Goal: Task Accomplishment & Management: Use online tool/utility

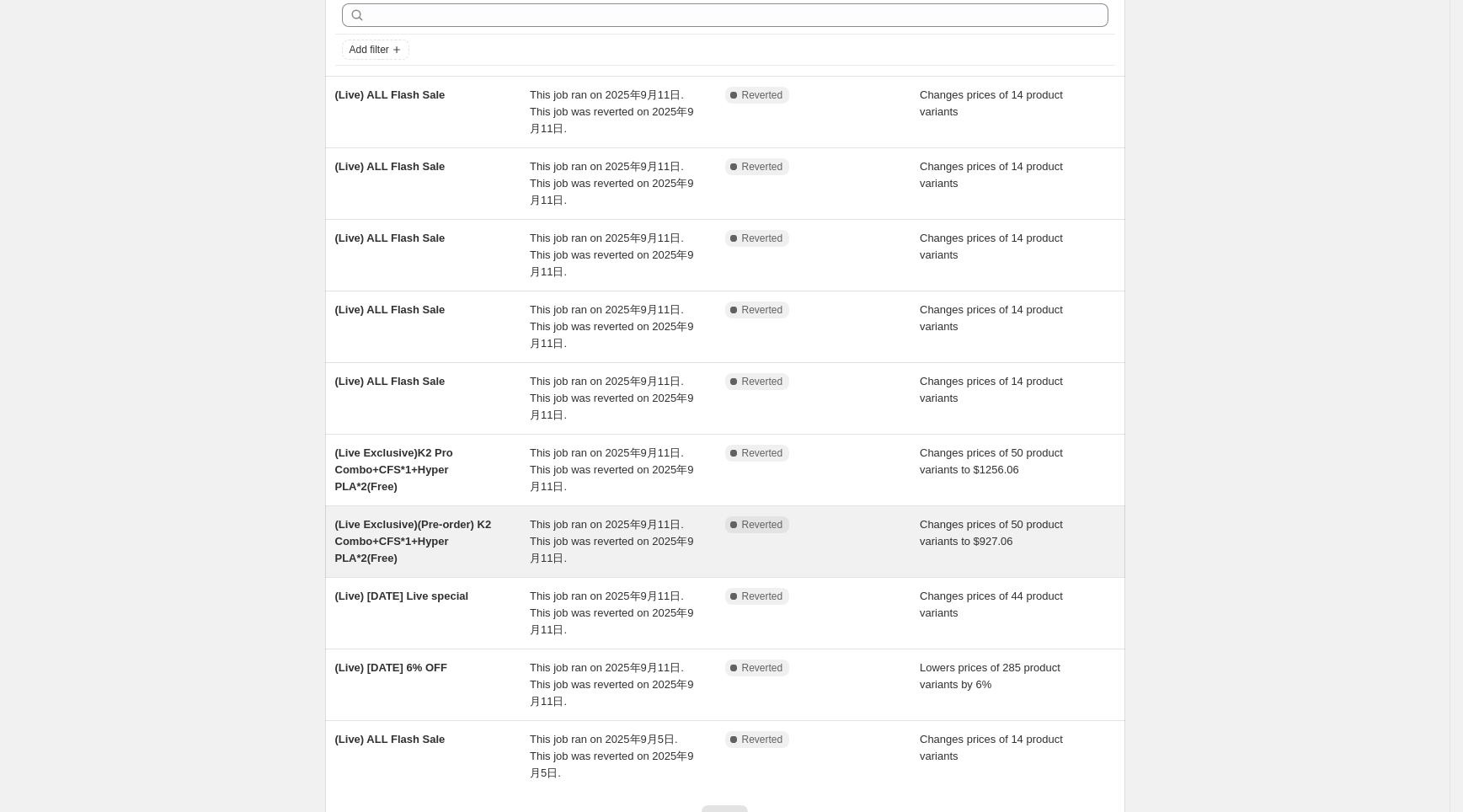
scroll to position [205, 0]
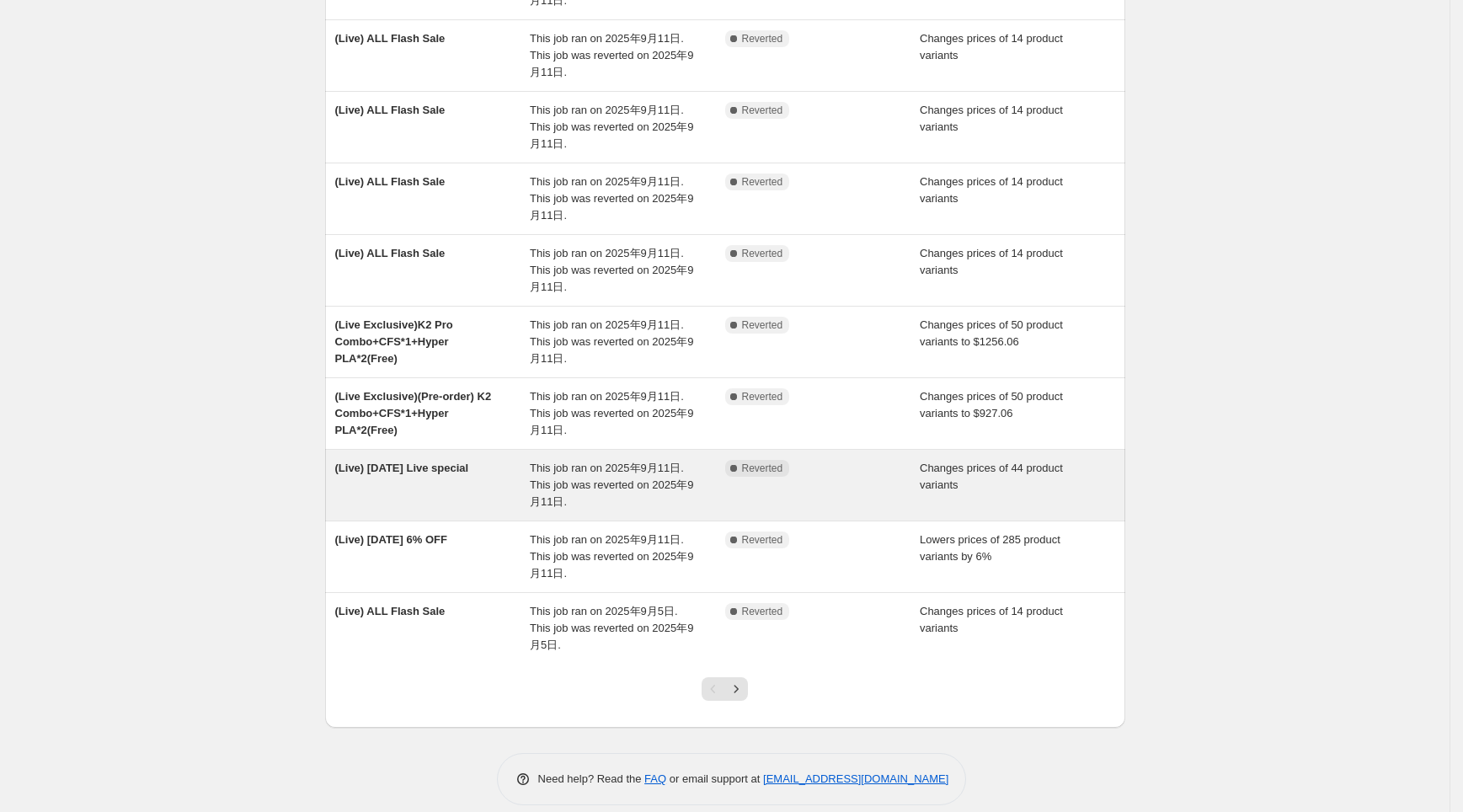
click at [589, 489] on span "This job ran on 2025年9月11日. This job was reverted on 2025年9月11日." at bounding box center [611, 485] width 164 height 46
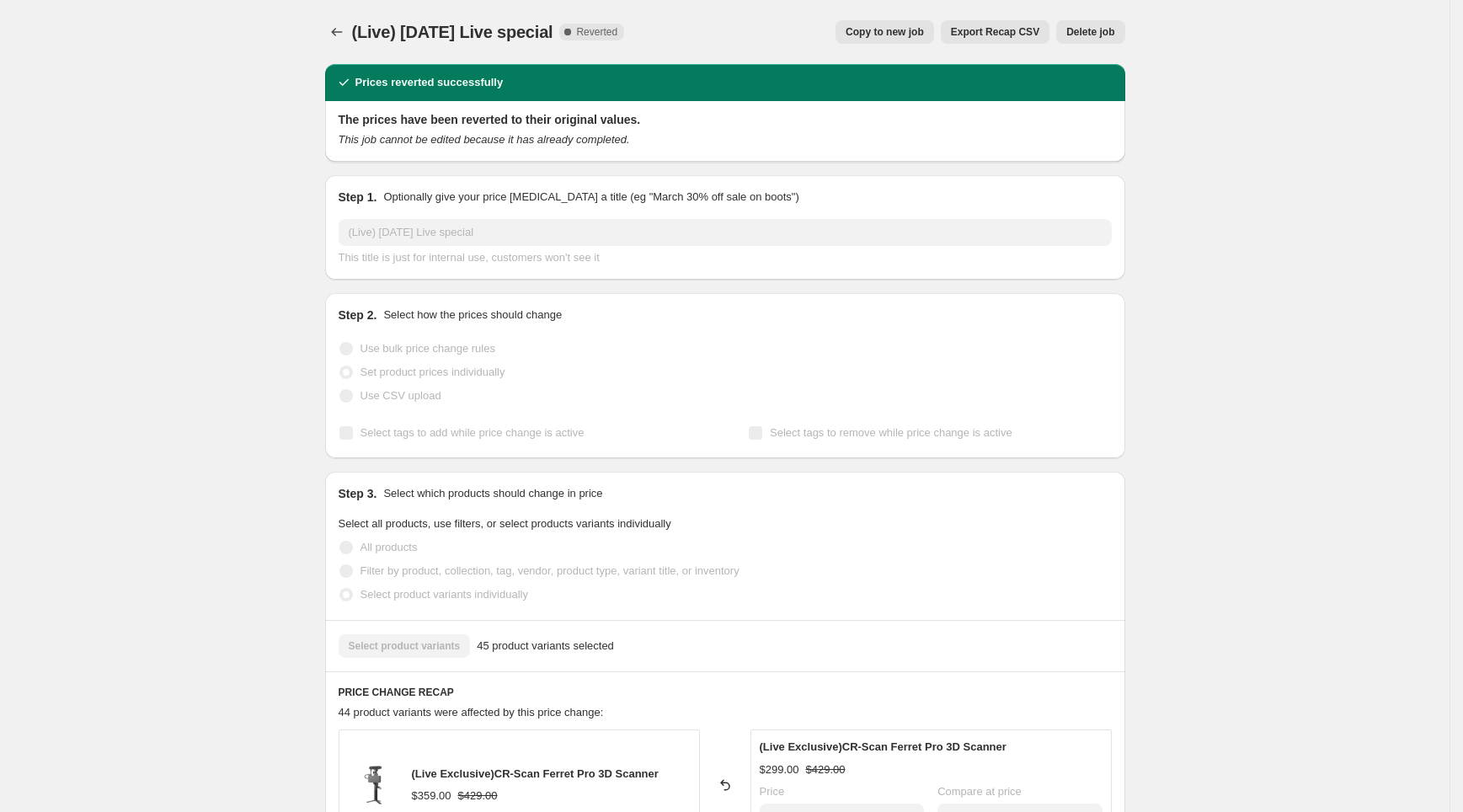
click at [903, 24] on button "Copy to new job" at bounding box center [885, 32] width 99 height 23
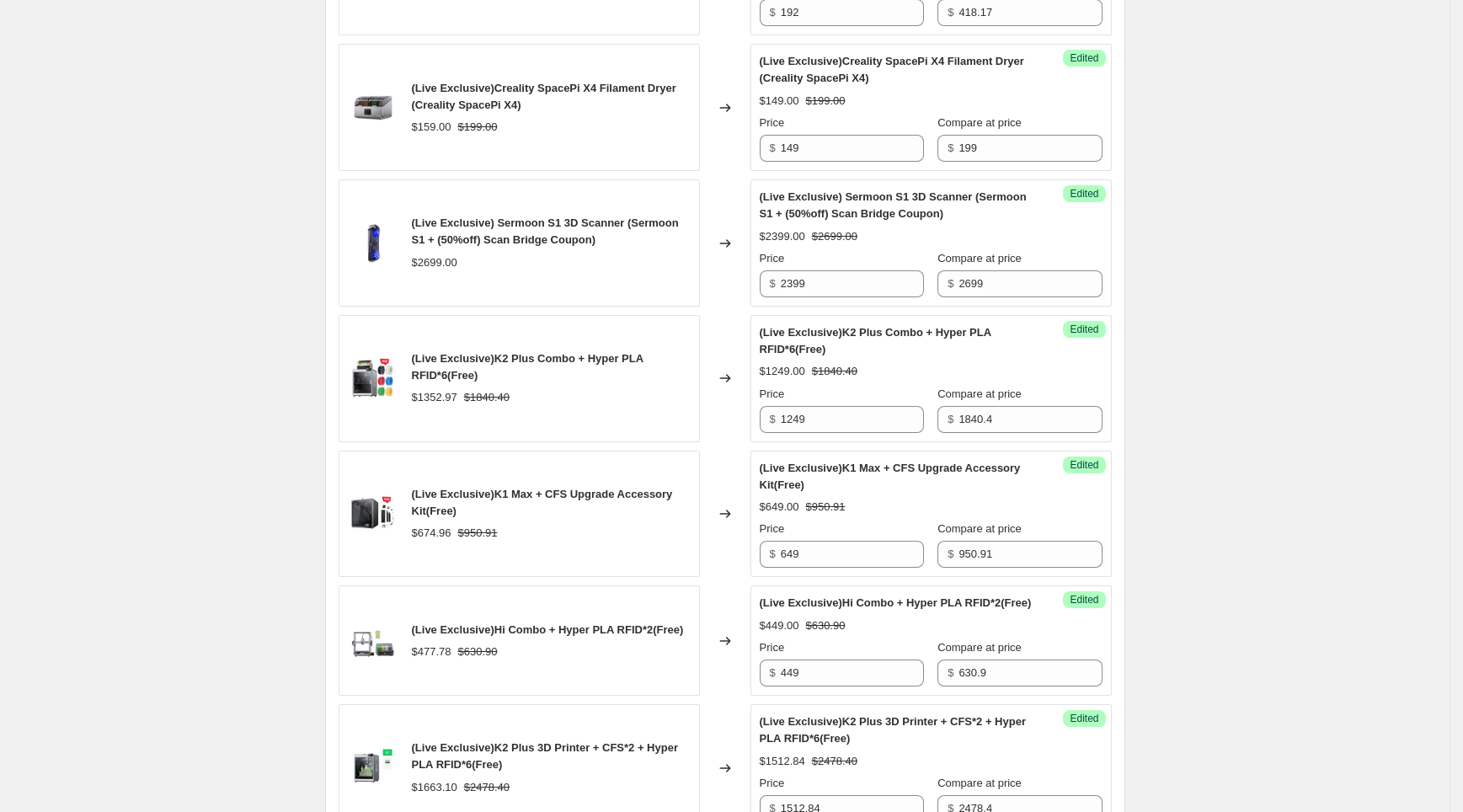
scroll to position [2728, 0]
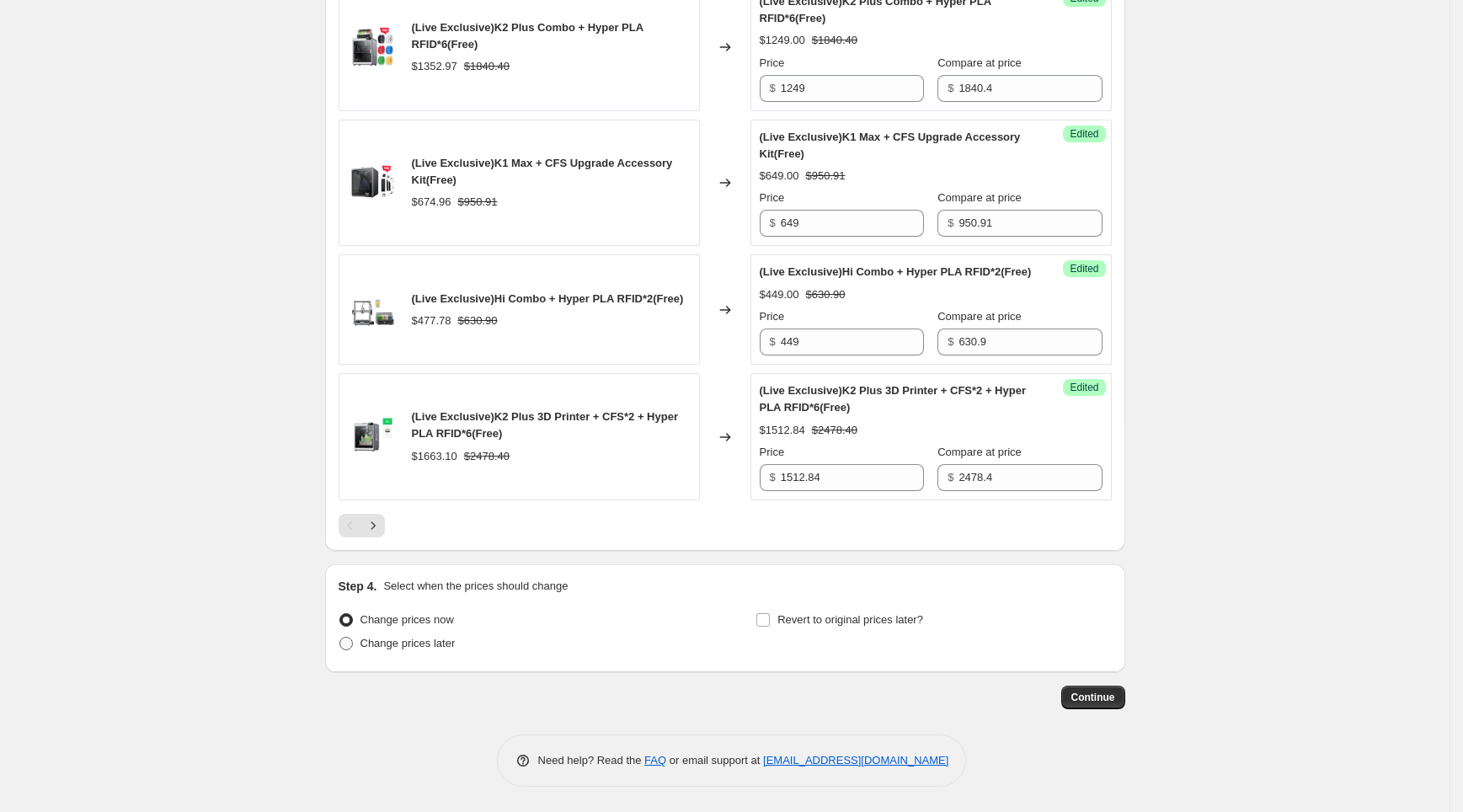
click at [411, 644] on span "Change prices later" at bounding box center [408, 643] width 95 height 13
click at [341, 638] on input "Change prices later" at bounding box center [340, 637] width 1 height 1
radio input "true"
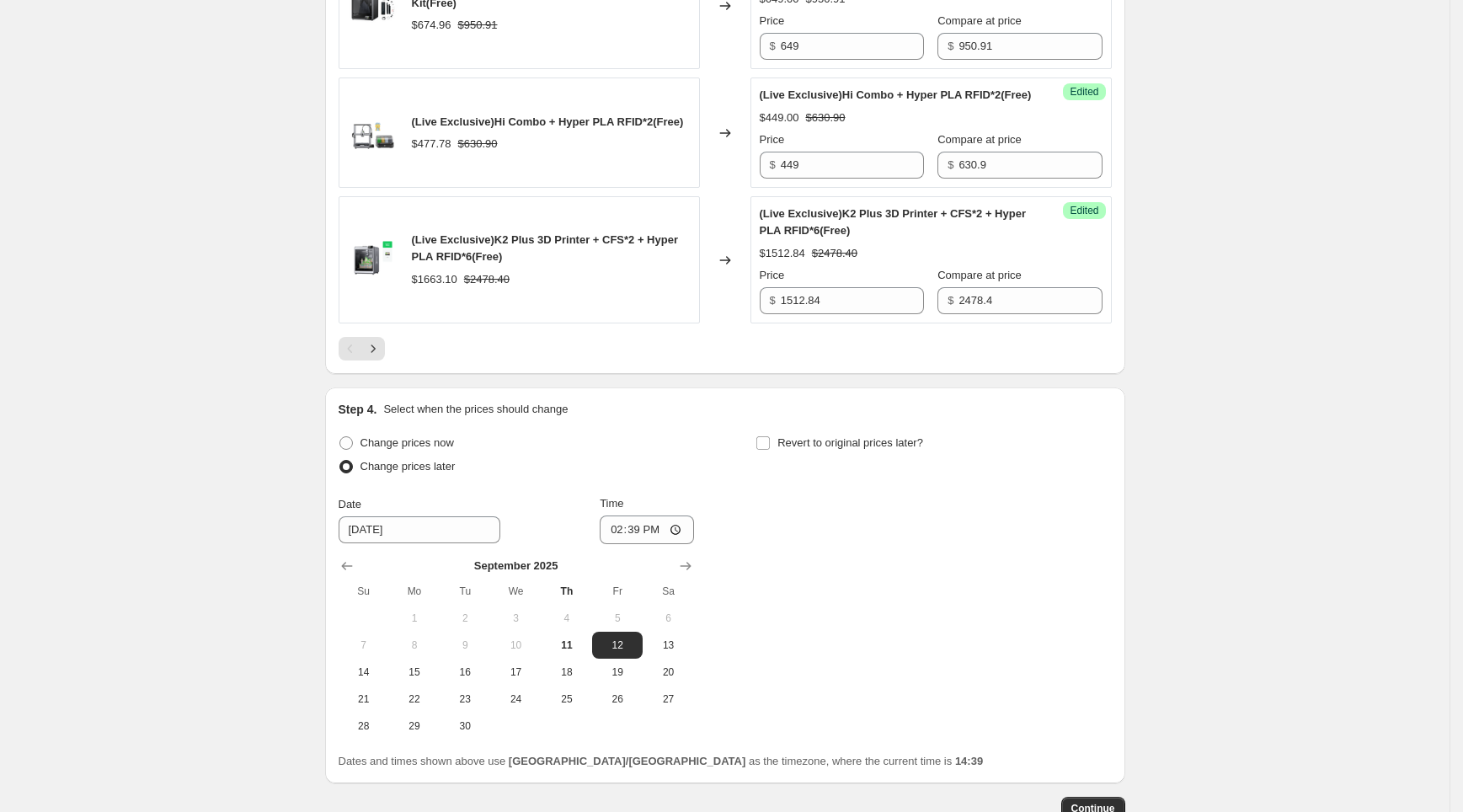
scroll to position [3017, 0]
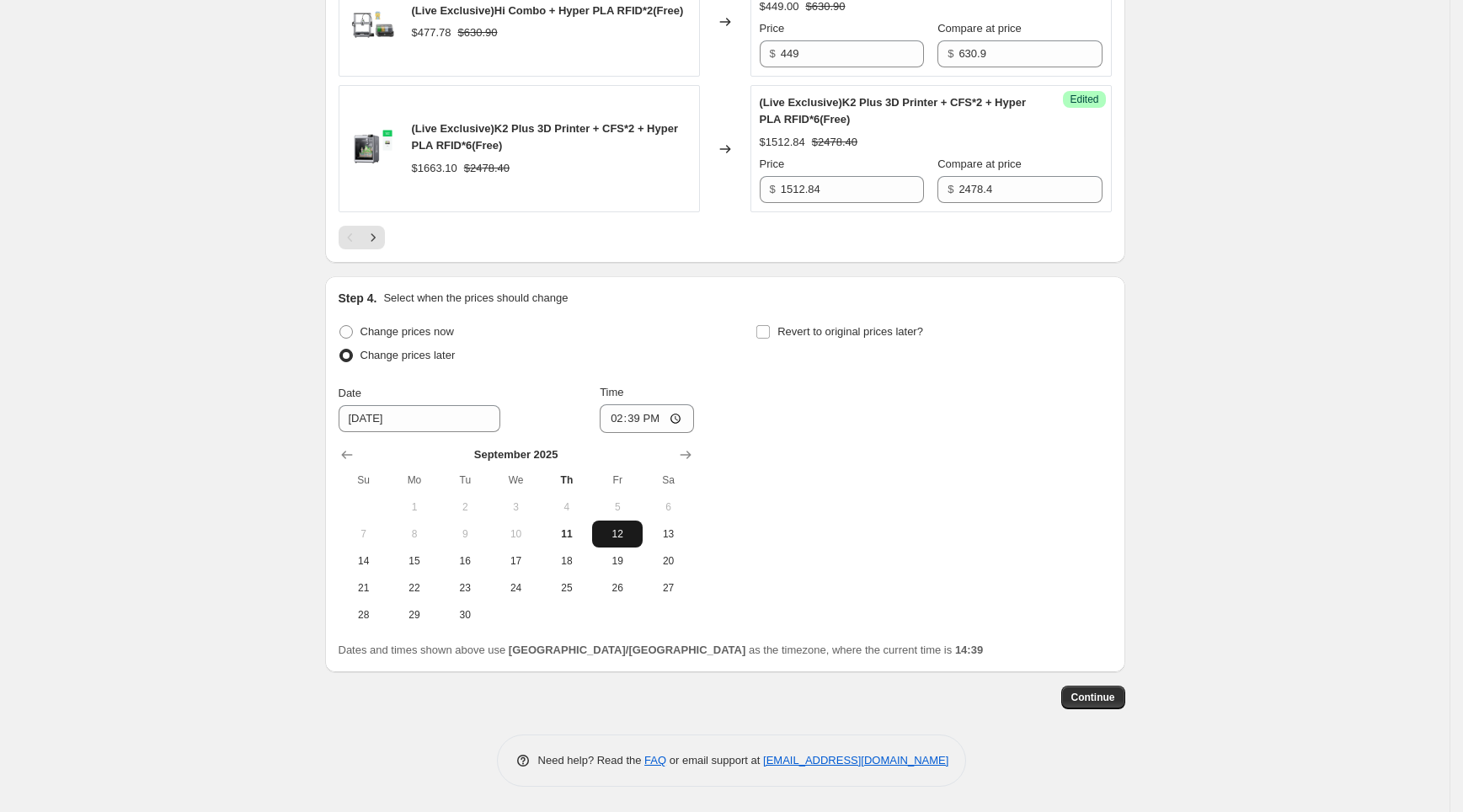
click at [617, 536] on span "12" at bounding box center [618, 534] width 37 height 14
click at [644, 414] on input "14:39" at bounding box center [647, 419] width 94 height 29
type input "08:15"
click at [950, 486] on div "Change prices now Change prices later Date [DATE] Time 08:[DATE] Mo Tu We Th Fr…" at bounding box center [725, 474] width 774 height 308
click at [839, 335] on span "Revert to original prices later?" at bounding box center [850, 331] width 146 height 13
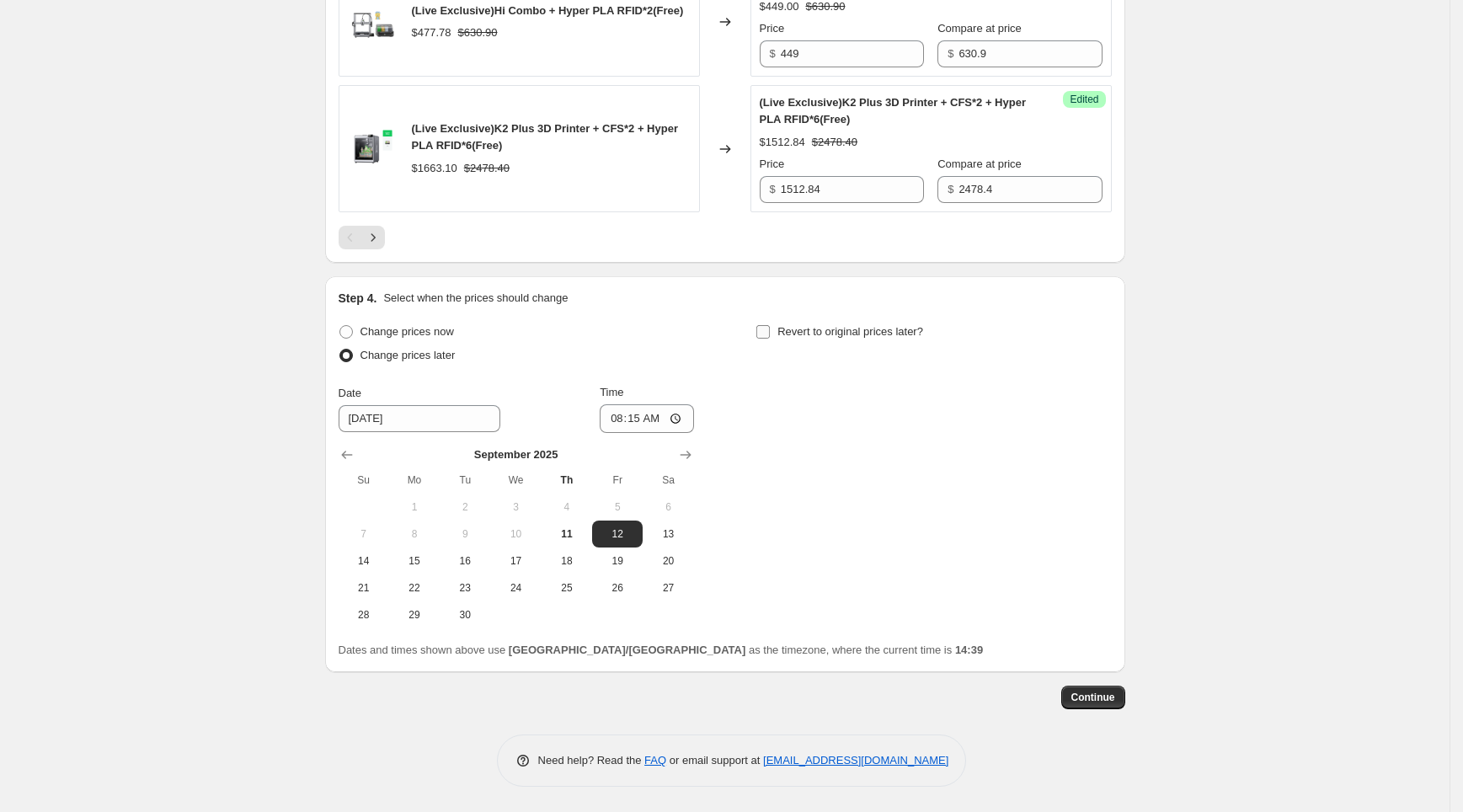
click at [770, 335] on input "Revert to original prices later?" at bounding box center [763, 332] width 14 height 14
checkbox input "true"
click at [1002, 539] on span "11" at bounding box center [984, 534] width 37 height 14
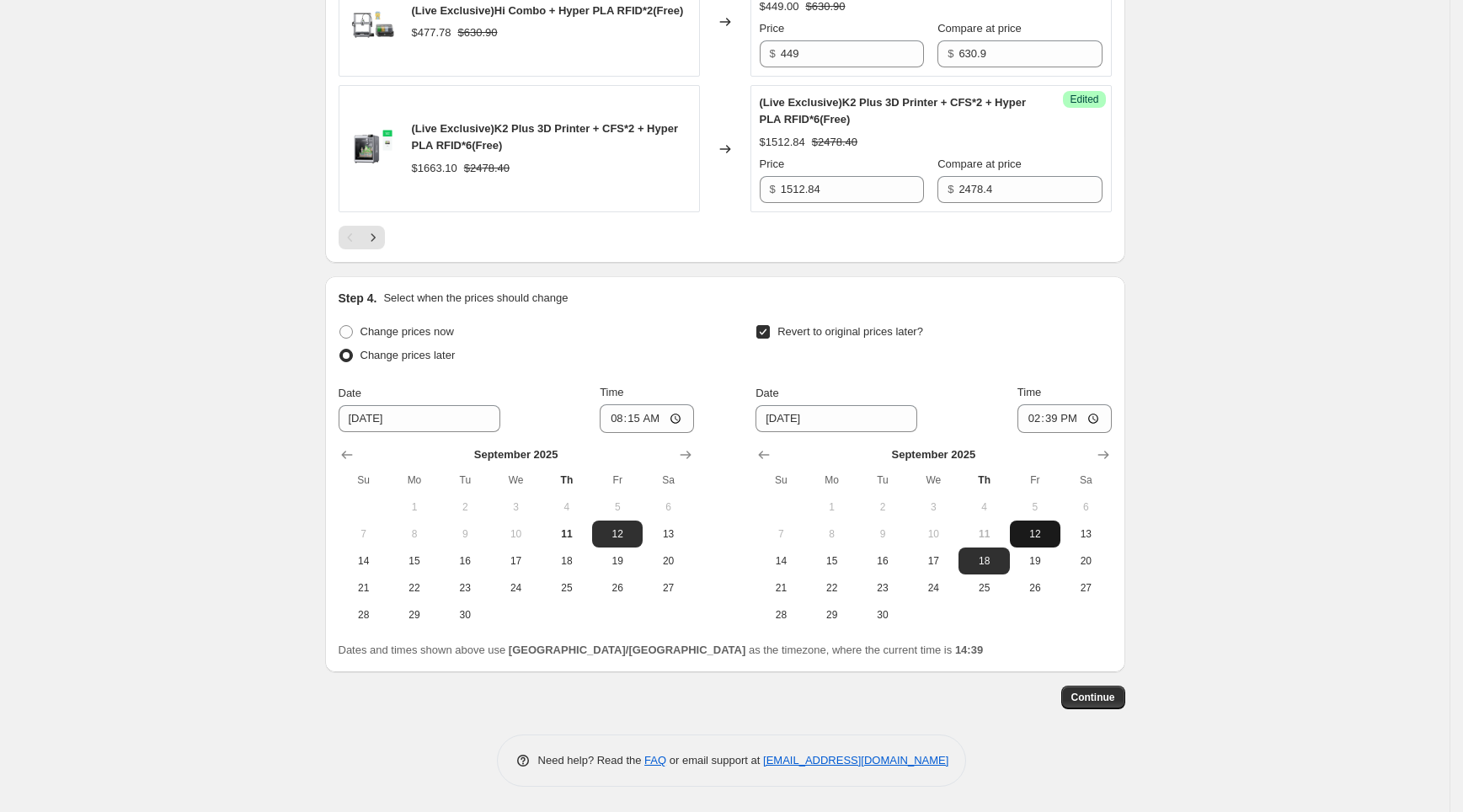
click at [1031, 528] on span "12" at bounding box center [1035, 534] width 37 height 14
type input "[DATE]"
click at [1054, 539] on span "12" at bounding box center [1035, 534] width 37 height 14
click at [1061, 407] on input "14:39" at bounding box center [1064, 419] width 94 height 29
type input "13:00"
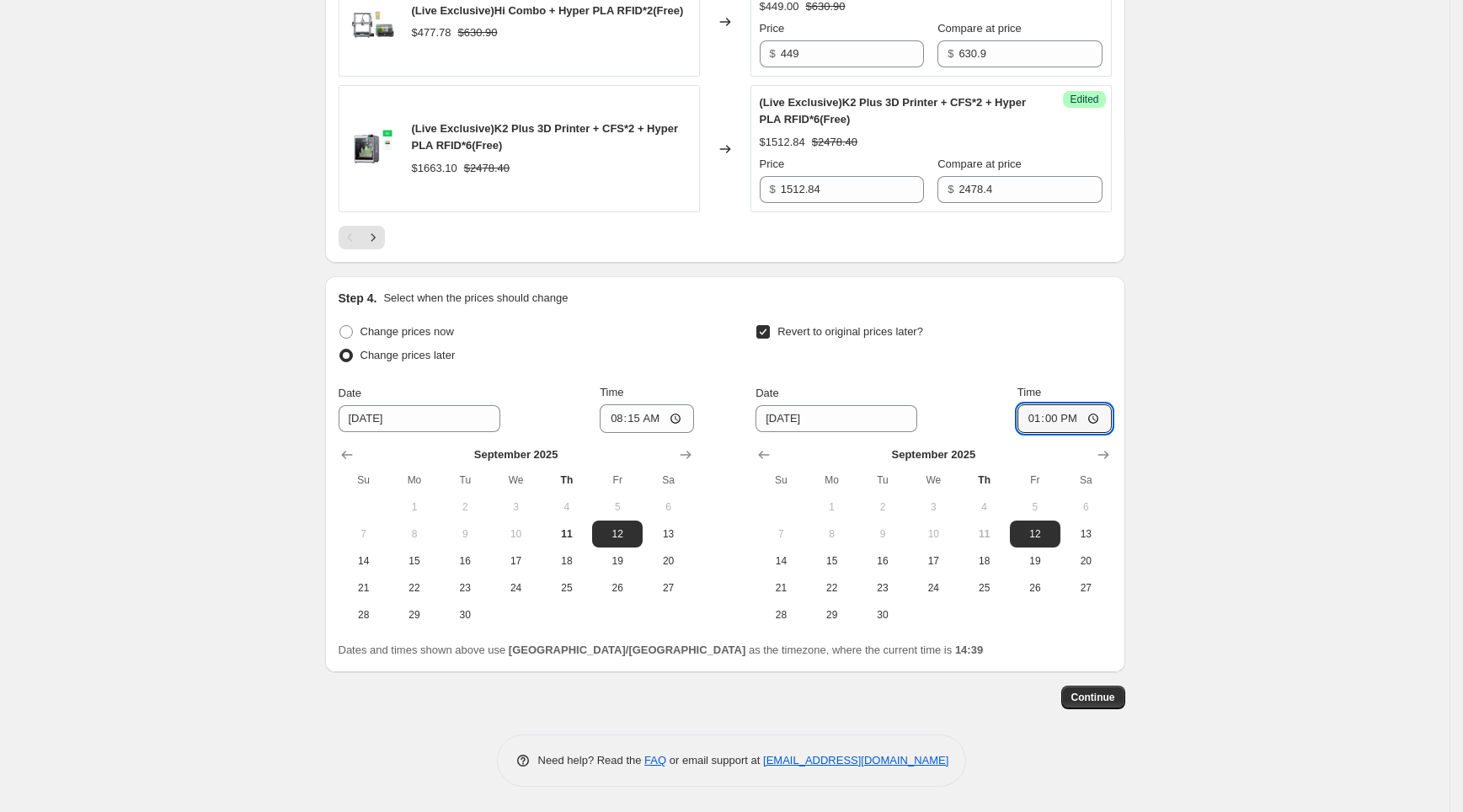
click at [1115, 688] on button "Continue" at bounding box center [1093, 697] width 64 height 23
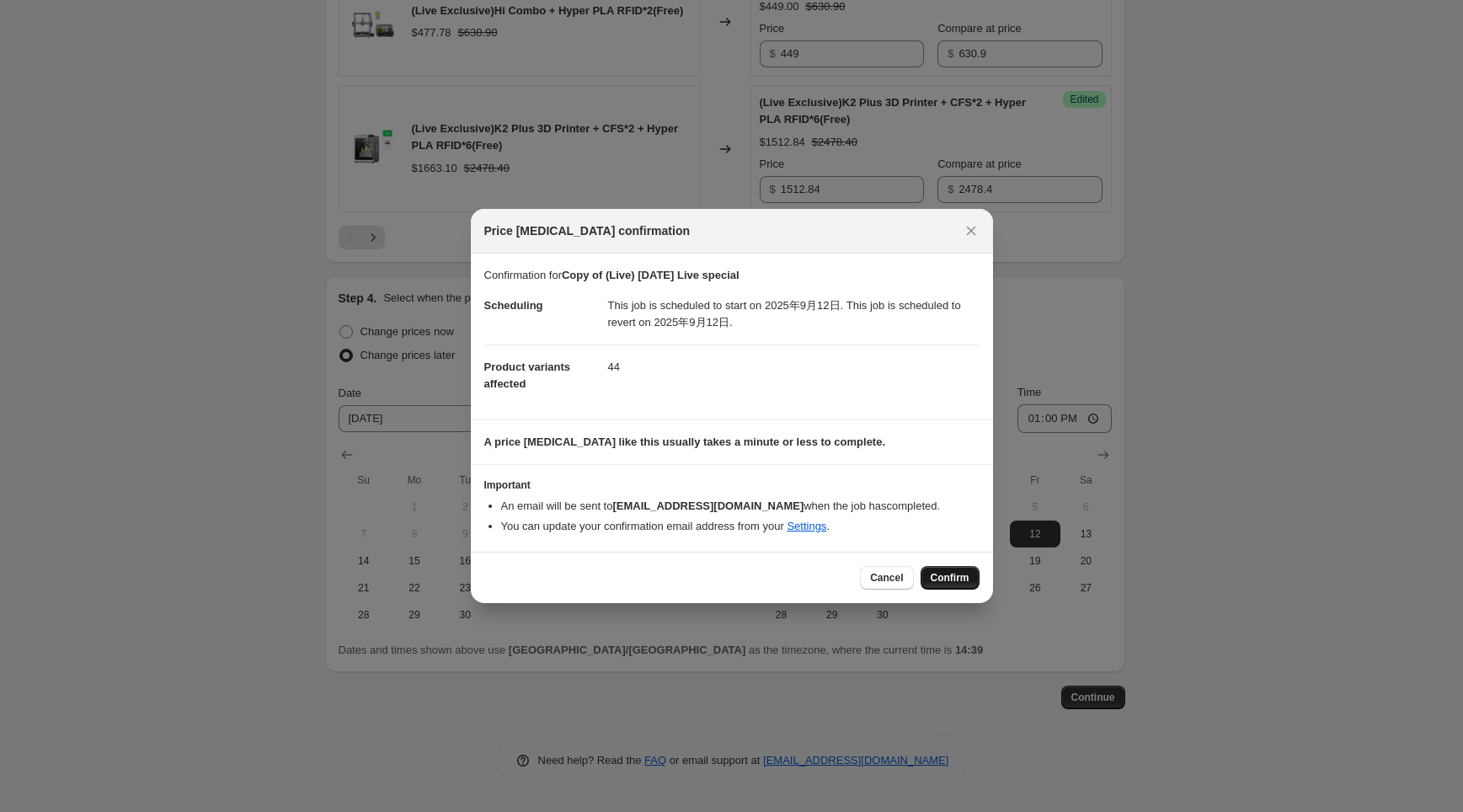
click at [948, 568] on button "Confirm" at bounding box center [950, 578] width 59 height 23
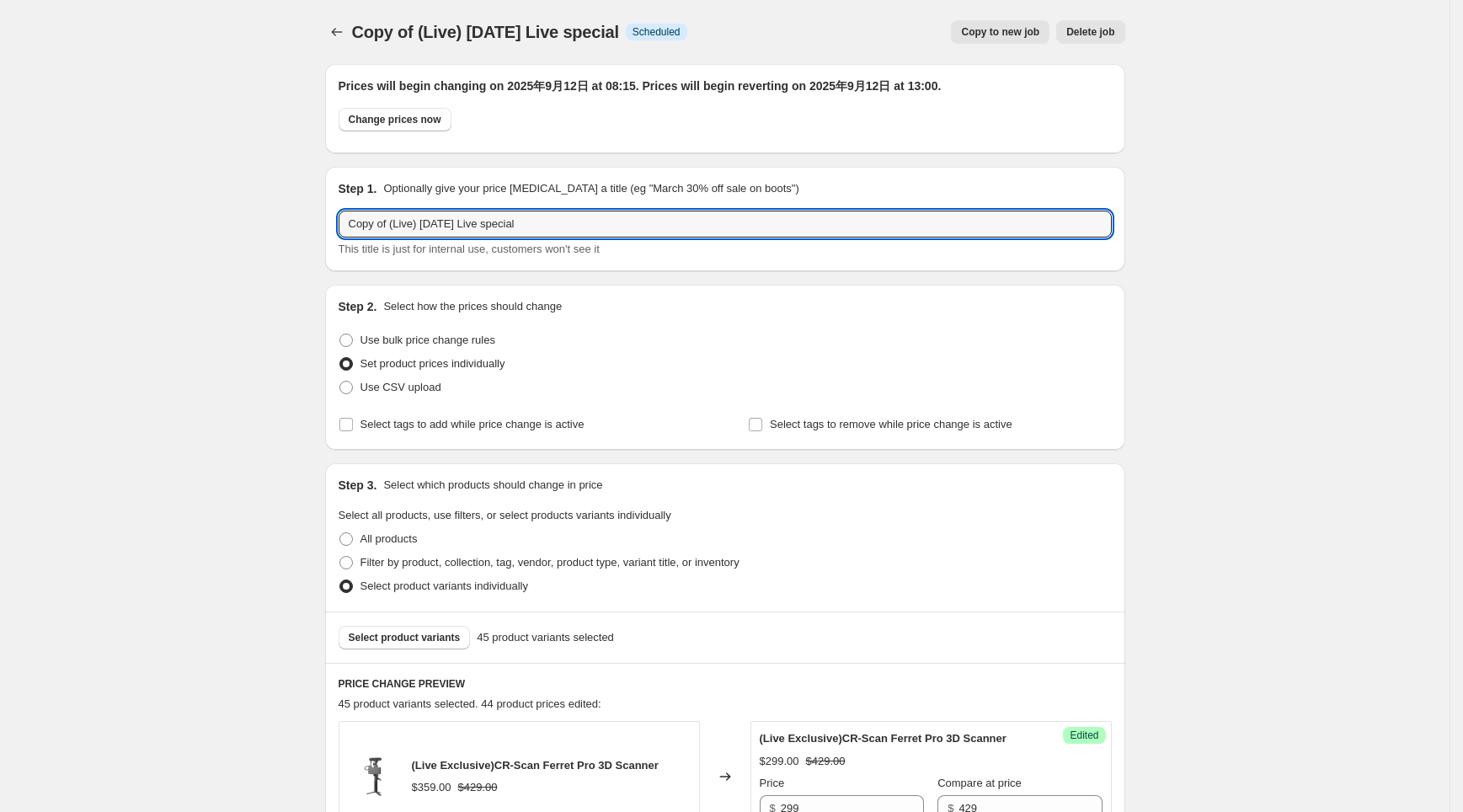
drag, startPoint x: 395, startPoint y: 227, endPoint x: 315, endPoint y: 219, distance: 80.4
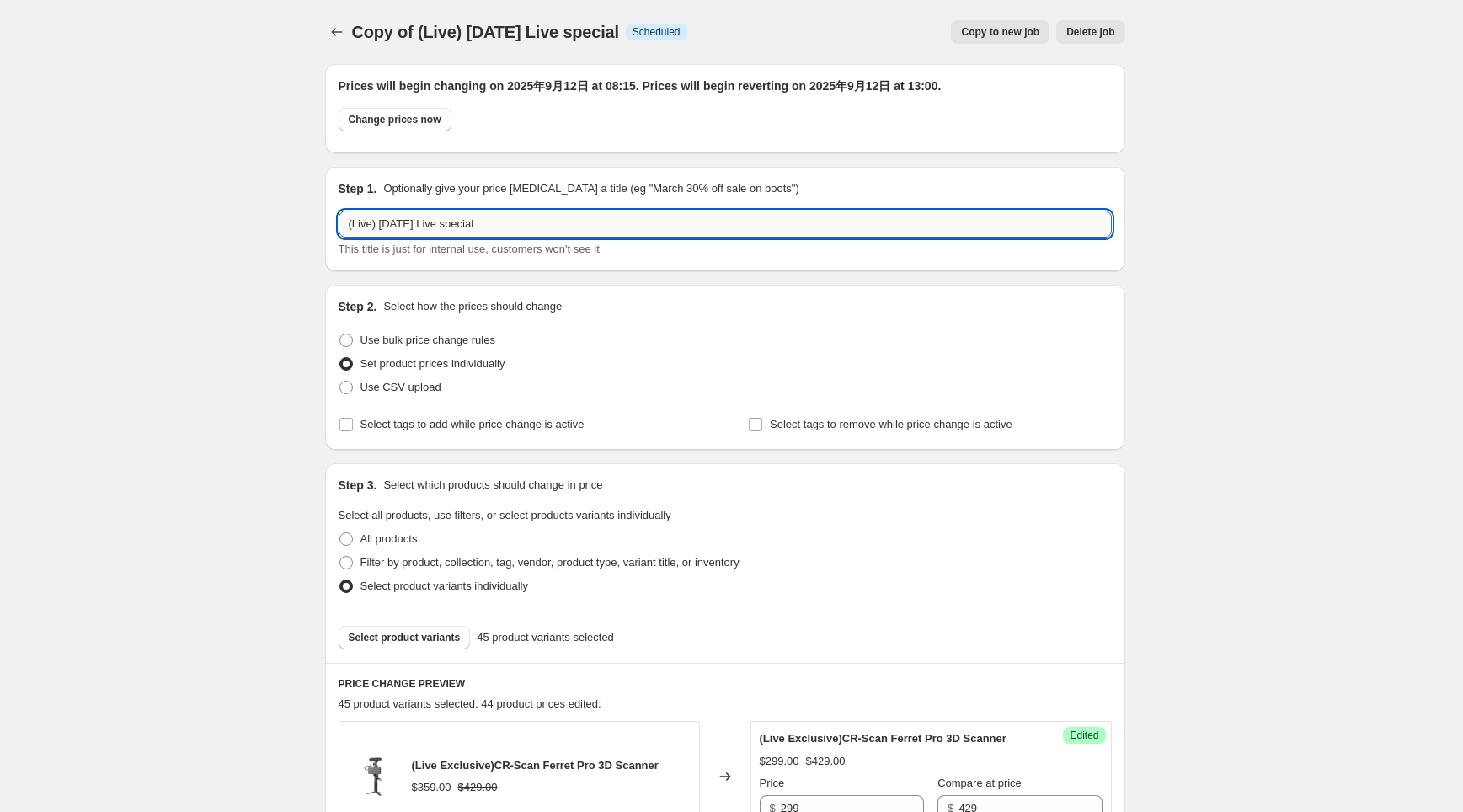
click at [412, 231] on input "(Live) [DATE] Live special" at bounding box center [725, 225] width 774 height 27
type input "(Live) [DATE] Live special"
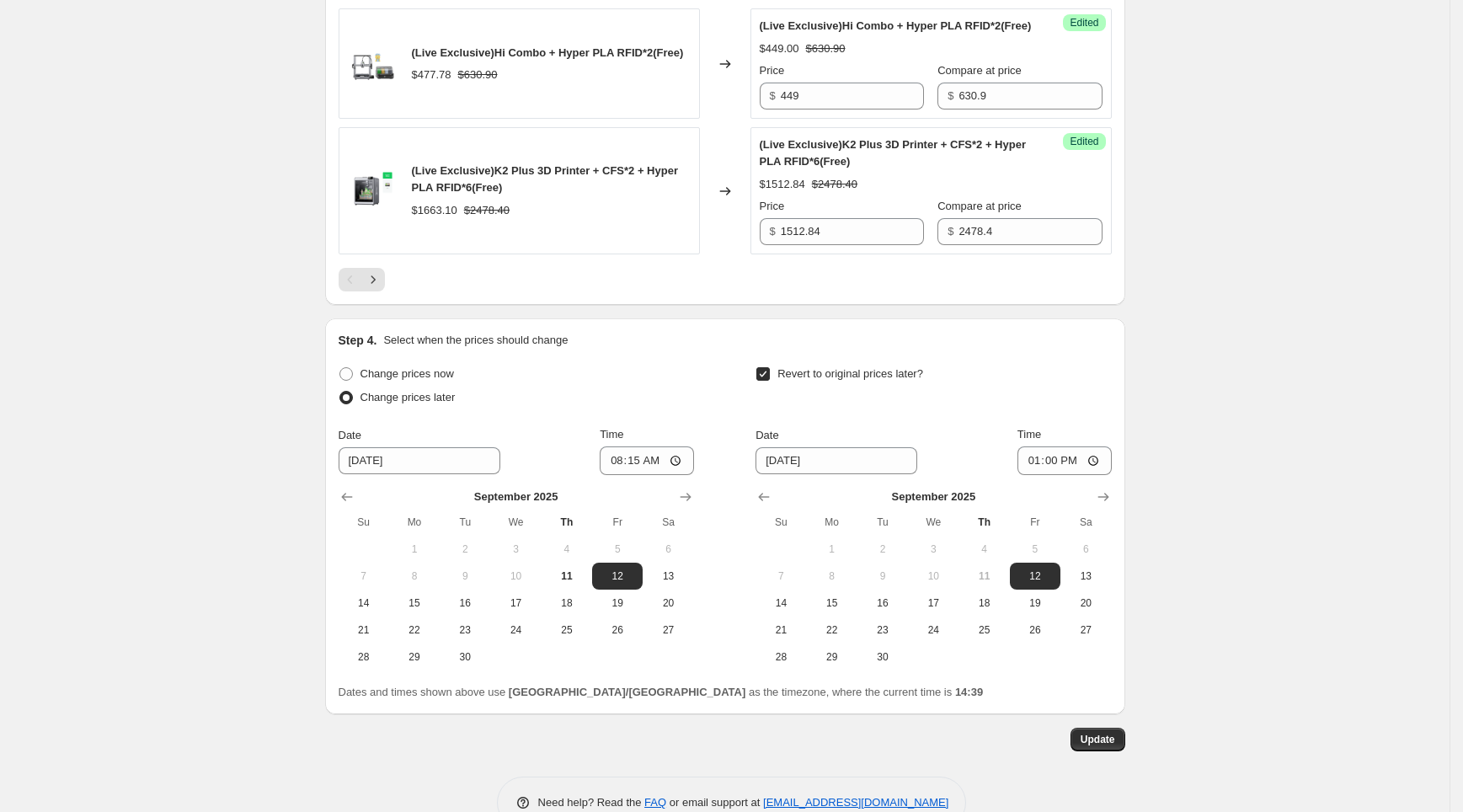
scroll to position [3119, 0]
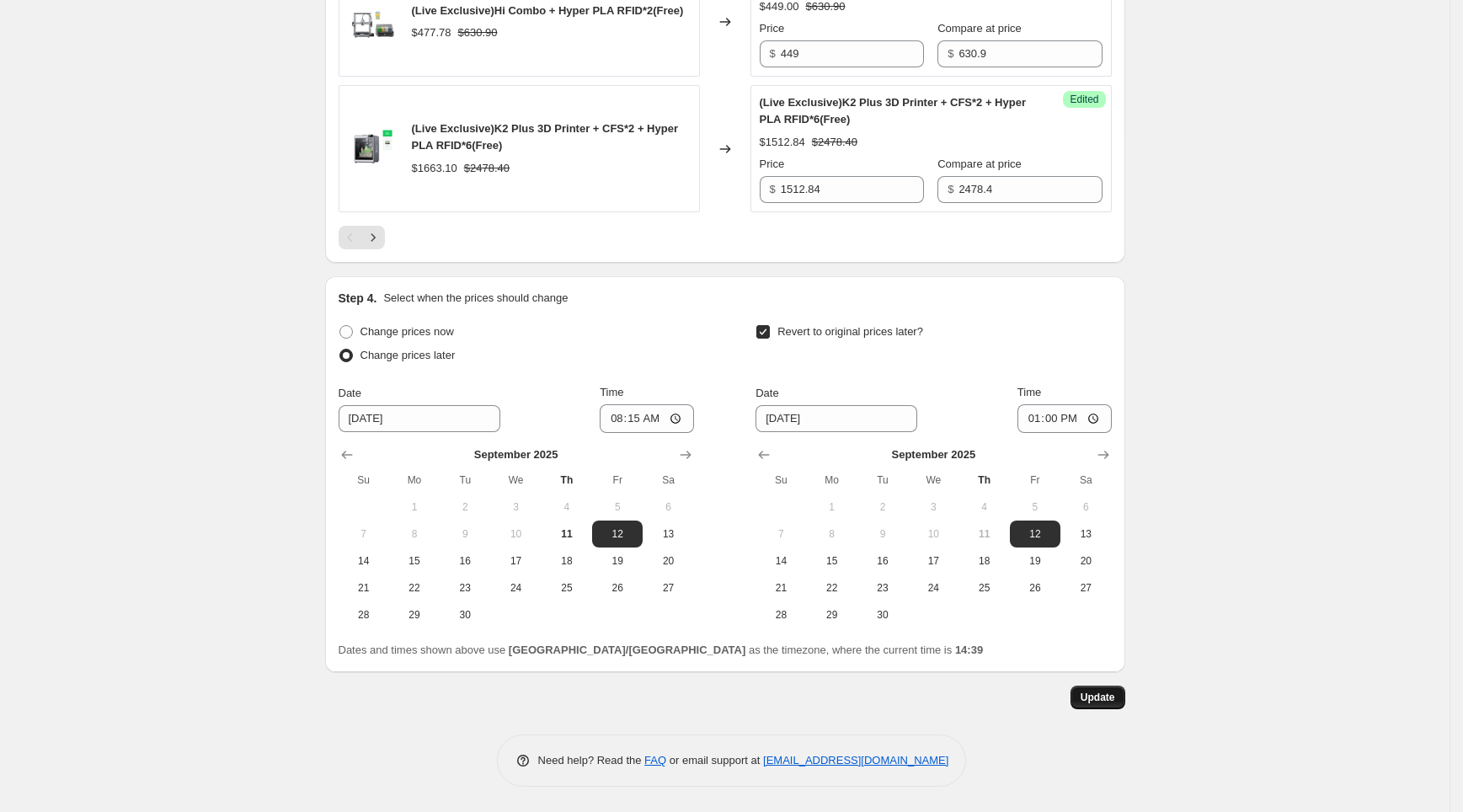
click at [1116, 706] on button "Update" at bounding box center [1098, 697] width 55 height 23
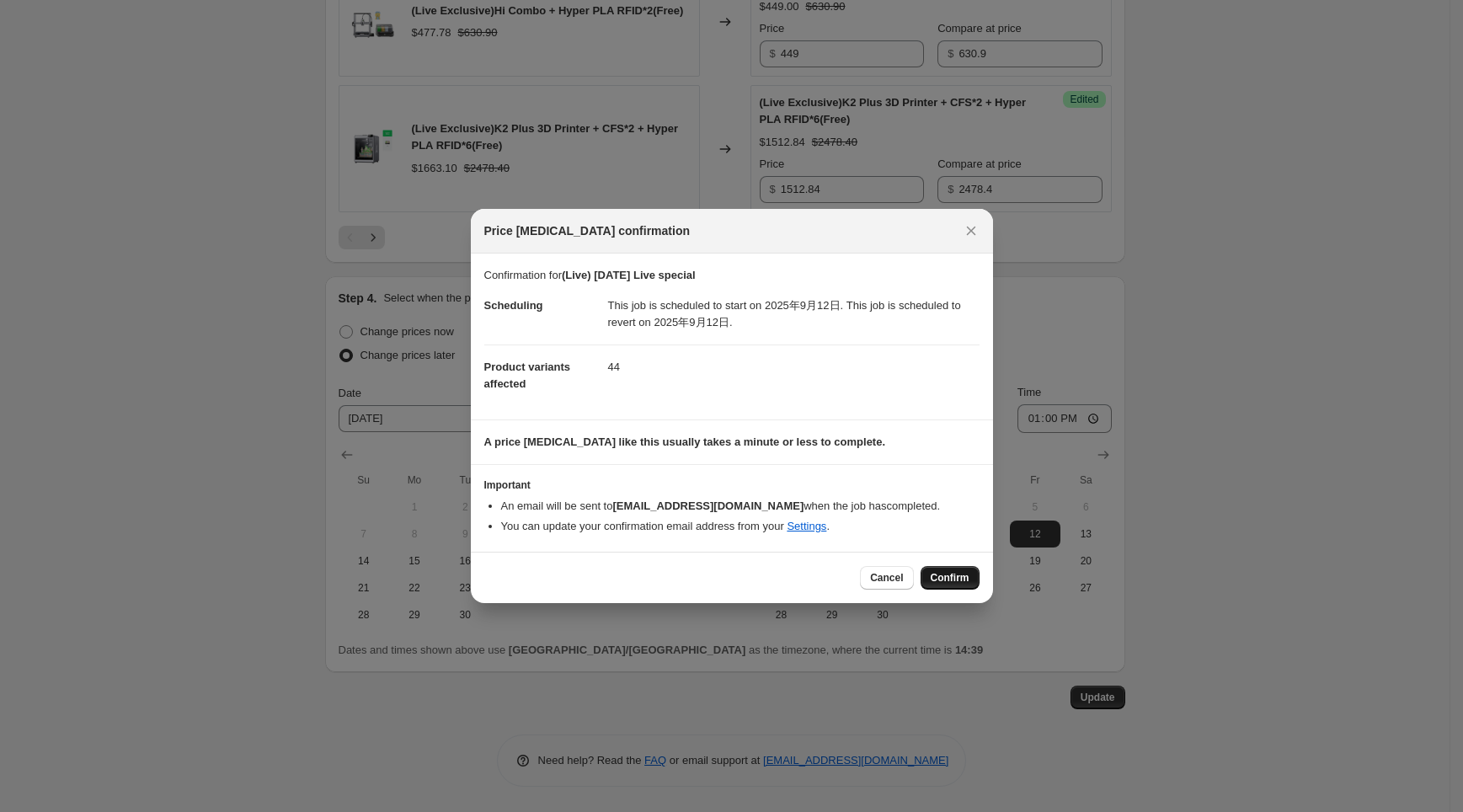
click at [970, 575] on button "Confirm" at bounding box center [950, 578] width 59 height 23
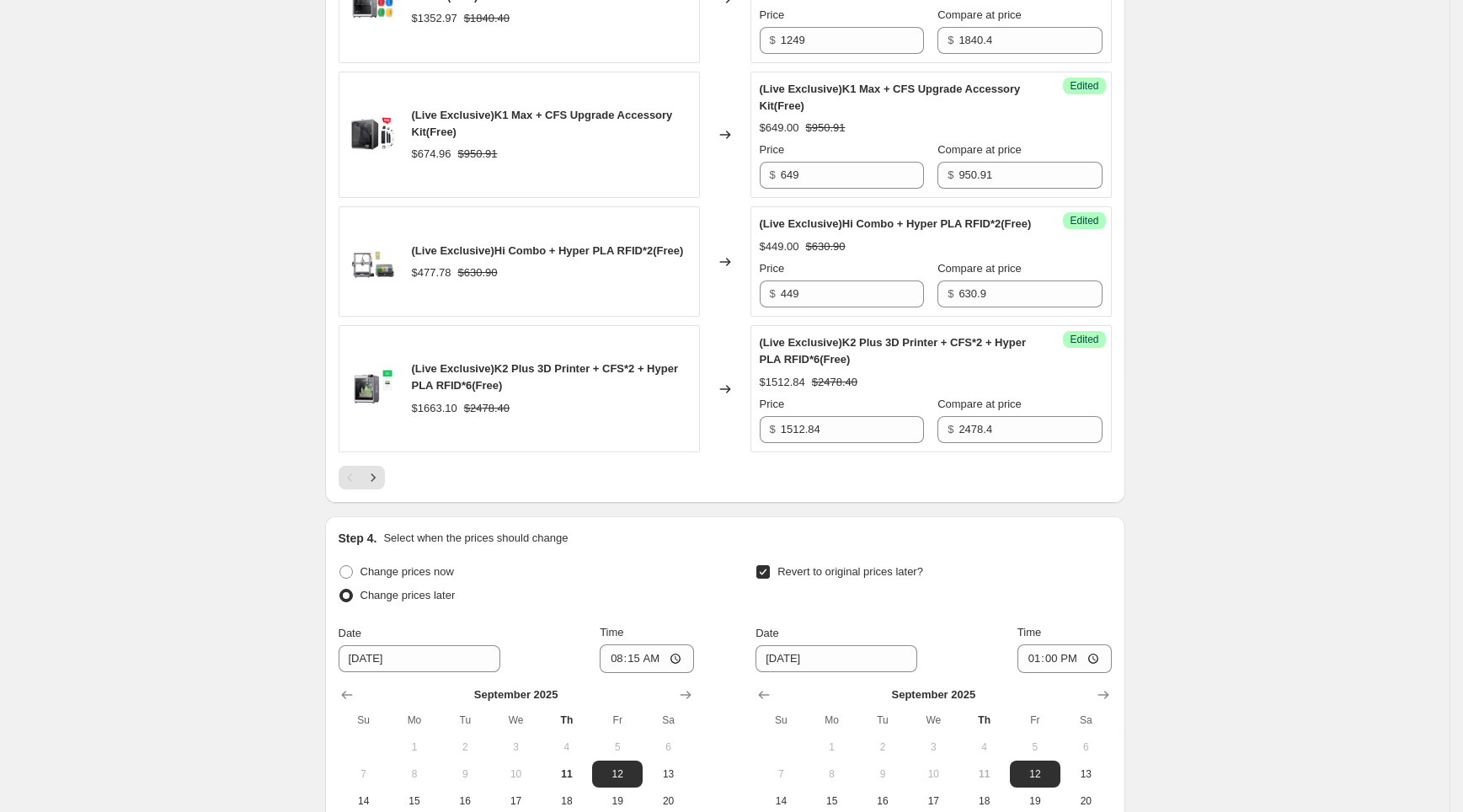
scroll to position [2782, 0]
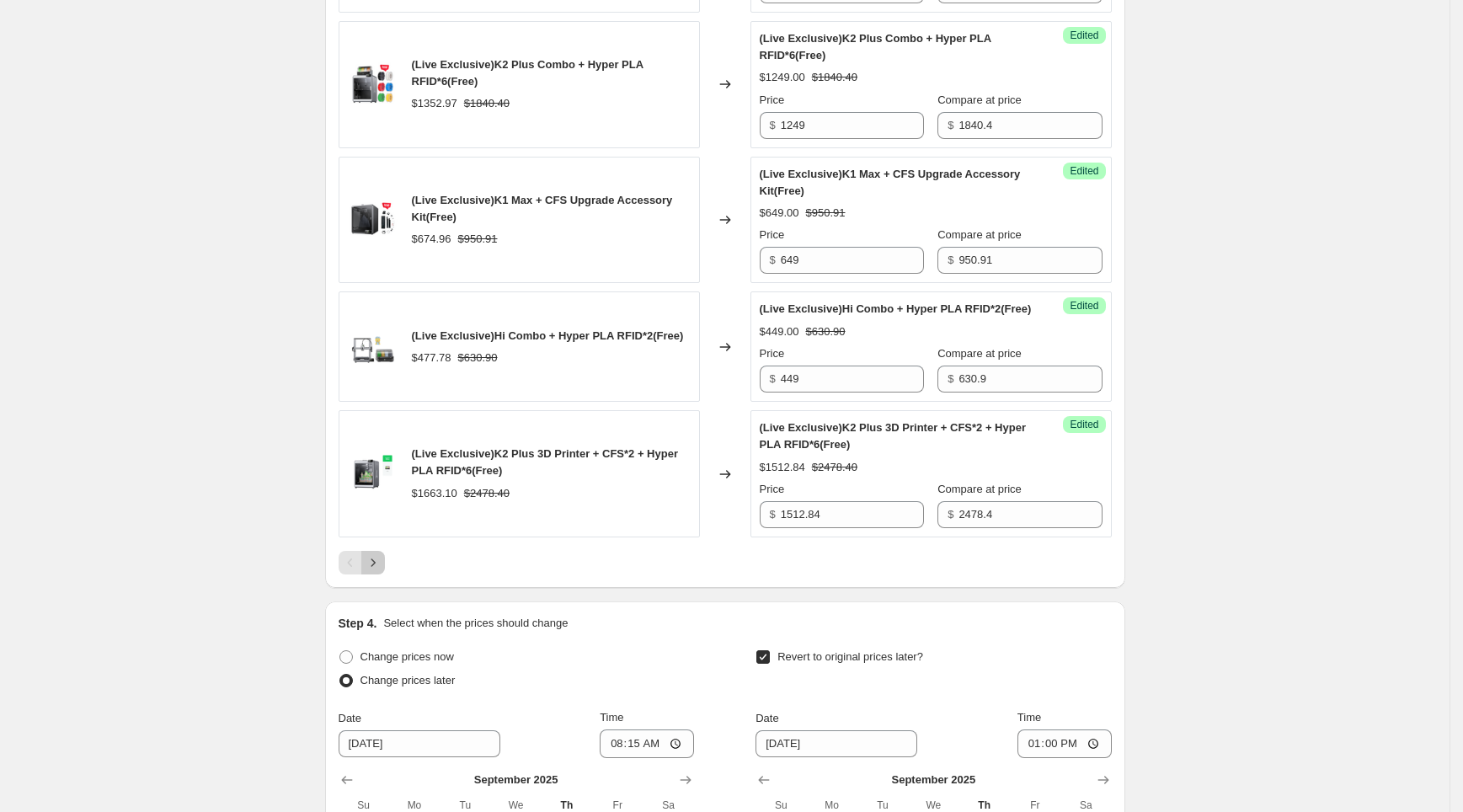
click at [374, 571] on icon "Next" at bounding box center [373, 562] width 16 height 16
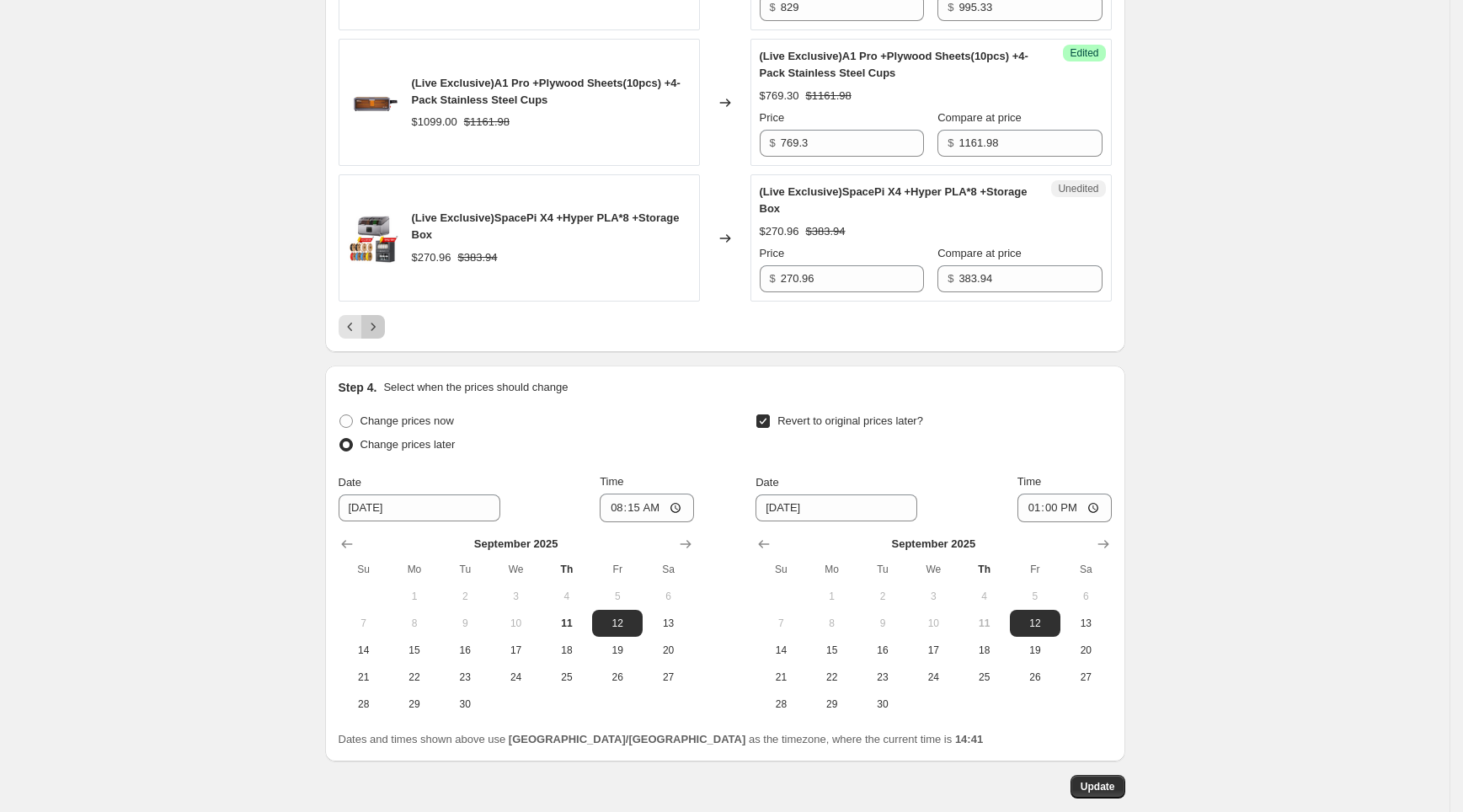
click at [380, 318] on icon "Next" at bounding box center [373, 326] width 16 height 16
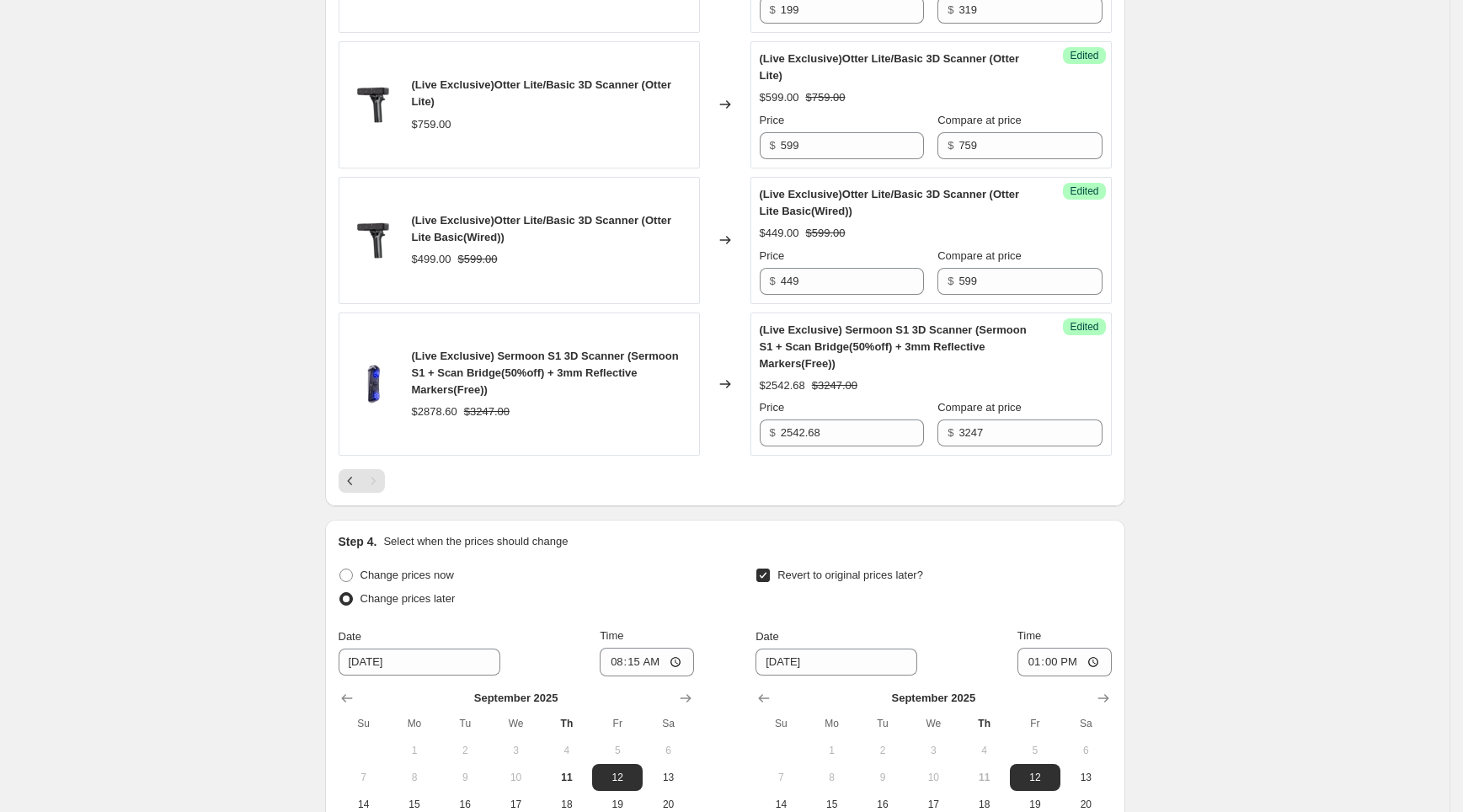
scroll to position [1064, 0]
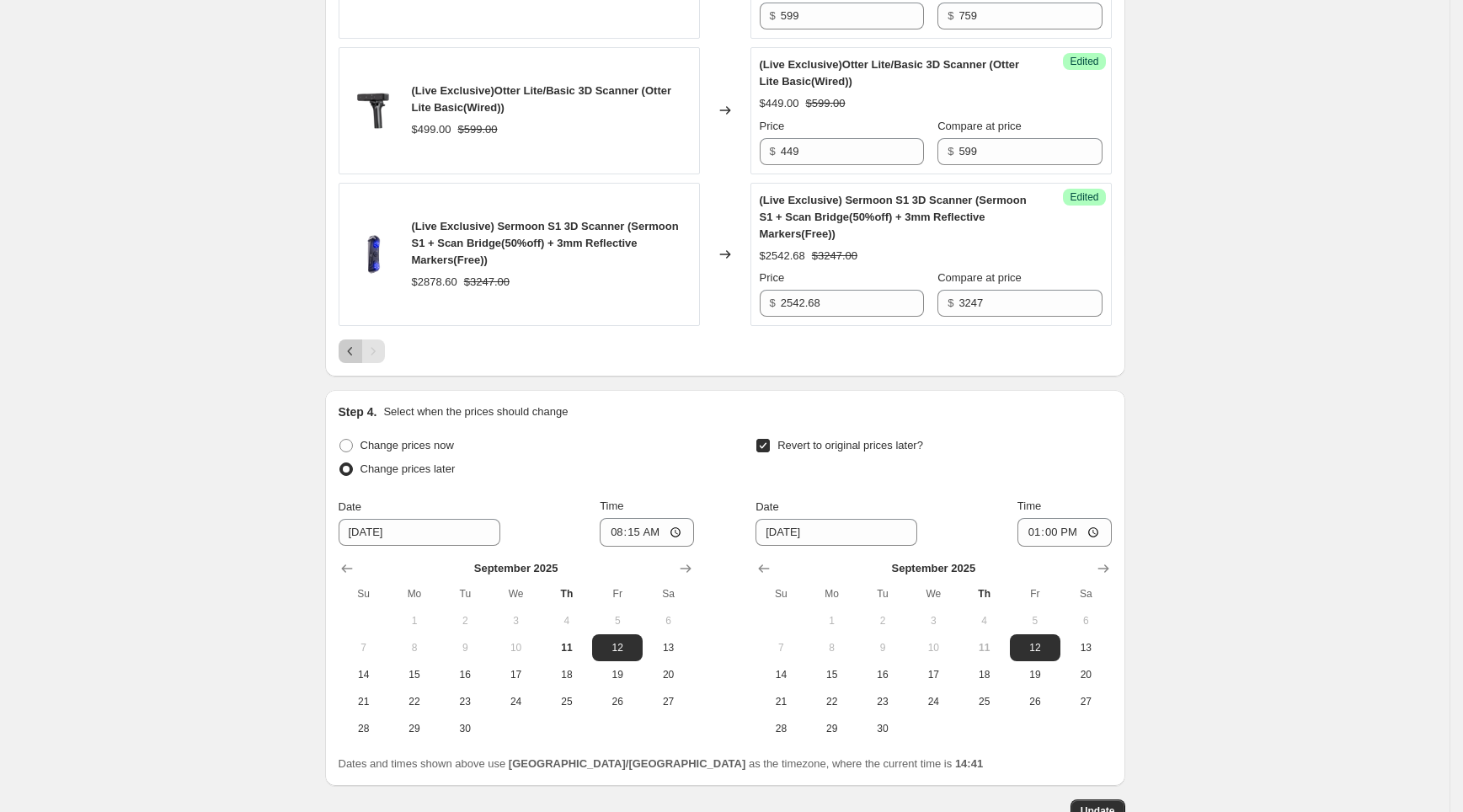
click at [354, 360] on button "Previous" at bounding box center [351, 351] width 23 height 23
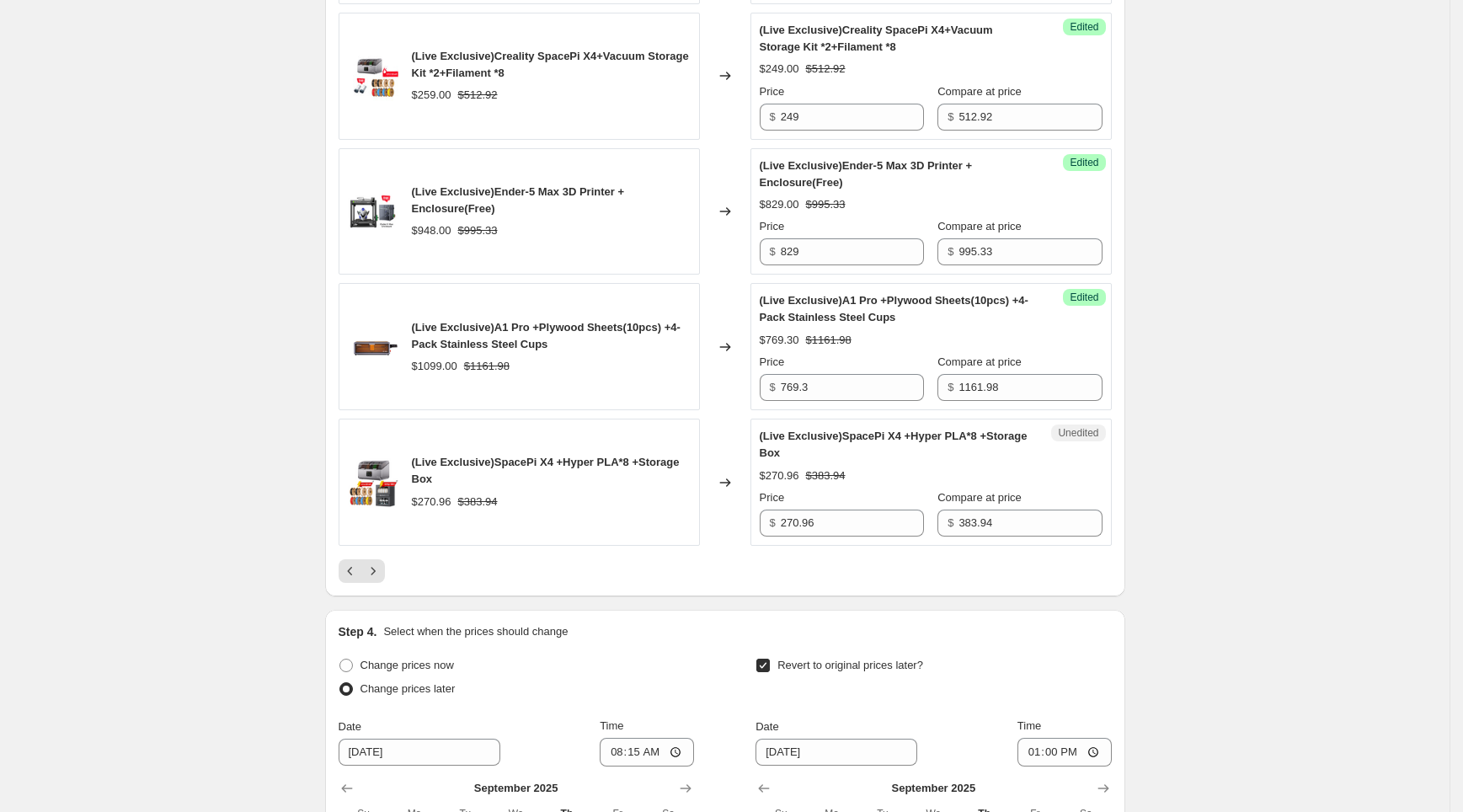
scroll to position [3143, 0]
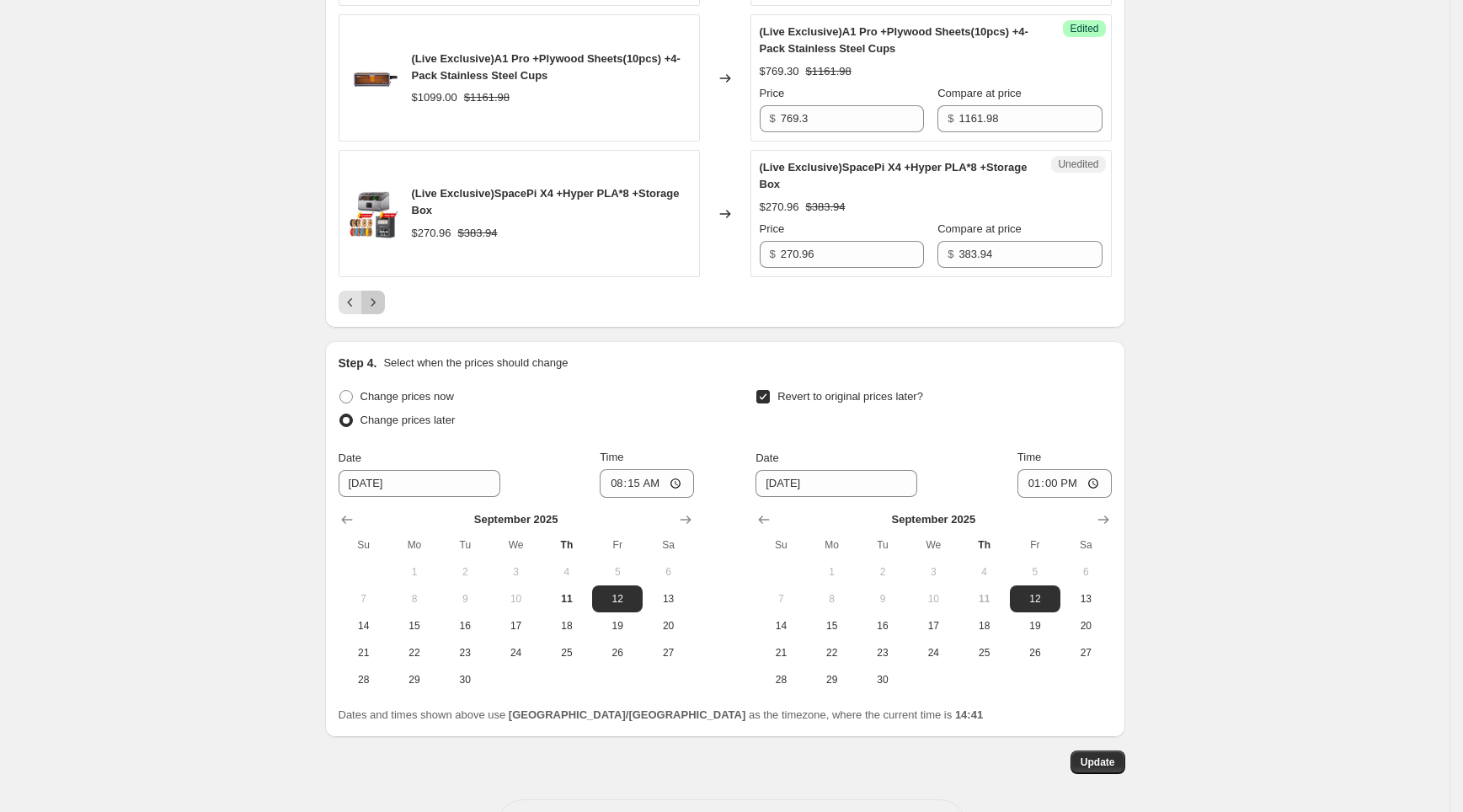
click at [381, 294] on icon "Next" at bounding box center [373, 302] width 16 height 16
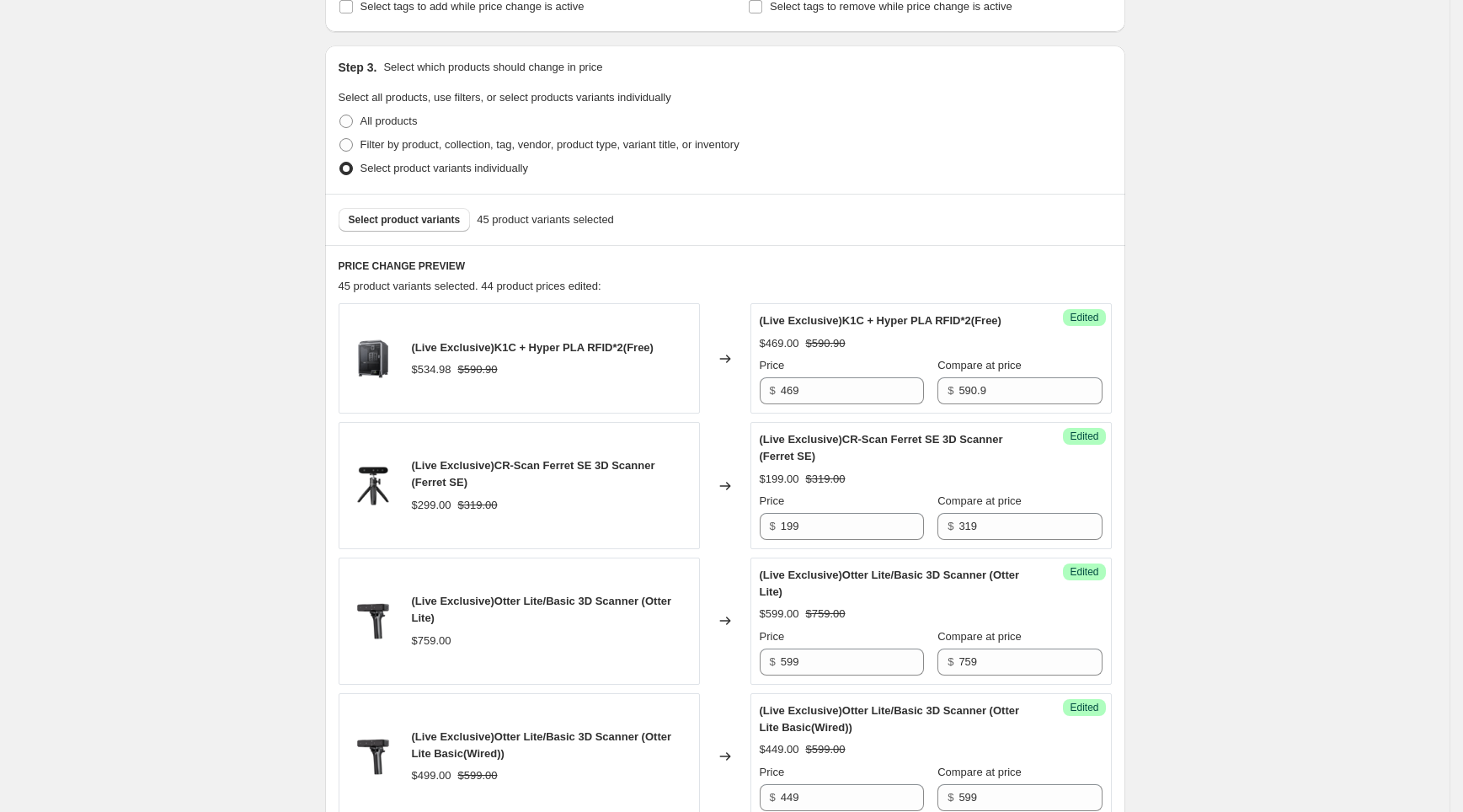
scroll to position [614, 0]
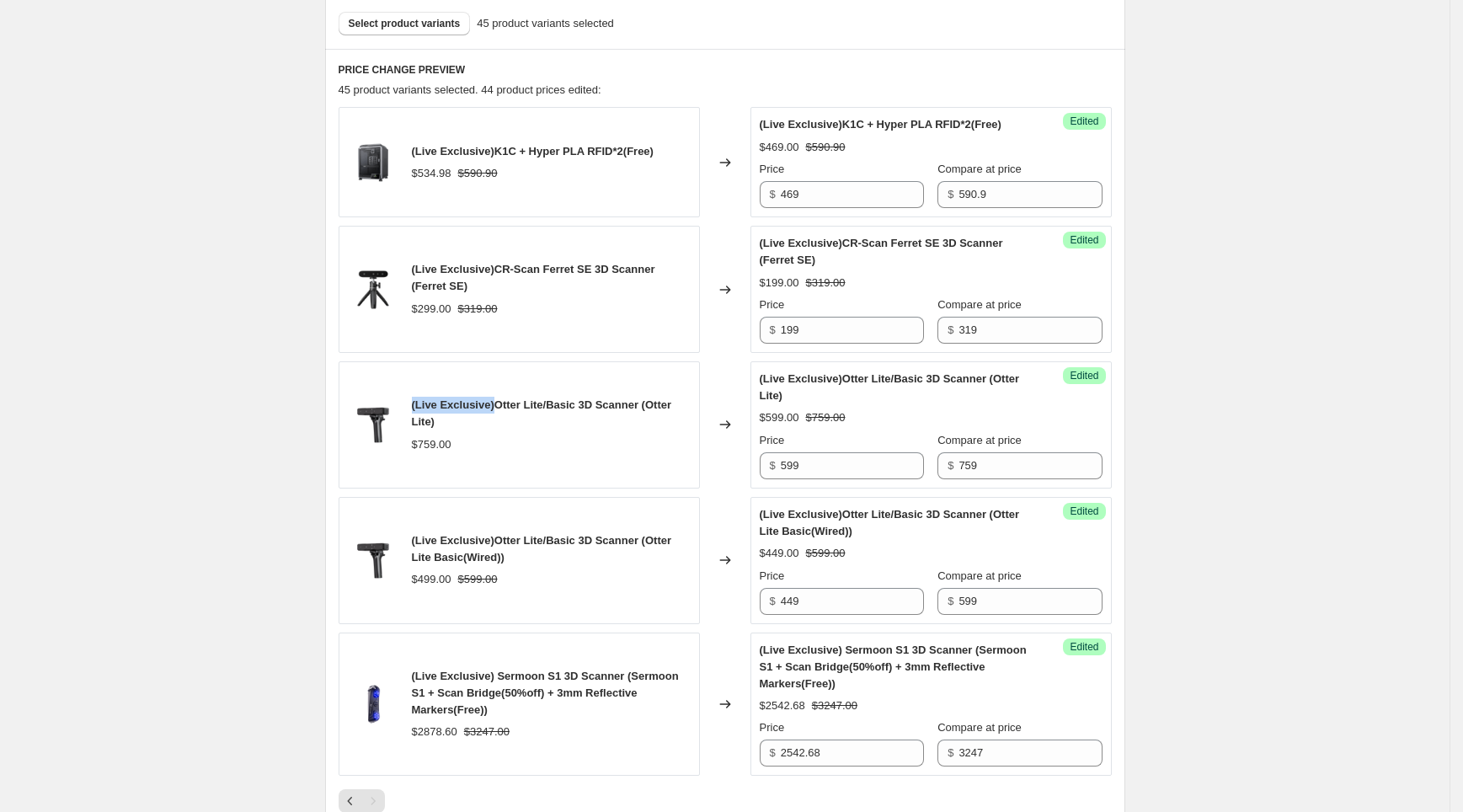
drag, startPoint x: 417, startPoint y: 414, endPoint x: 498, endPoint y: 407, distance: 81.3
click at [498, 407] on span "(Live Exclusive)Otter Lite/Basic 3D Scanner (Otter Lite)" at bounding box center [542, 413] width 260 height 29
drag, startPoint x: 831, startPoint y: 398, endPoint x: 769, endPoint y: 374, distance: 66.5
click at [769, 374] on div "(Live Exclusive)Otter Lite/Basic 3D Scanner (Otter Lite)" at bounding box center [898, 387] width 276 height 34
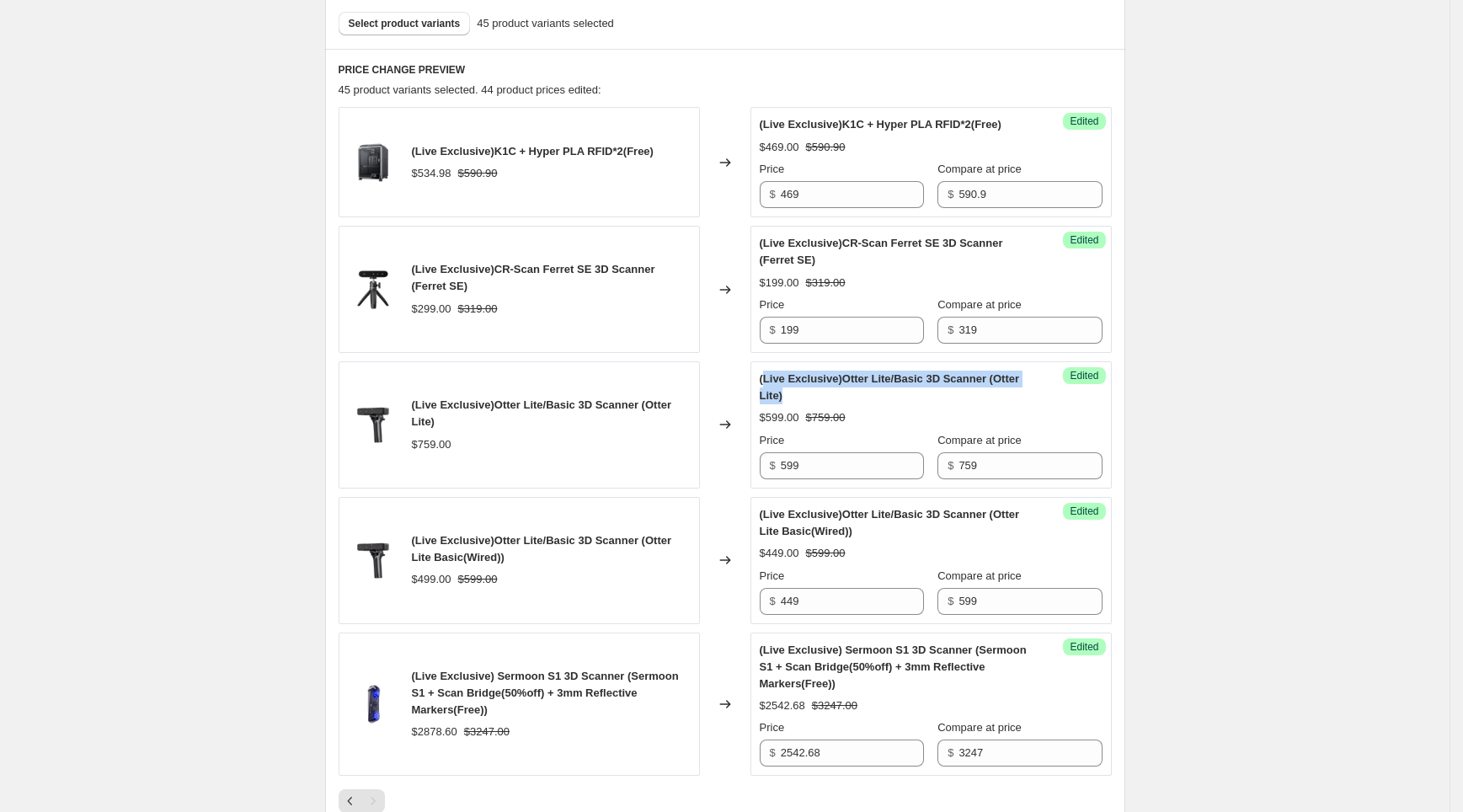
click at [769, 374] on span "(Live Exclusive)Otter Lite/Basic 3D Scanner (Otter Lite)" at bounding box center [890, 387] width 260 height 29
drag, startPoint x: 764, startPoint y: 374, endPoint x: 841, endPoint y: 390, distance: 78.6
click at [841, 390] on div "Success Edited (Live Exclusive)Otter Lite/Basic 3D Scanner (Otter Lite) $599.00…" at bounding box center [930, 424] width 361 height 127
click at [841, 390] on div "(Live Exclusive)Otter Lite/Basic 3D Scanner (Otter Lite)" at bounding box center [898, 387] width 276 height 34
drag, startPoint x: 836, startPoint y: 391, endPoint x: 764, endPoint y: 377, distance: 73.3
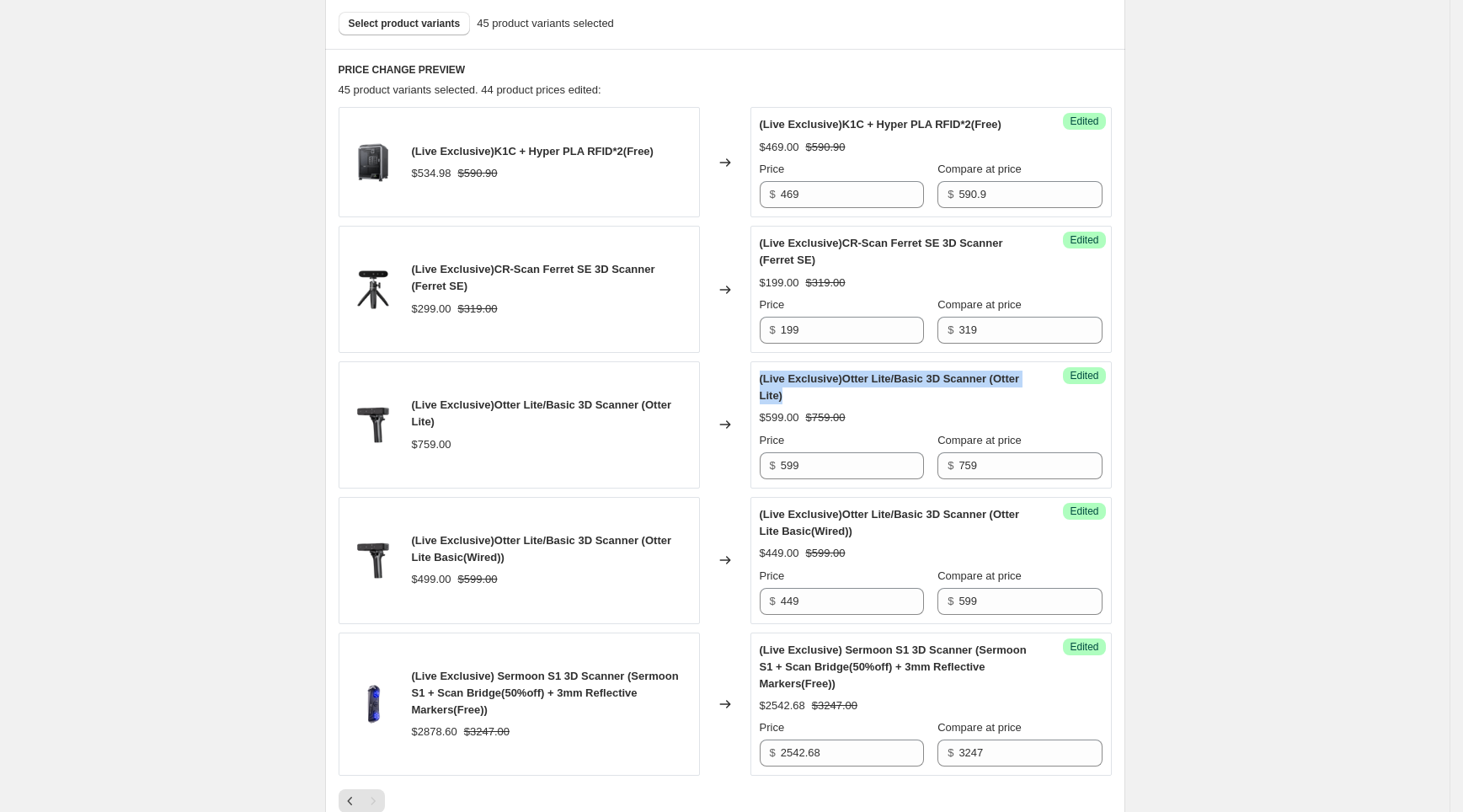
click at [764, 377] on div "Success Edited (Live Exclusive)Otter Lite/Basic 3D Scanner (Otter Lite) $599.00…" at bounding box center [930, 424] width 361 height 127
drag, startPoint x: 717, startPoint y: 412, endPoint x: 618, endPoint y: 439, distance: 102.6
click at [622, 437] on div "$759.00" at bounding box center [552, 444] width 279 height 16
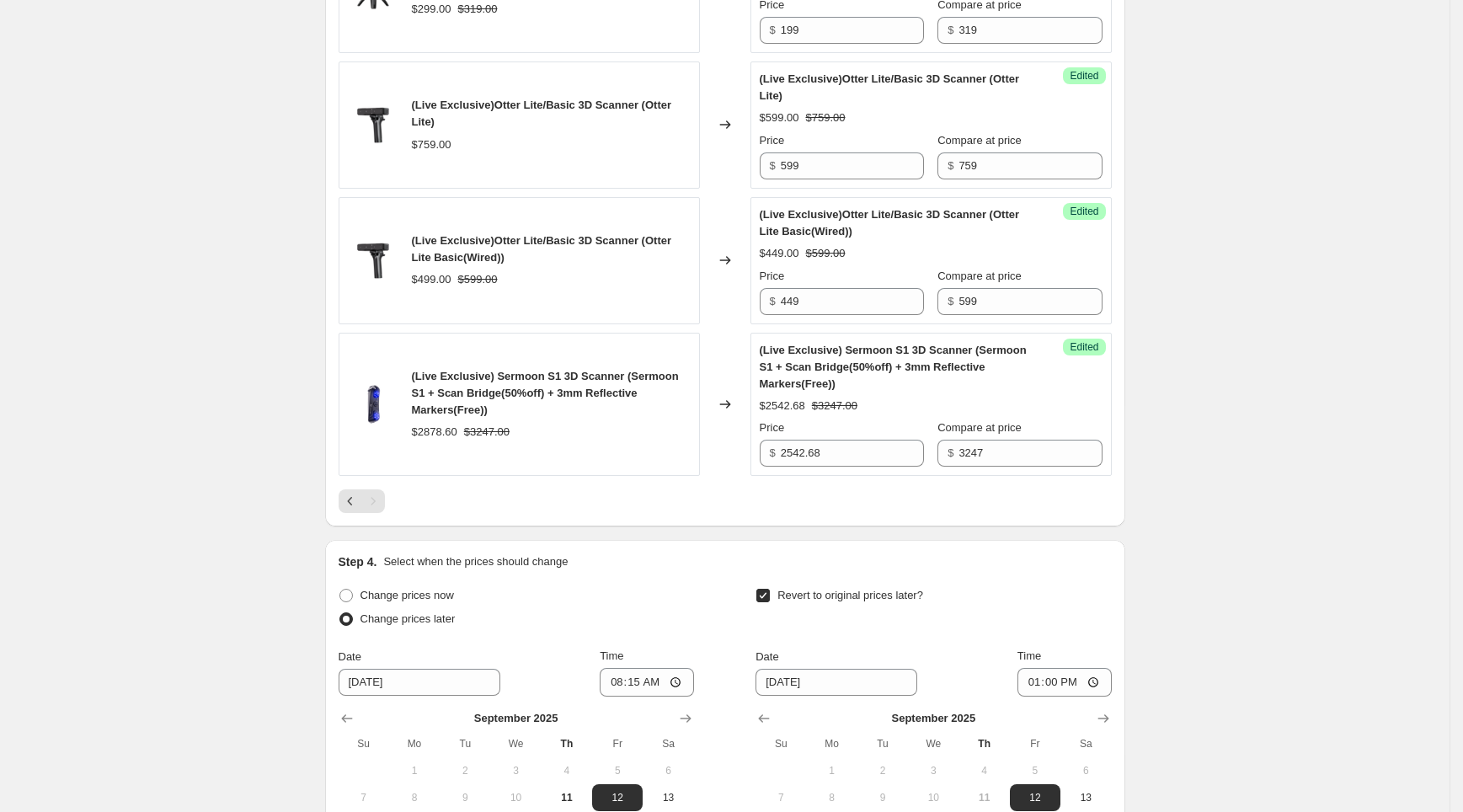
scroll to position [1064, 0]
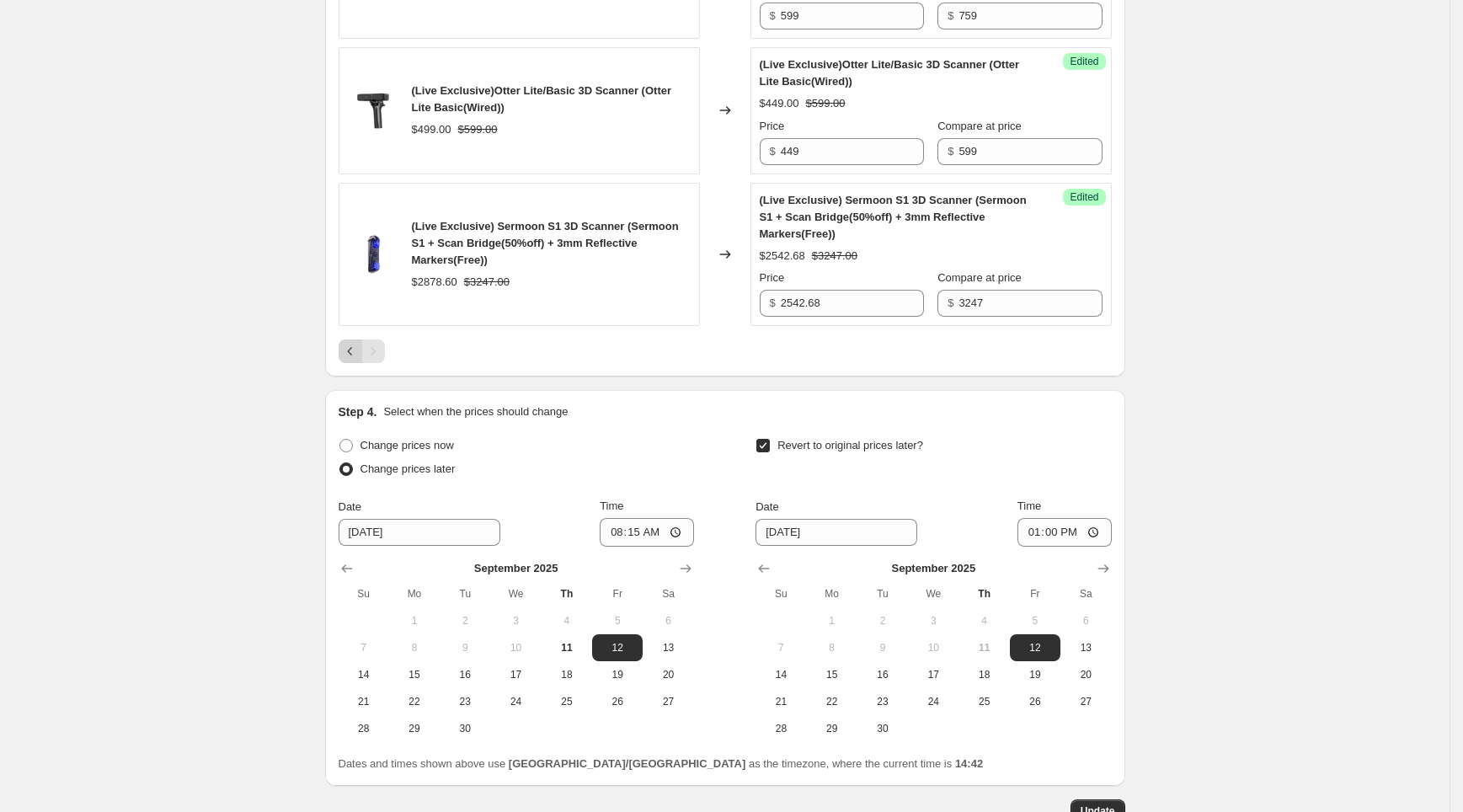
click at [351, 347] on icon "Previous" at bounding box center [350, 350] width 16 height 16
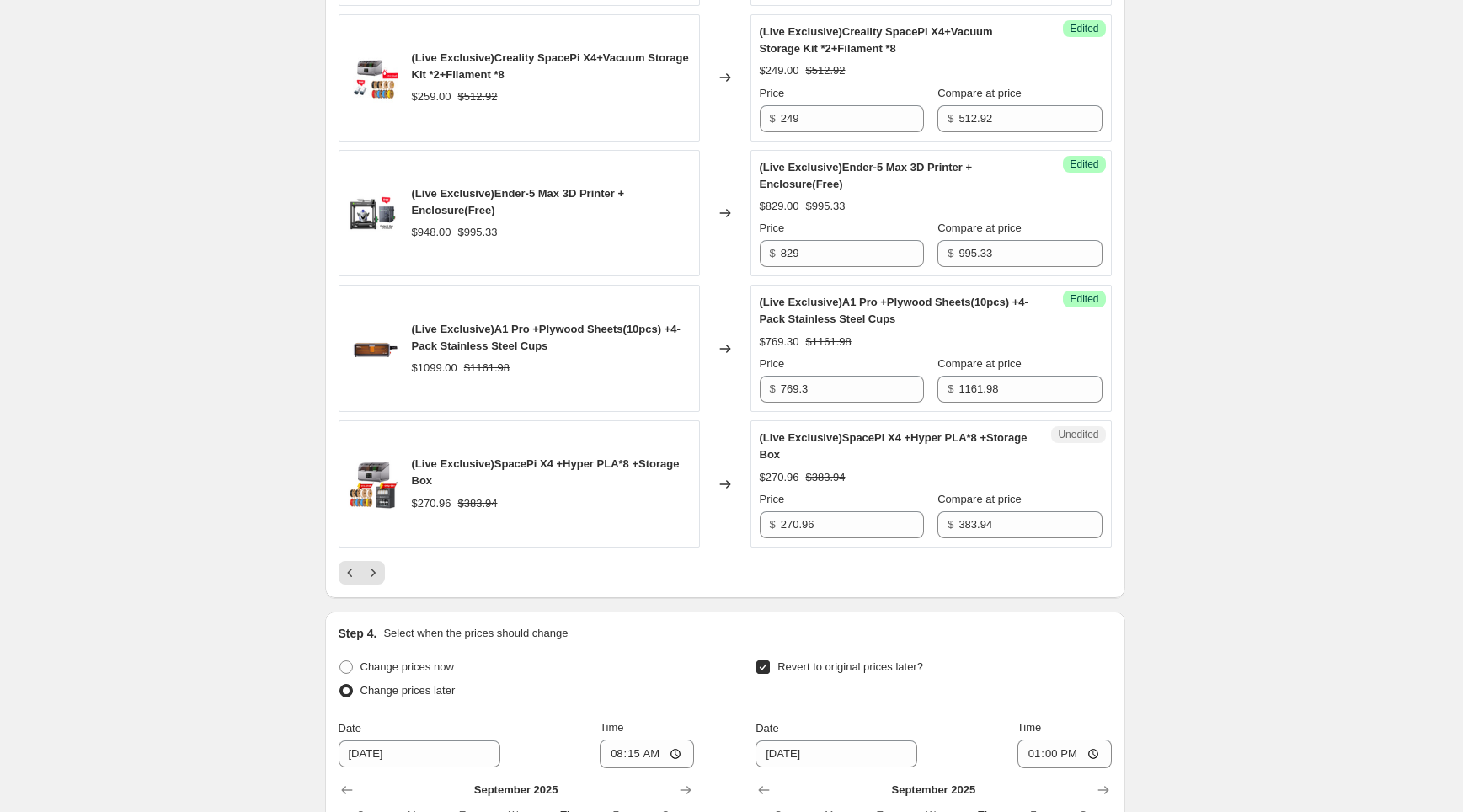
scroll to position [2867, 0]
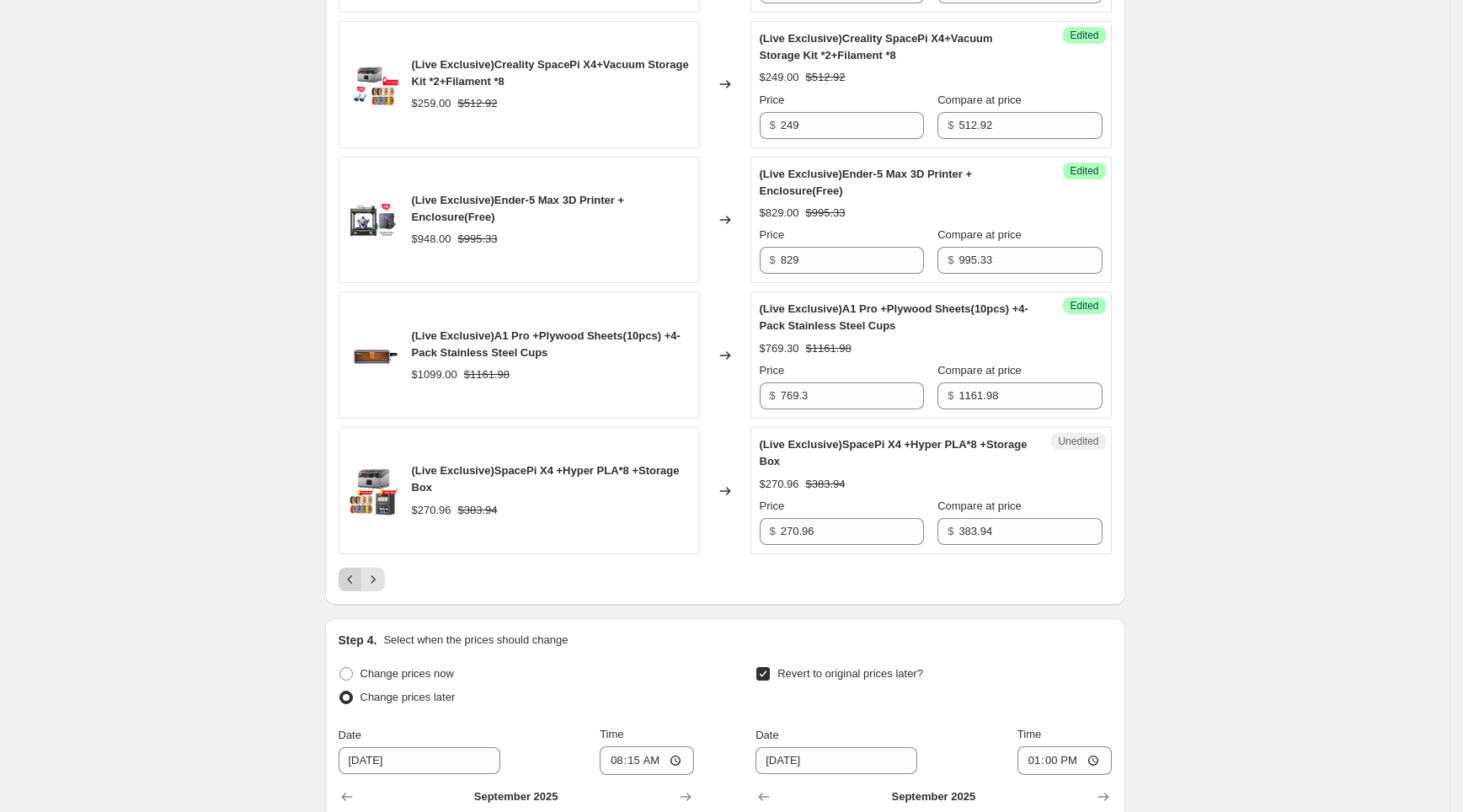
click at [359, 571] on icon "Previous" at bounding box center [350, 579] width 16 height 16
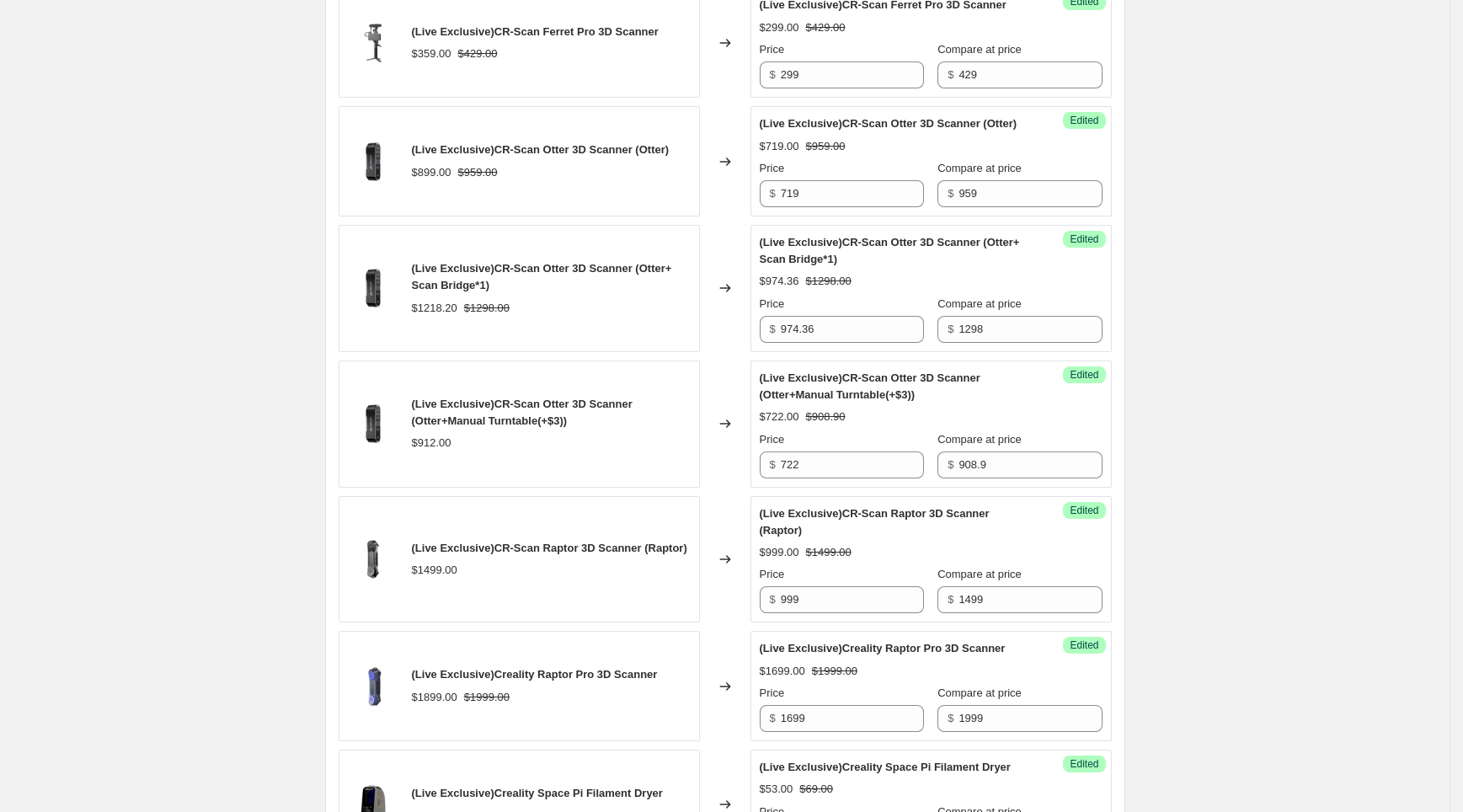
scroll to position [620, 0]
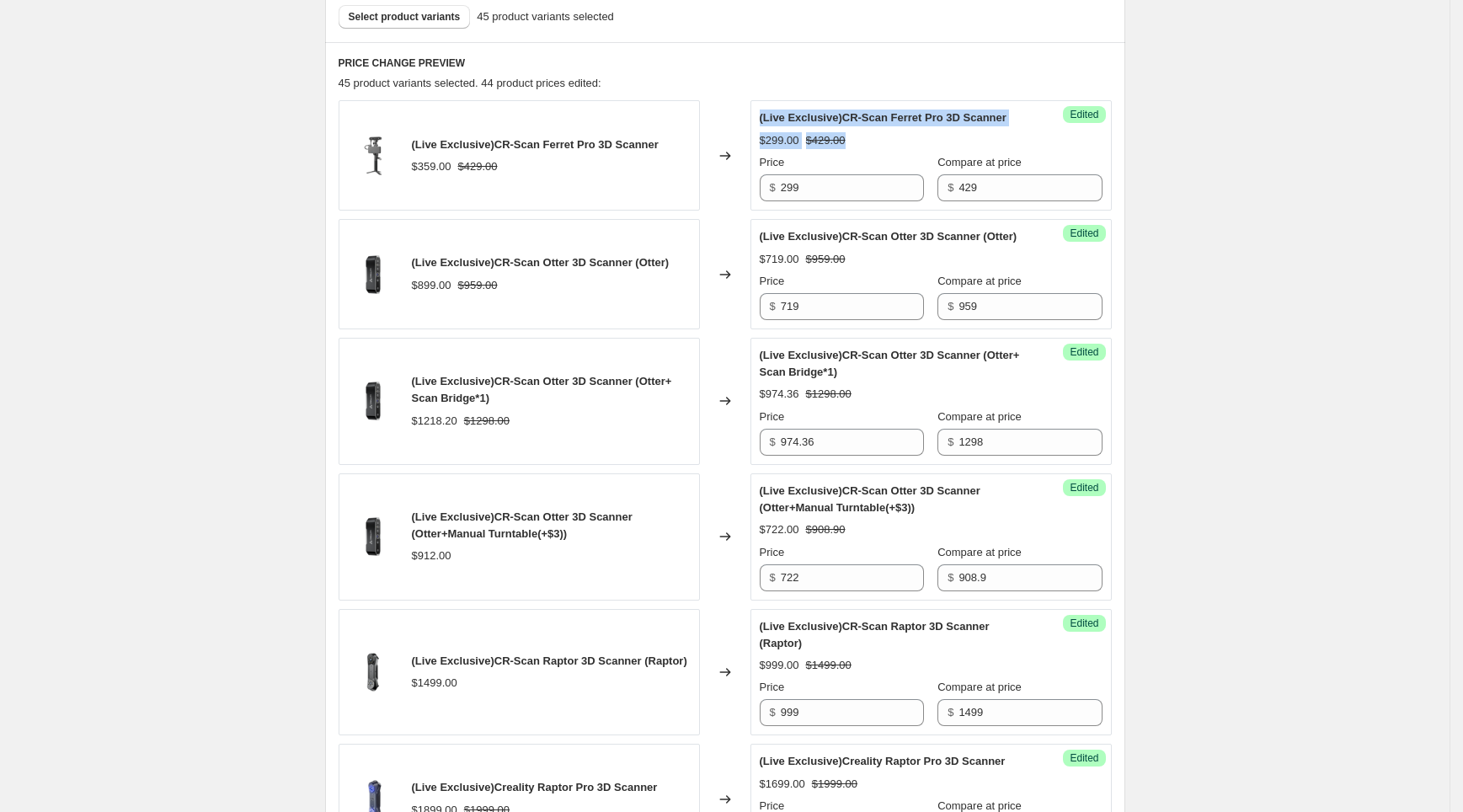
drag, startPoint x: 762, startPoint y: 105, endPoint x: 879, endPoint y: 132, distance: 120.1
click at [879, 132] on div "Success Edited (Live Exclusive)CR-Scan Ferret Pro 3D Scanner $299.00 $429.00 Pr…" at bounding box center [930, 156] width 361 height 110
click at [879, 133] on div "$299.00 $429.00" at bounding box center [931, 140] width 343 height 16
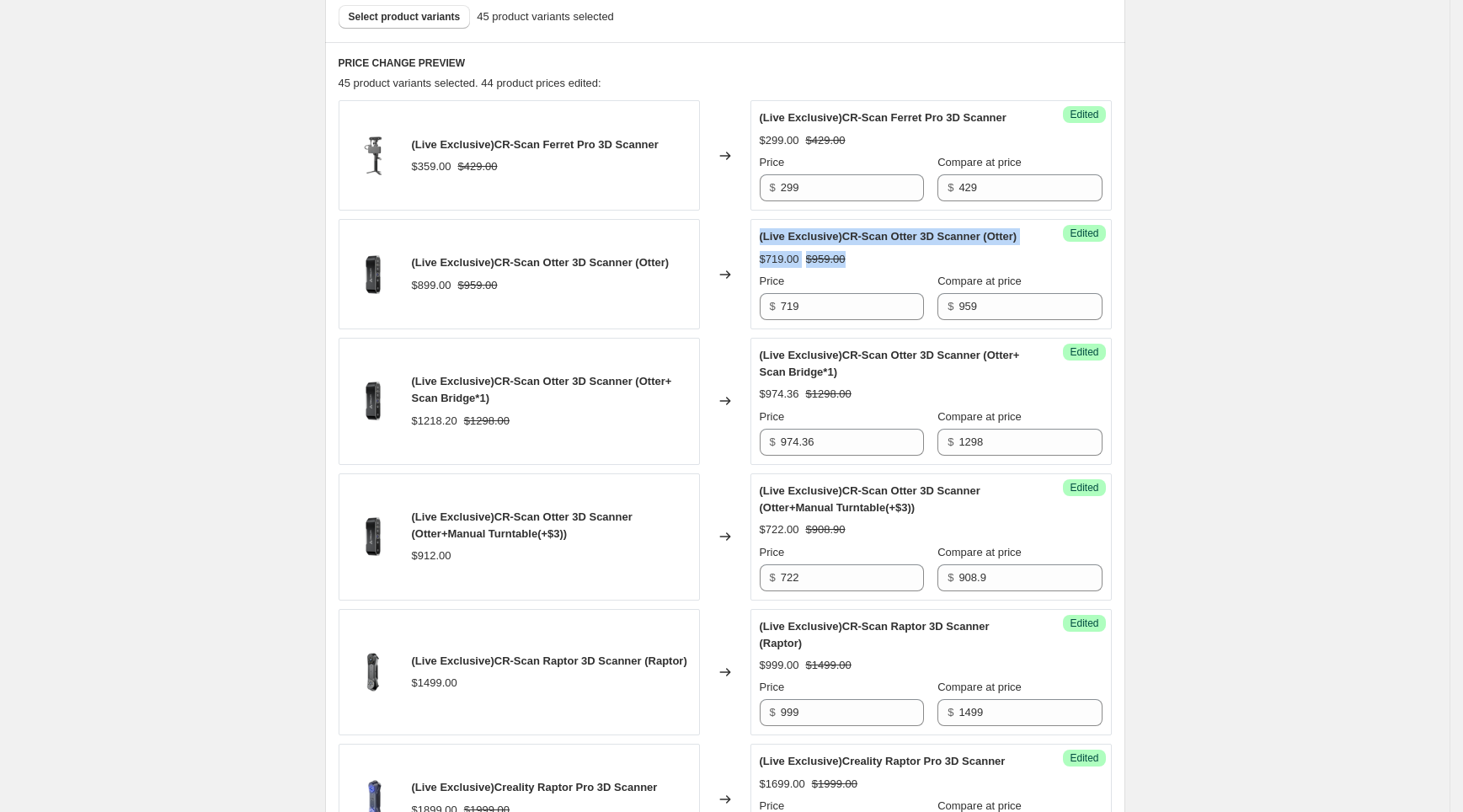
drag, startPoint x: 852, startPoint y: 253, endPoint x: 764, endPoint y: 242, distance: 88.7
click at [764, 242] on div "Success Edited (Live Exclusive)CR-Scan Otter 3D Scanner (Otter) $719.00 $959.00…" at bounding box center [930, 274] width 361 height 110
drag, startPoint x: 618, startPoint y: 256, endPoint x: 658, endPoint y: 255, distance: 40.0
click at [658, 256] on span "(Live Exclusive)CR-Scan Otter 3D Scanner (Otter)" at bounding box center [541, 262] width 258 height 13
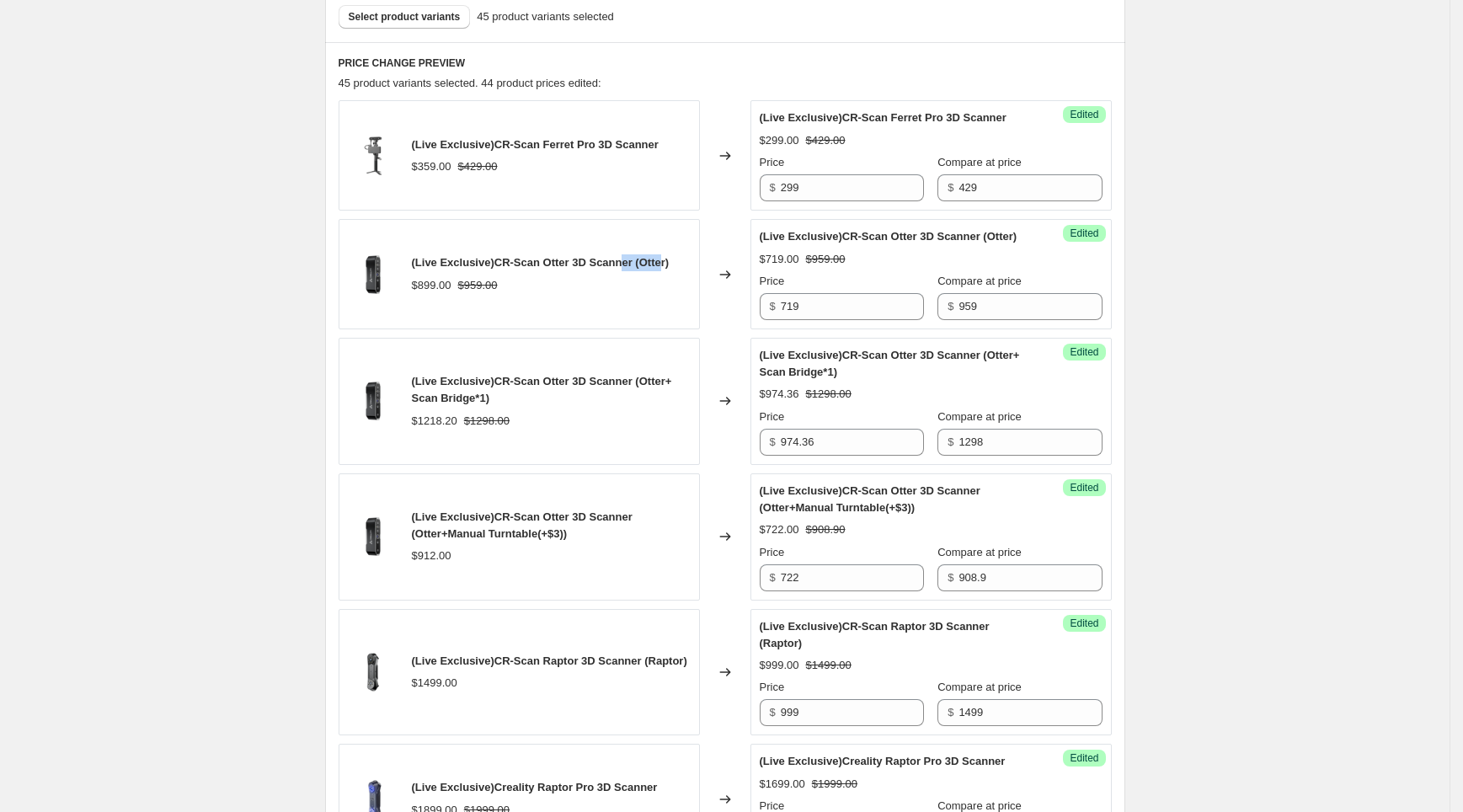
drag, startPoint x: 658, startPoint y: 255, endPoint x: 637, endPoint y: 260, distance: 21.6
click at [658, 256] on span "(Live Exclusive)CR-Scan Otter 3D Scanner (Otter)" at bounding box center [541, 262] width 258 height 13
click at [626, 263] on span "(Live Exclusive)CR-Scan Otter 3D Scanner (Otter)" at bounding box center [541, 262] width 258 height 13
drag, startPoint x: 631, startPoint y: 263, endPoint x: 676, endPoint y: 256, distance: 45.5
click at [676, 256] on div "(Live Exclusive)CR-Scan Otter 3D Scanner (Otter) $899.00 $959.00" at bounding box center [519, 274] width 361 height 110
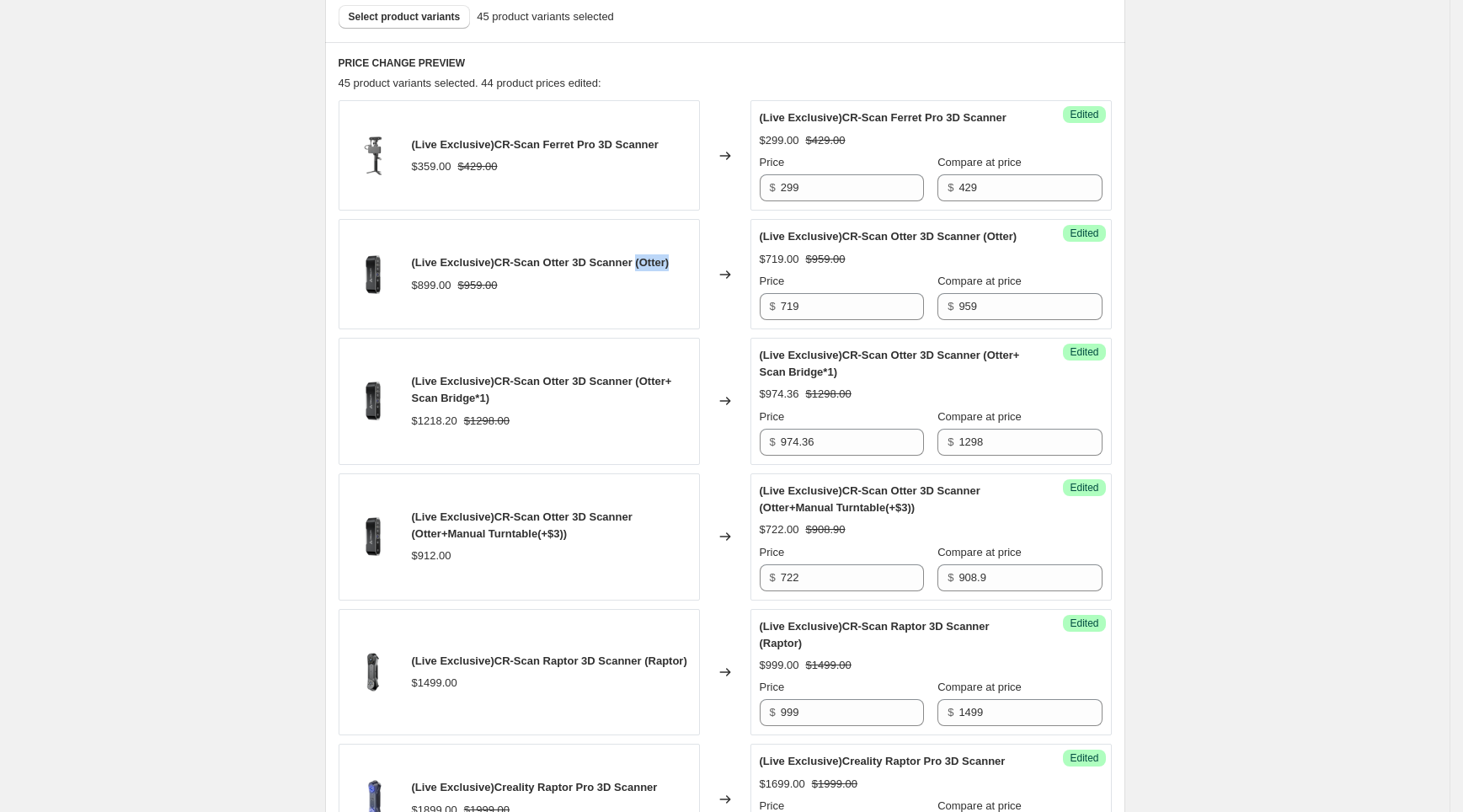
click at [676, 256] on div "(Live Exclusive)CR-Scan Otter 3D Scanner (Otter) $899.00 $959.00" at bounding box center [519, 274] width 361 height 110
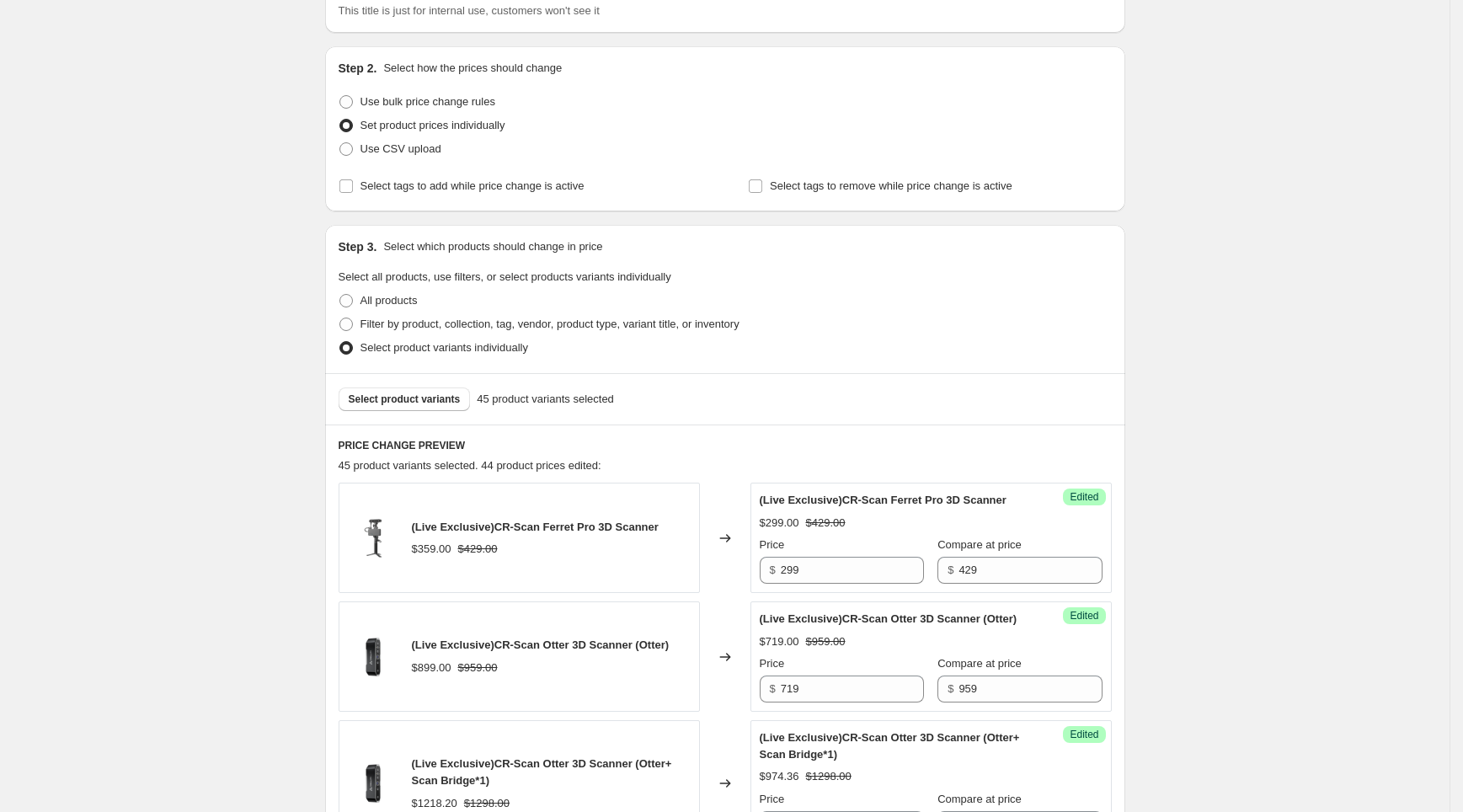
scroll to position [0, 0]
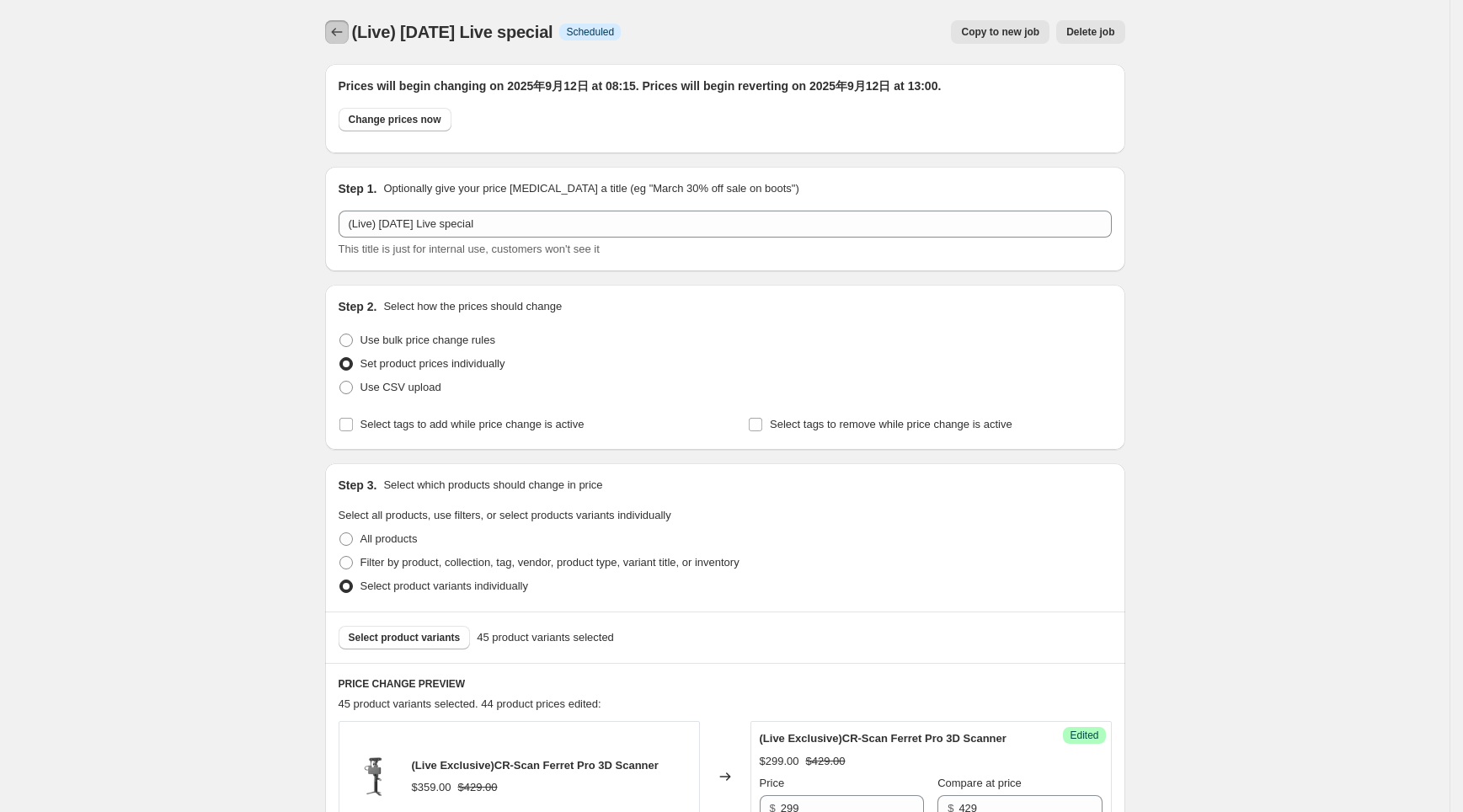
click at [338, 37] on icon "Price change jobs" at bounding box center [336, 31] width 16 height 16
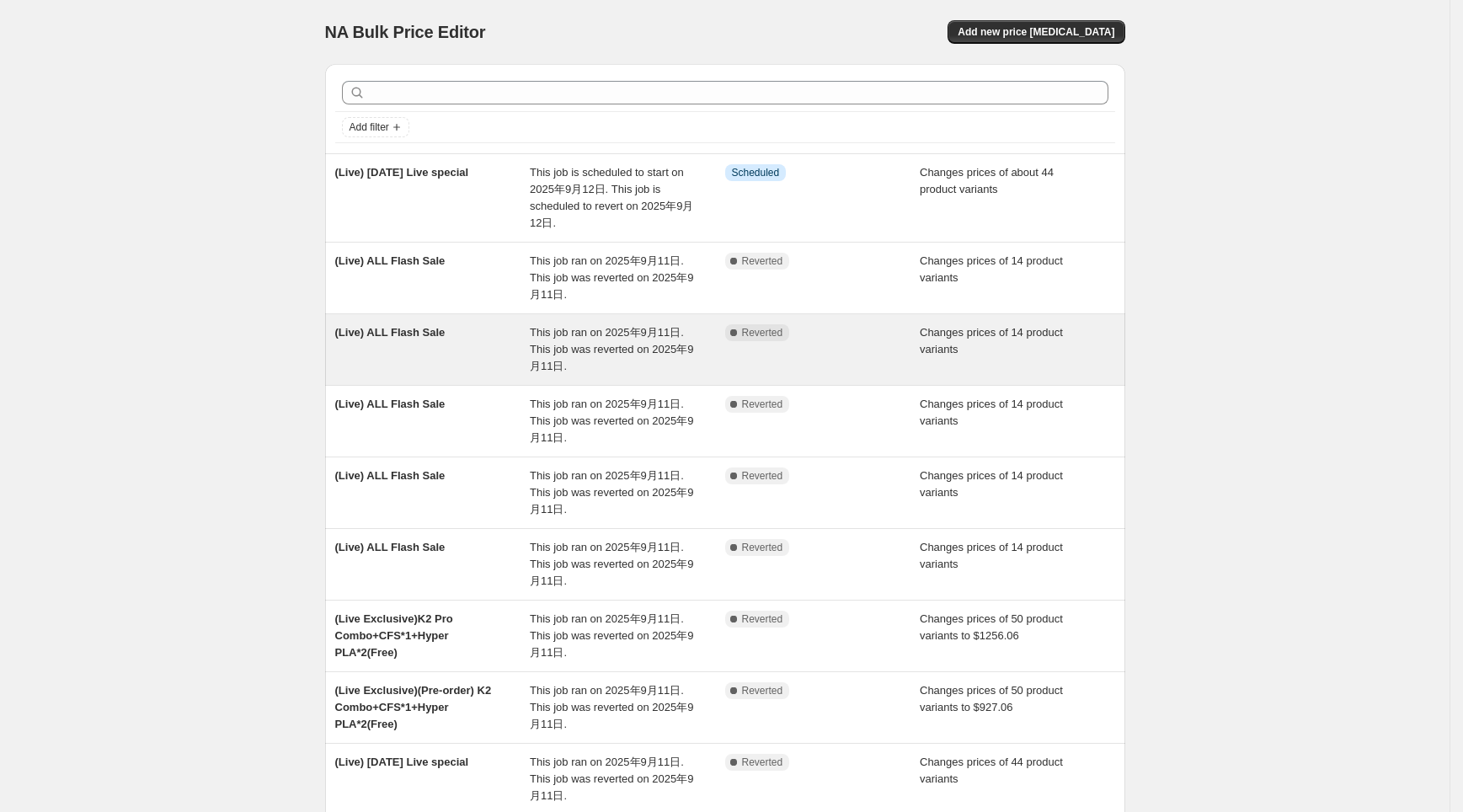
click at [556, 321] on div "(Live) ALL Flash Sale This job ran on 2025年9月11日. This job was reverted on 2025…" at bounding box center [725, 349] width 801 height 71
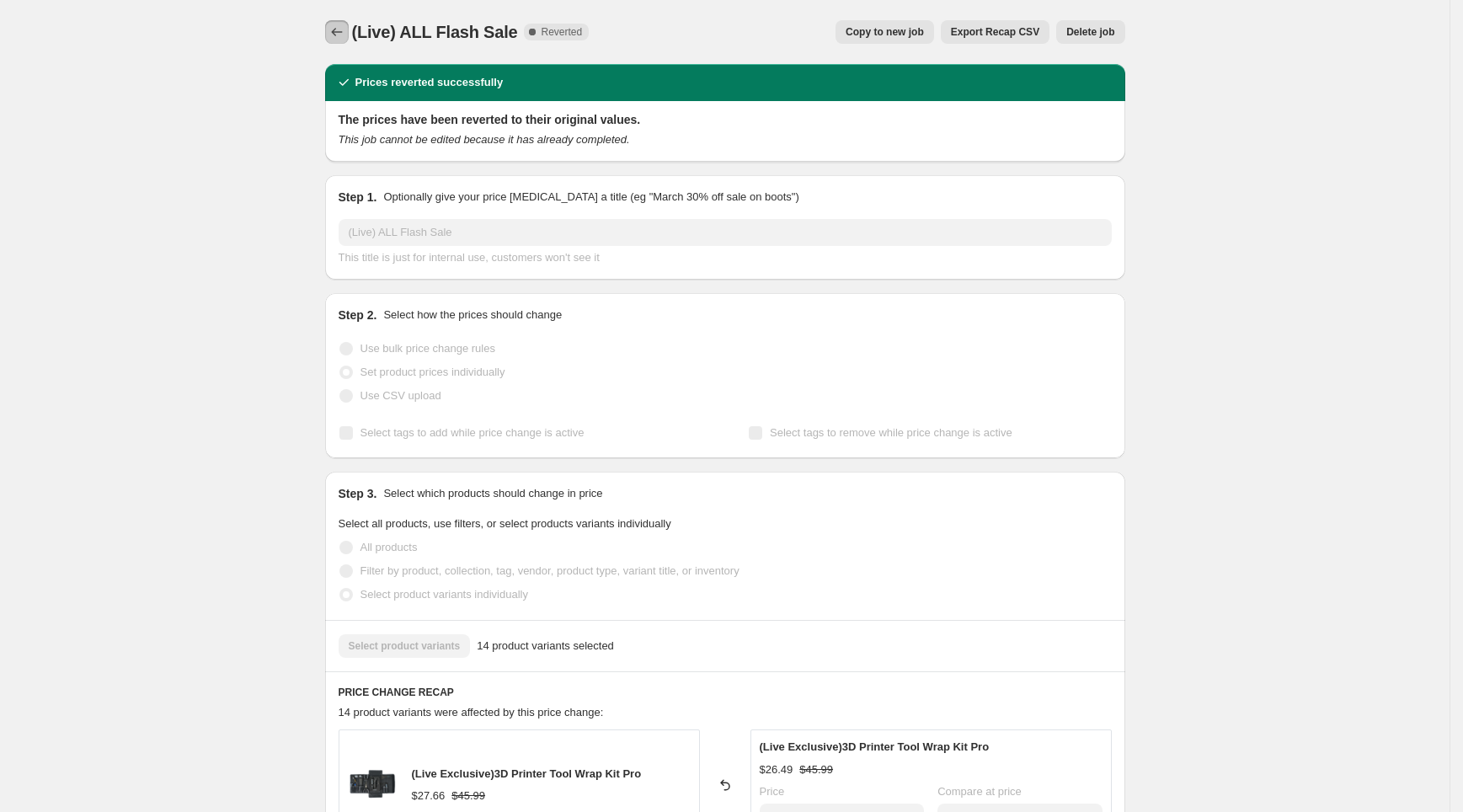
click at [346, 31] on icon "Price change jobs" at bounding box center [336, 31] width 16 height 16
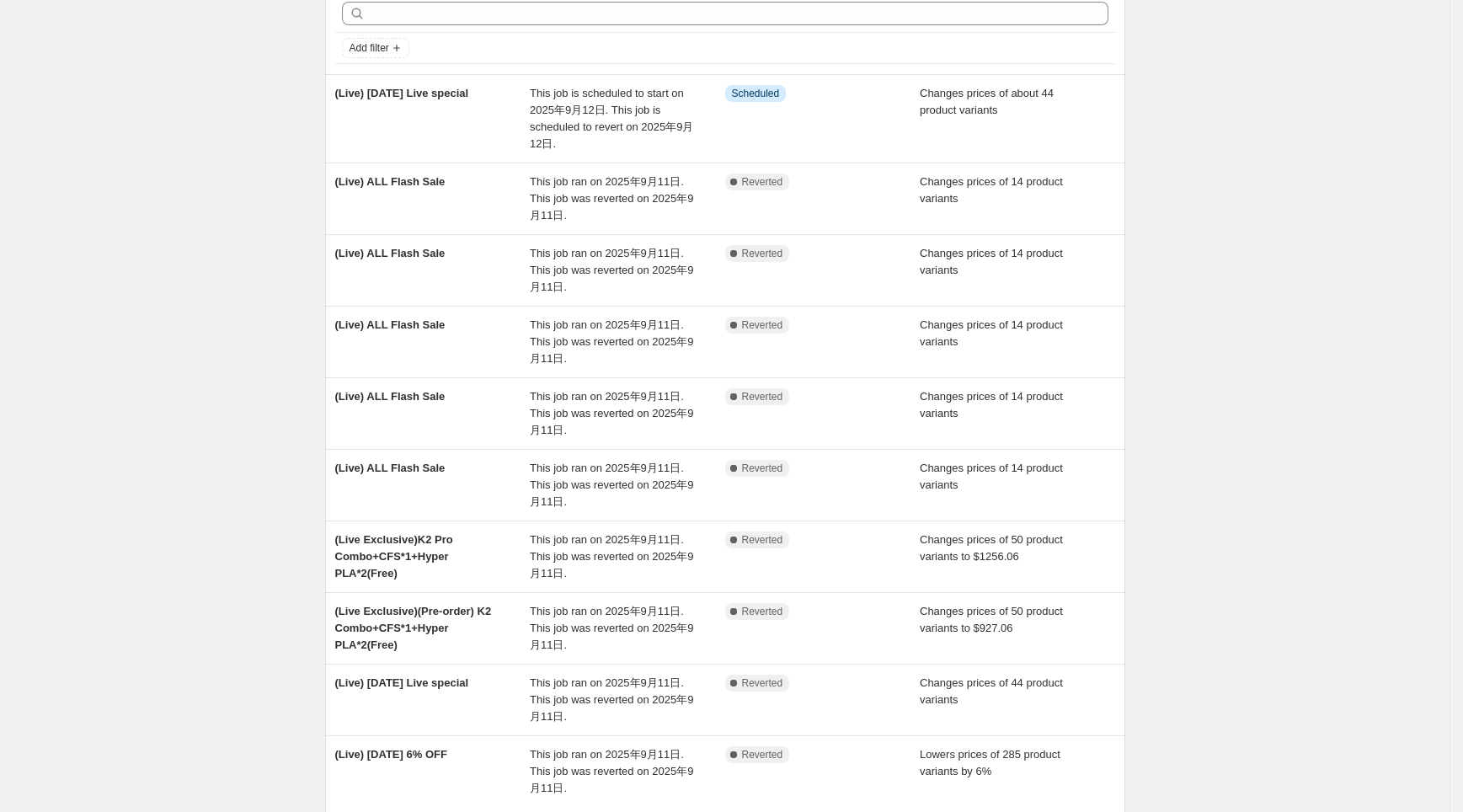
scroll to position [239, 0]
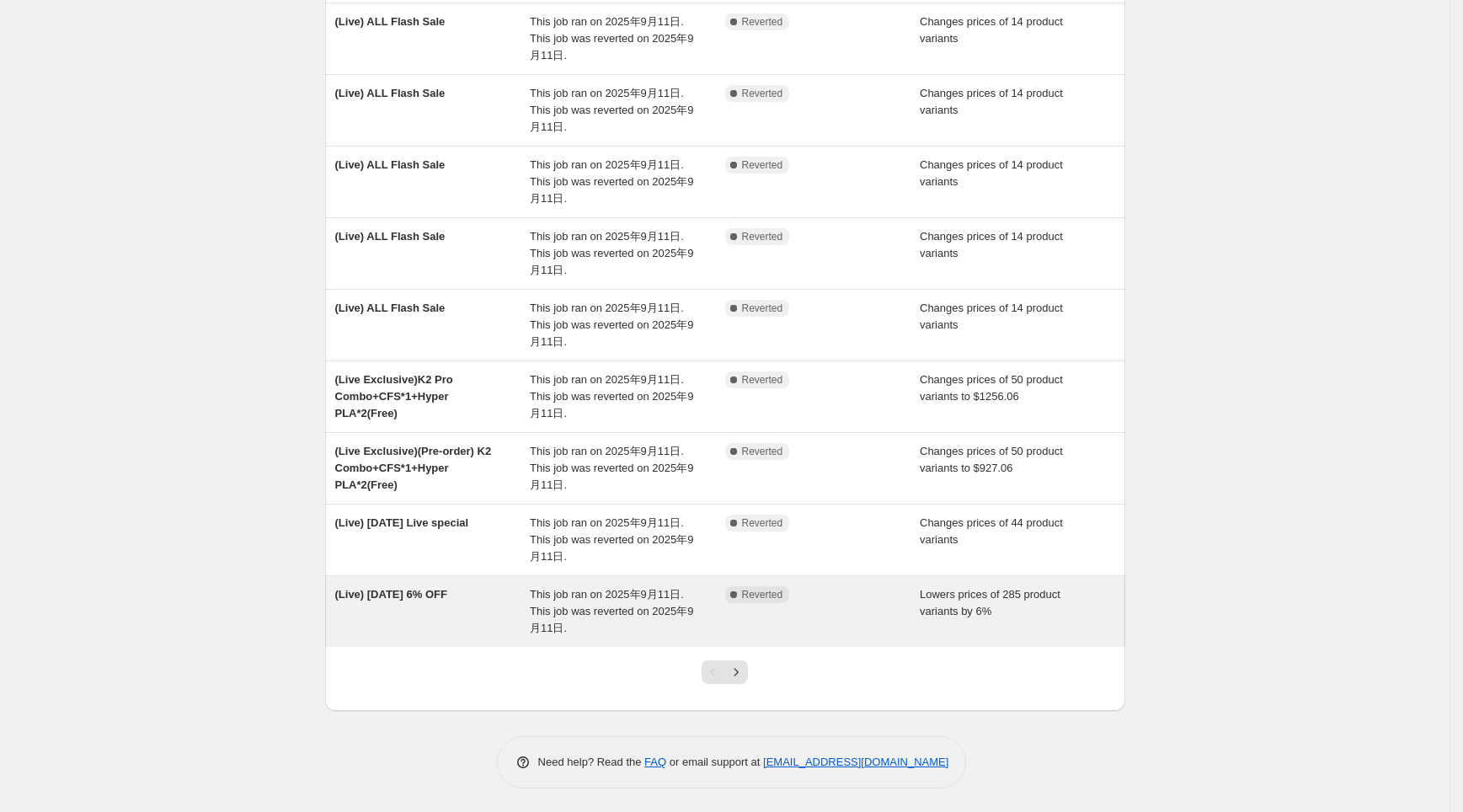
click at [497, 598] on div "(Live) [DATE] 6% OFF" at bounding box center [433, 612] width 196 height 50
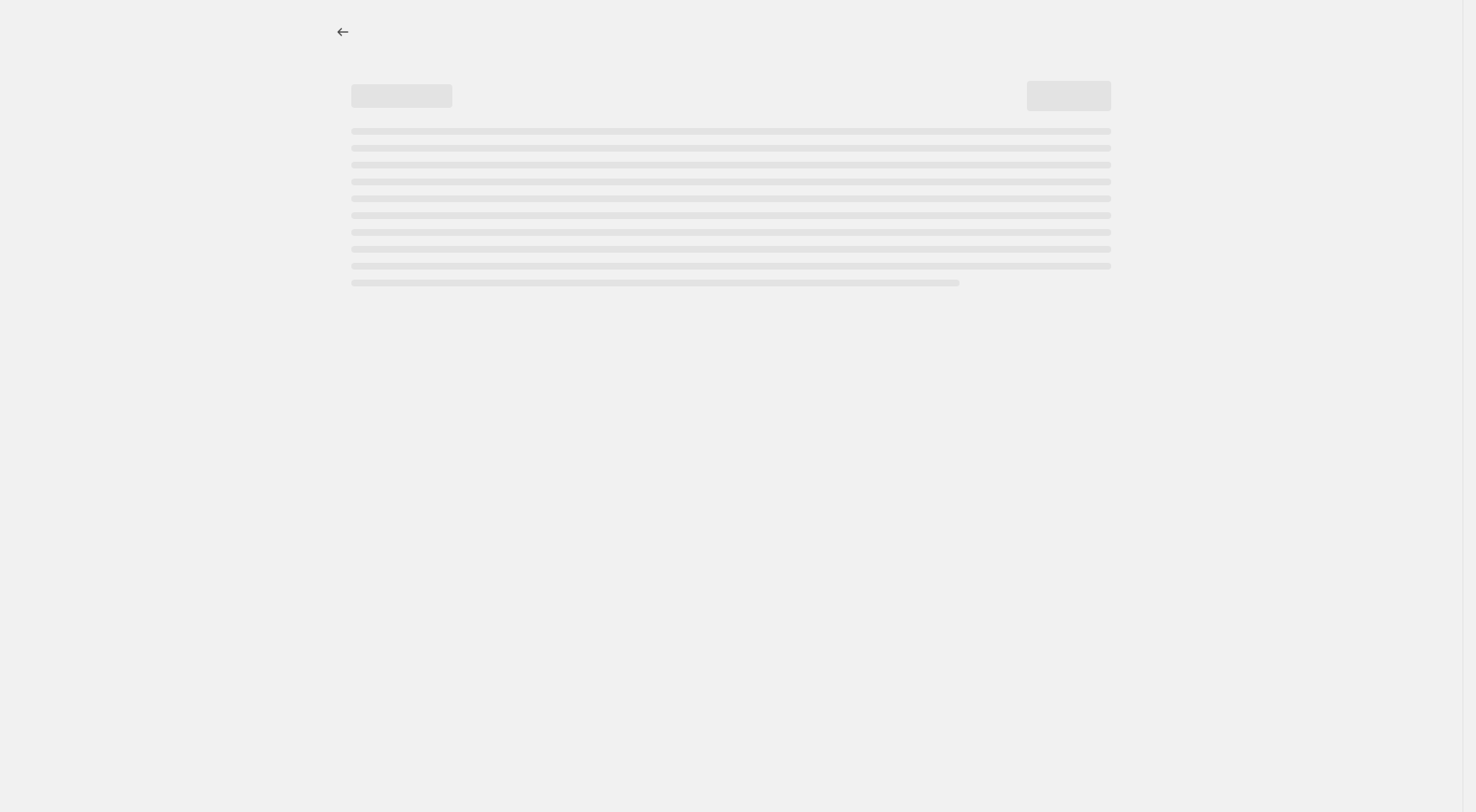
select select "percentage"
select select "collection"
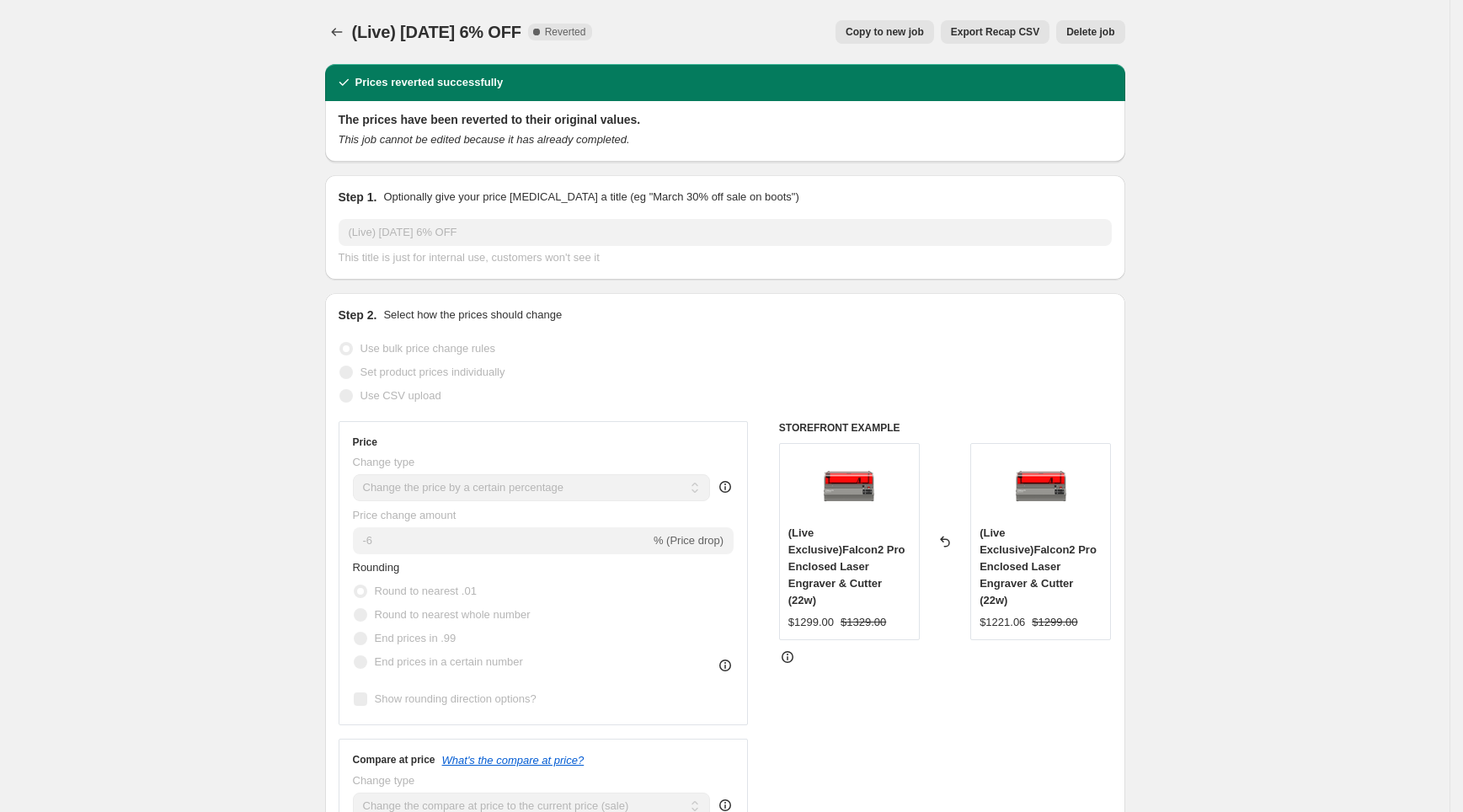
click at [869, 34] on span "Copy to new job" at bounding box center [885, 32] width 78 height 14
select select "percentage"
select select "collection"
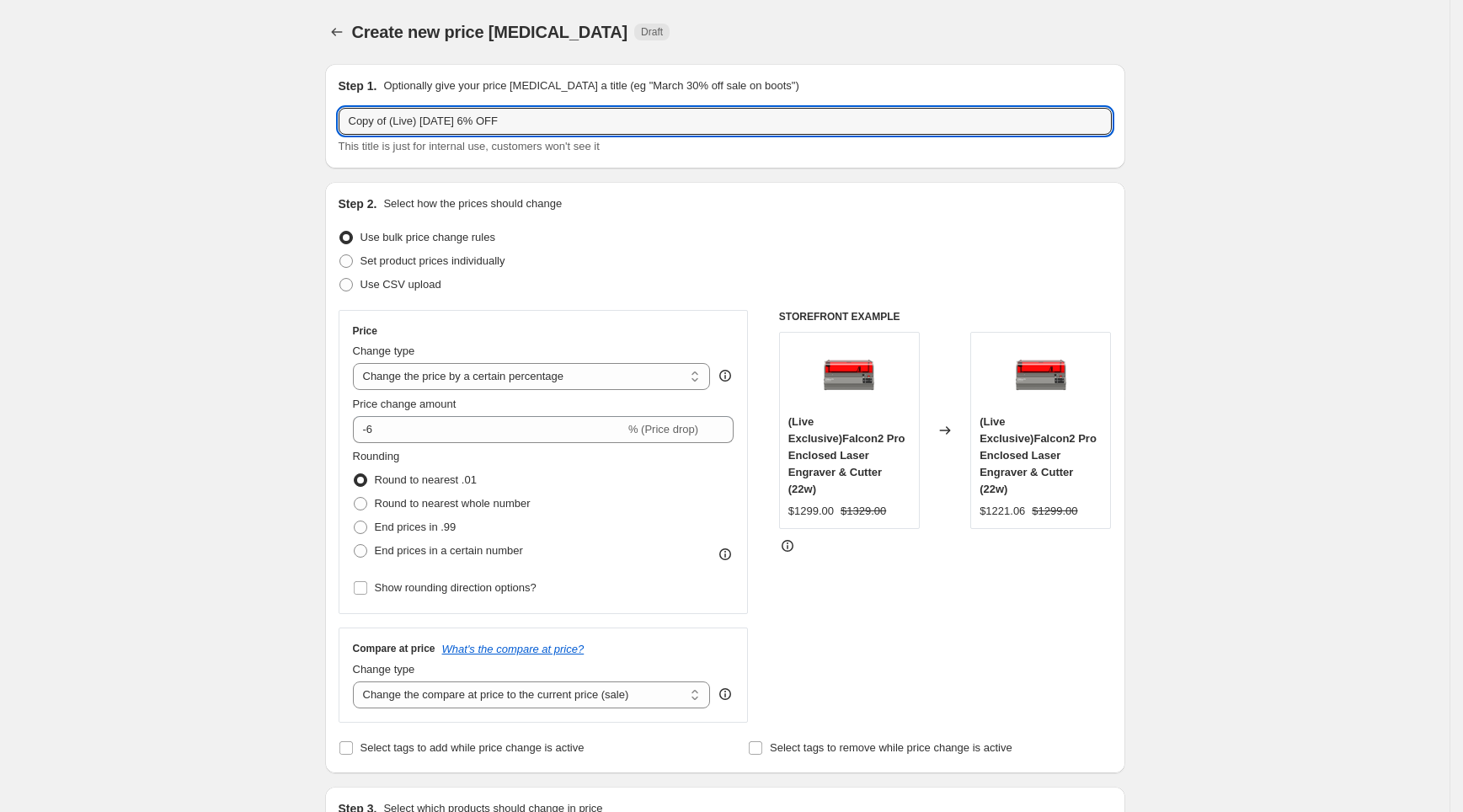
drag, startPoint x: 392, startPoint y: 120, endPoint x: 284, endPoint y: 132, distance: 108.7
type input "(Live) [DATE] 6% OFF"
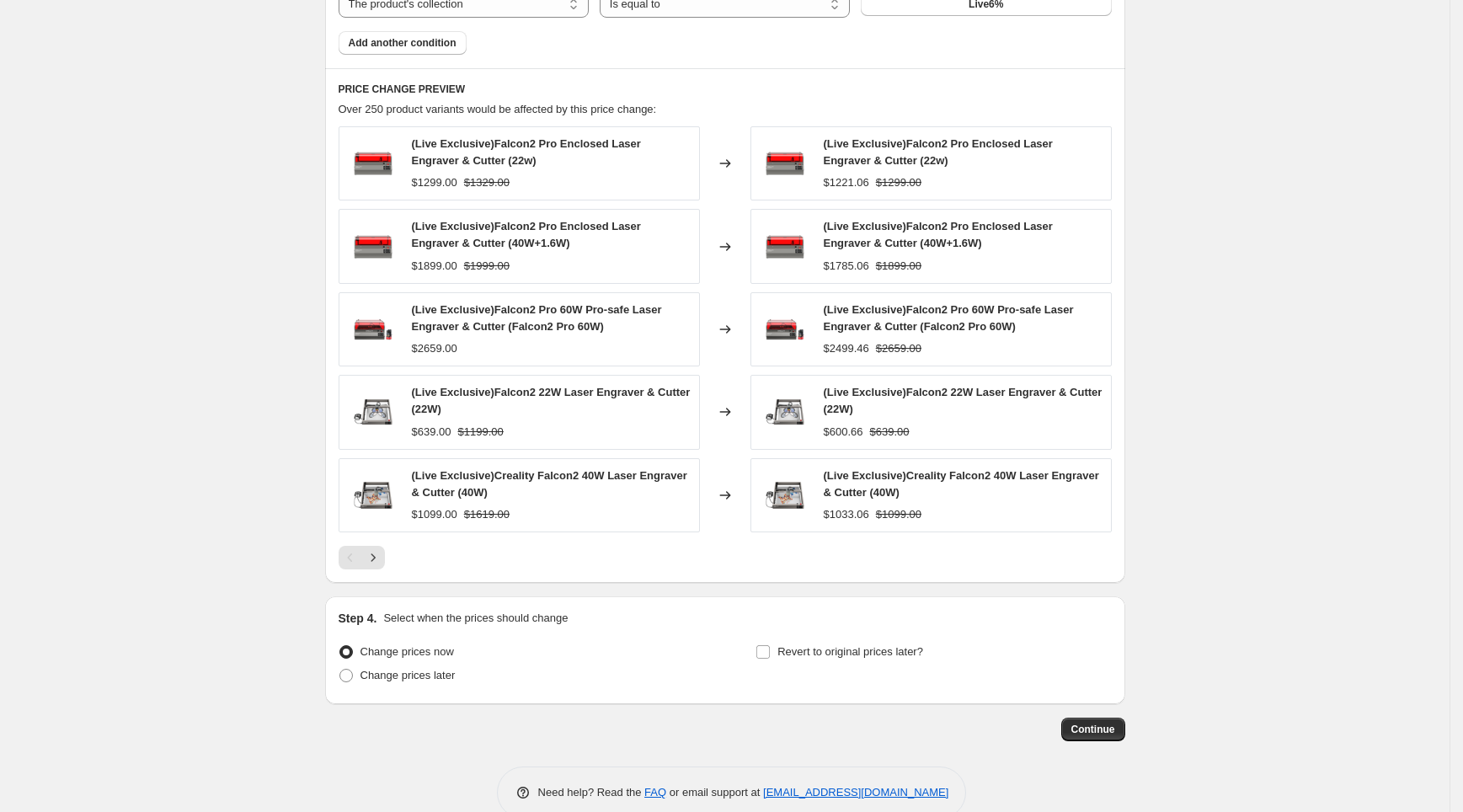
scroll to position [1087, 0]
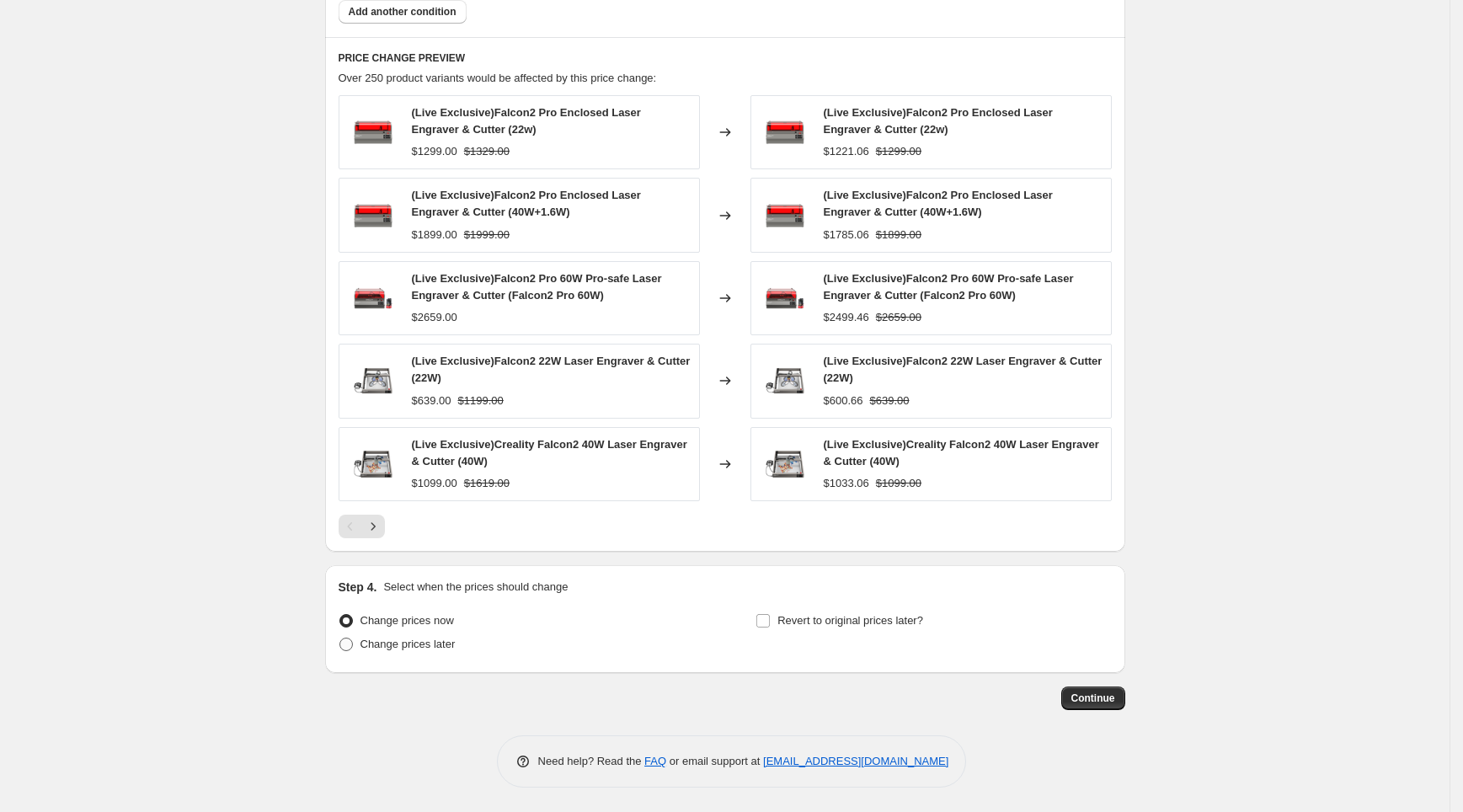
click at [447, 639] on span "Change prices later" at bounding box center [408, 644] width 95 height 13
click at [341, 639] on input "Change prices later" at bounding box center [340, 638] width 1 height 1
radio input "true"
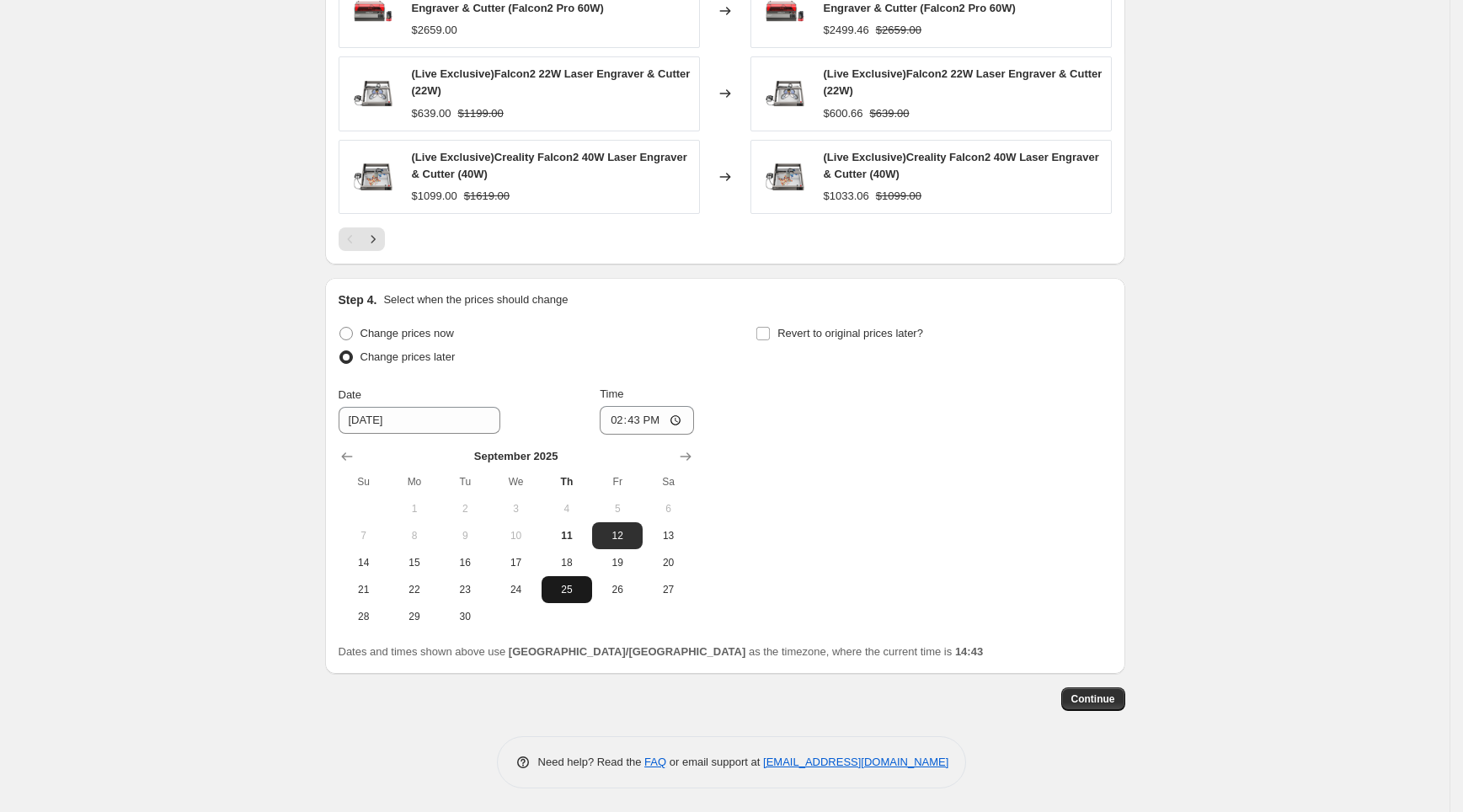
scroll to position [1374, 0]
click at [622, 534] on span "12" at bounding box center [618, 535] width 37 height 14
click at [639, 422] on input "14:43" at bounding box center [647, 420] width 94 height 29
type input "08:15"
click at [803, 386] on div "Change prices now Change prices later Date [DATE] Time 08:[DATE] Mo Tu We Th Fr…" at bounding box center [725, 475] width 774 height 308
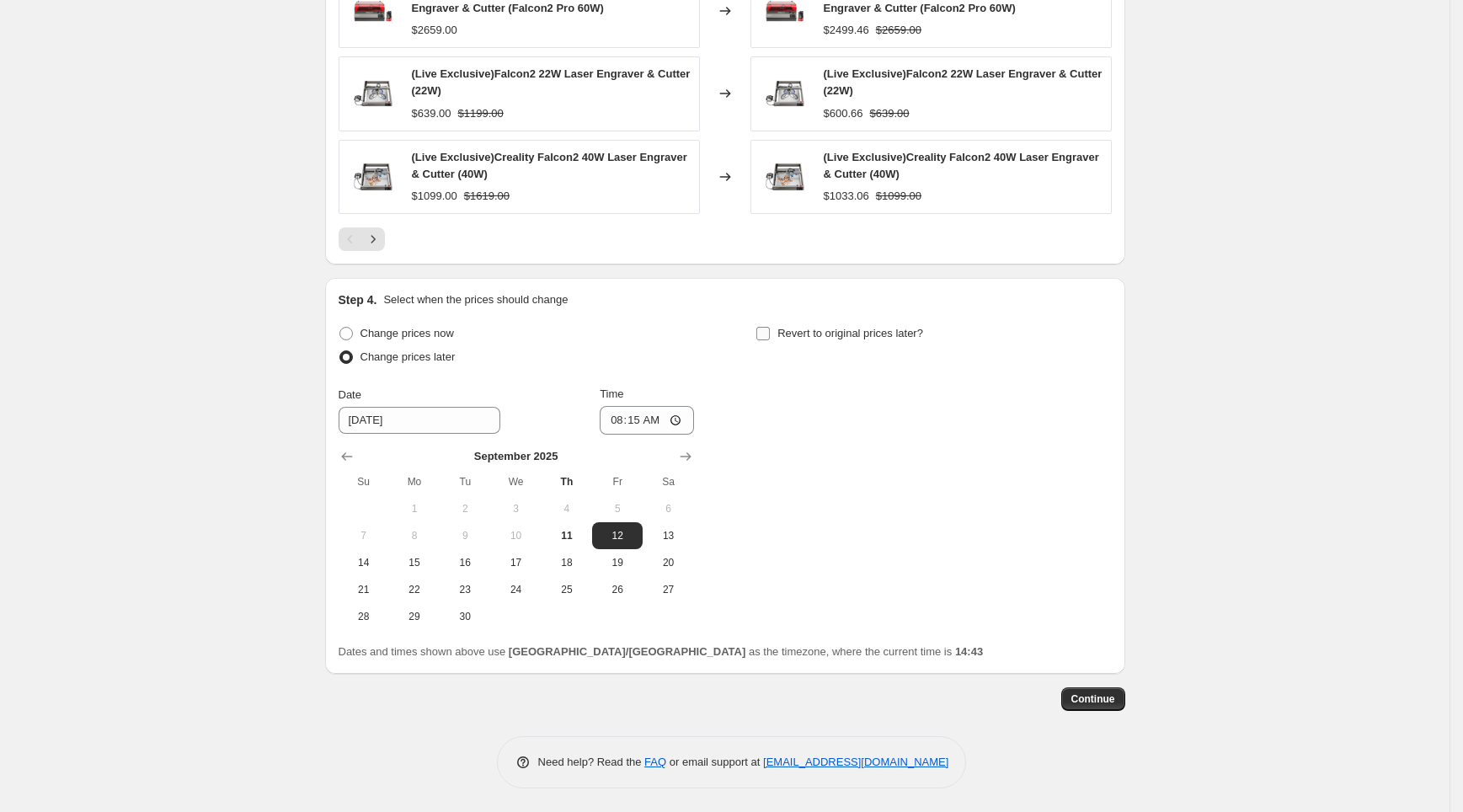
click at [815, 334] on span "Revert to original prices later?" at bounding box center [850, 333] width 146 height 13
click at [770, 334] on input "Revert to original prices later?" at bounding box center [763, 334] width 14 height 14
checkbox input "true"
click at [991, 524] on button "11" at bounding box center [984, 535] width 50 height 27
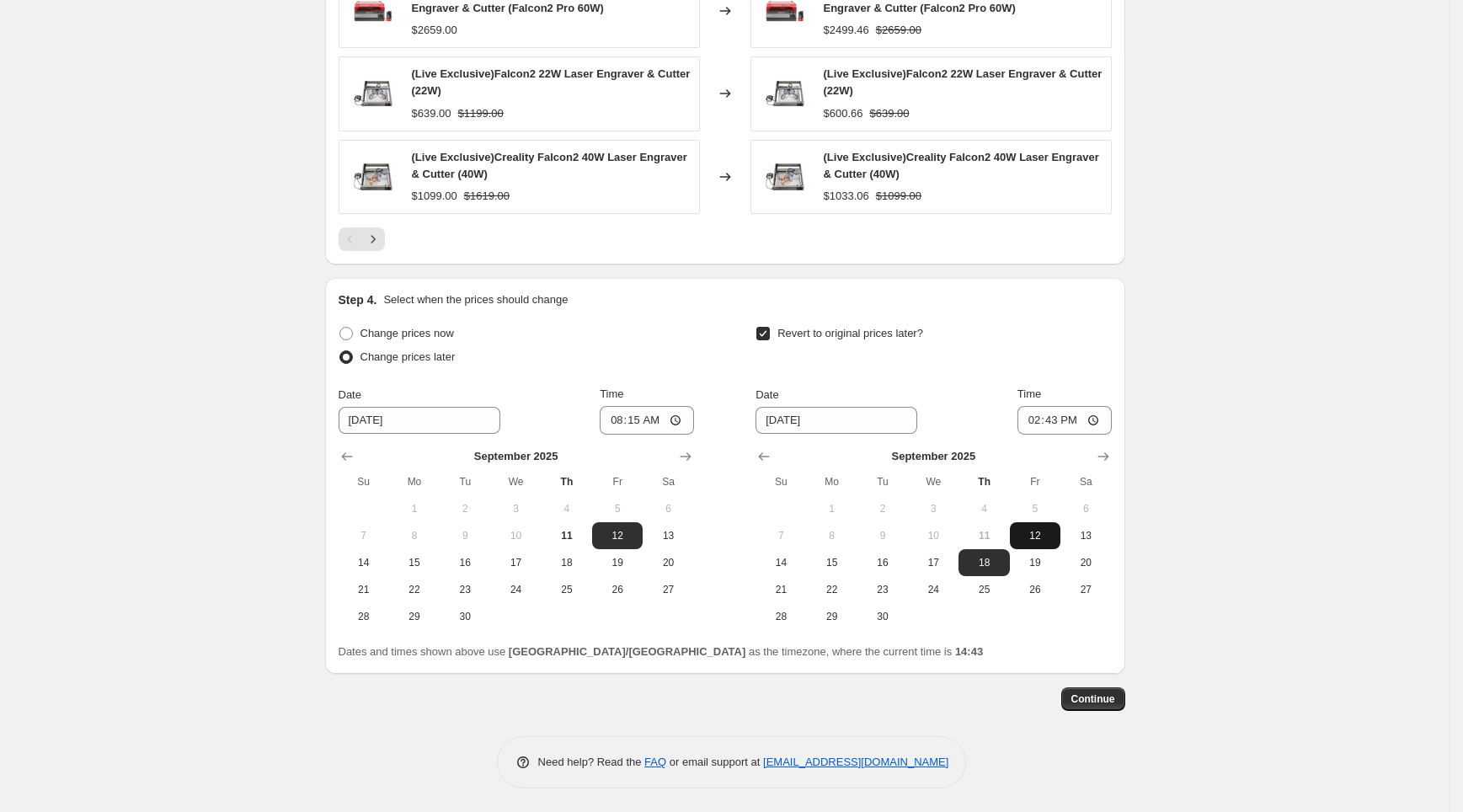
click at [1043, 525] on button "12" at bounding box center [1035, 535] width 50 height 27
type input "[DATE]"
click at [1058, 413] on input "14:43" at bounding box center [1064, 420] width 94 height 29
type input "13:00"
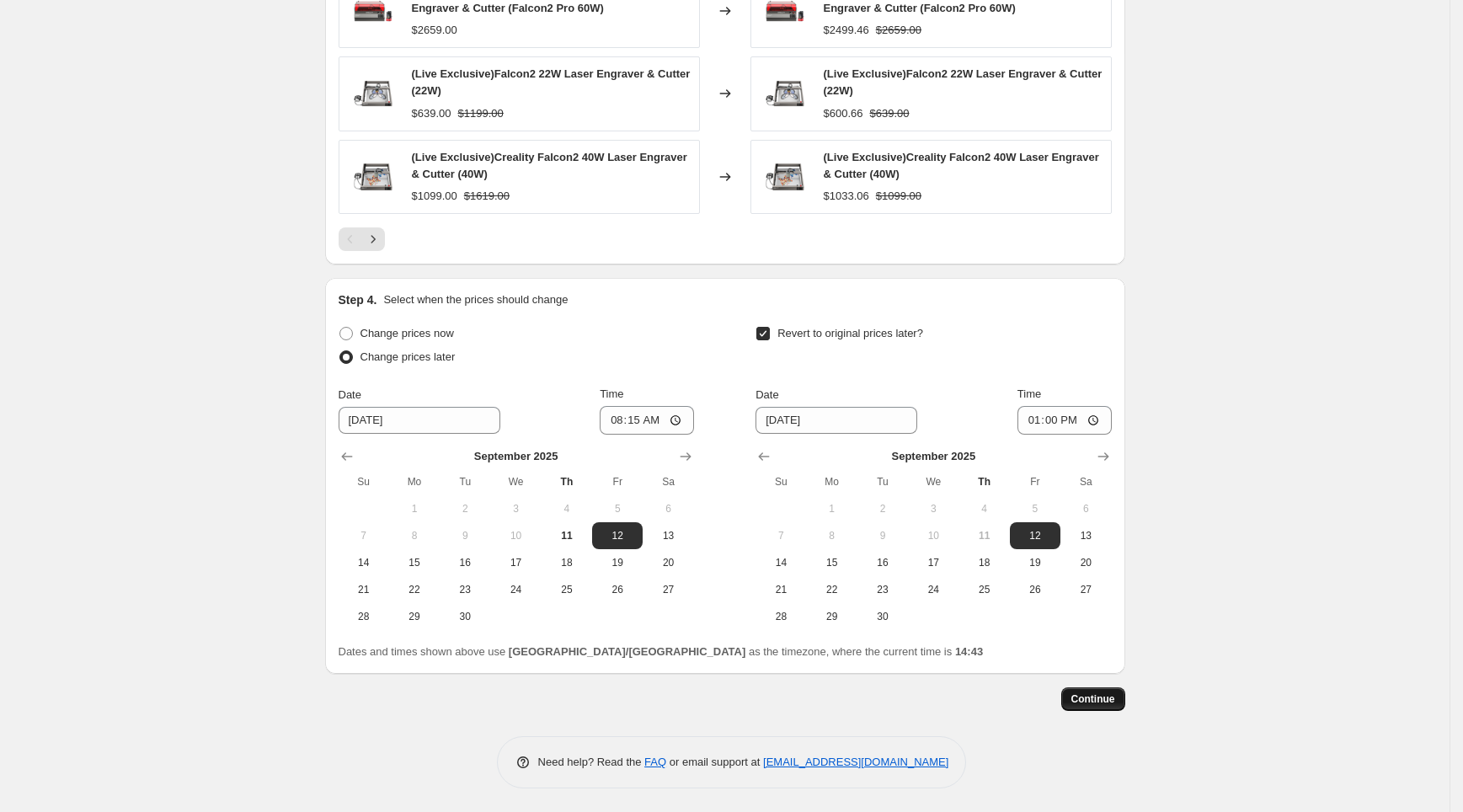
click at [1109, 690] on button "Continue" at bounding box center [1093, 699] width 64 height 23
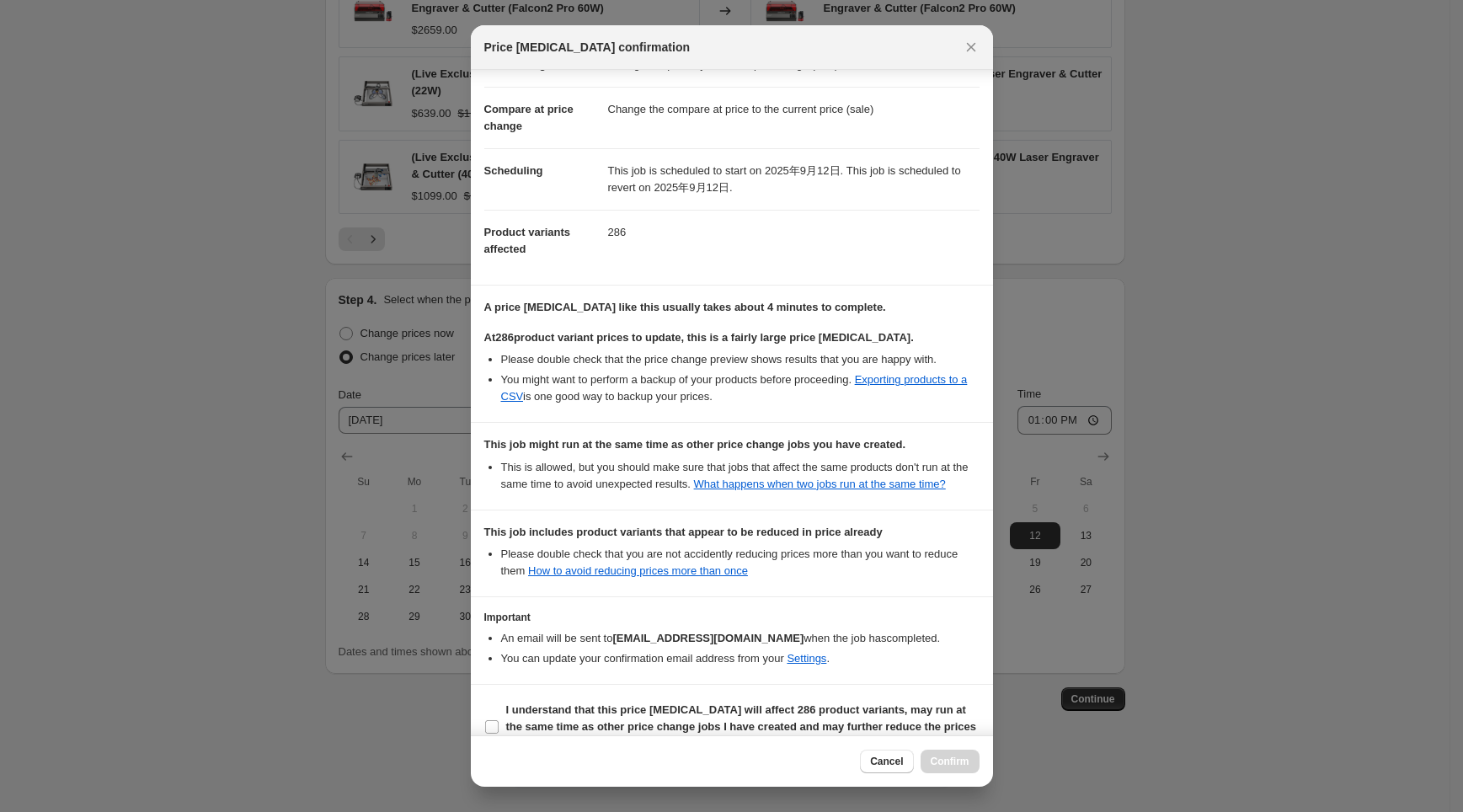
scroll to position [88, 0]
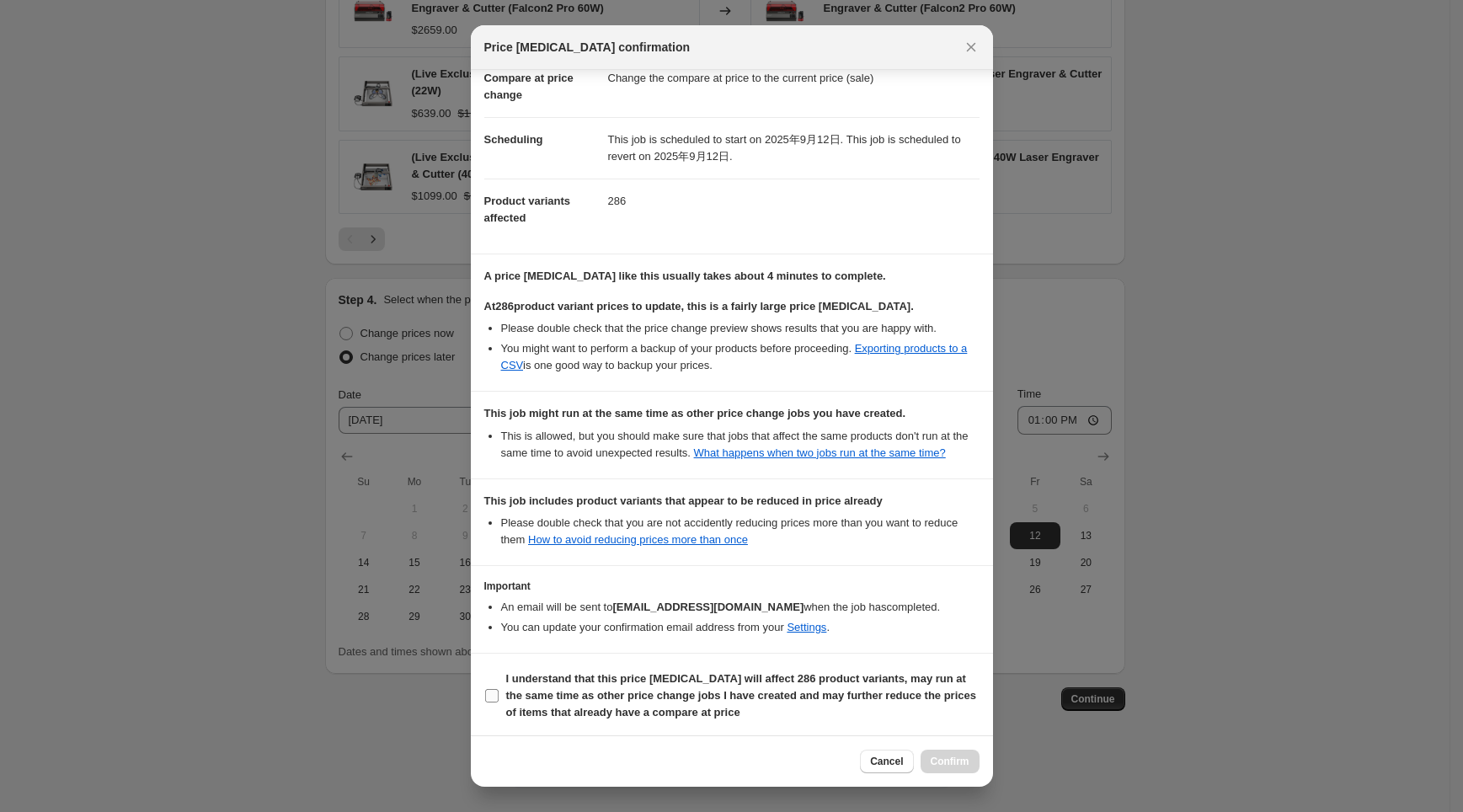
click at [890, 715] on span "I understand that this price [MEDICAL_DATA] will affect 286 product variants, m…" at bounding box center [743, 696] width 473 height 50
click at [499, 703] on input "I understand that this price [MEDICAL_DATA] will affect 286 product variants, m…" at bounding box center [492, 696] width 14 height 14
checkbox input "true"
click at [961, 761] on span "Confirm" at bounding box center [951, 762] width 39 height 14
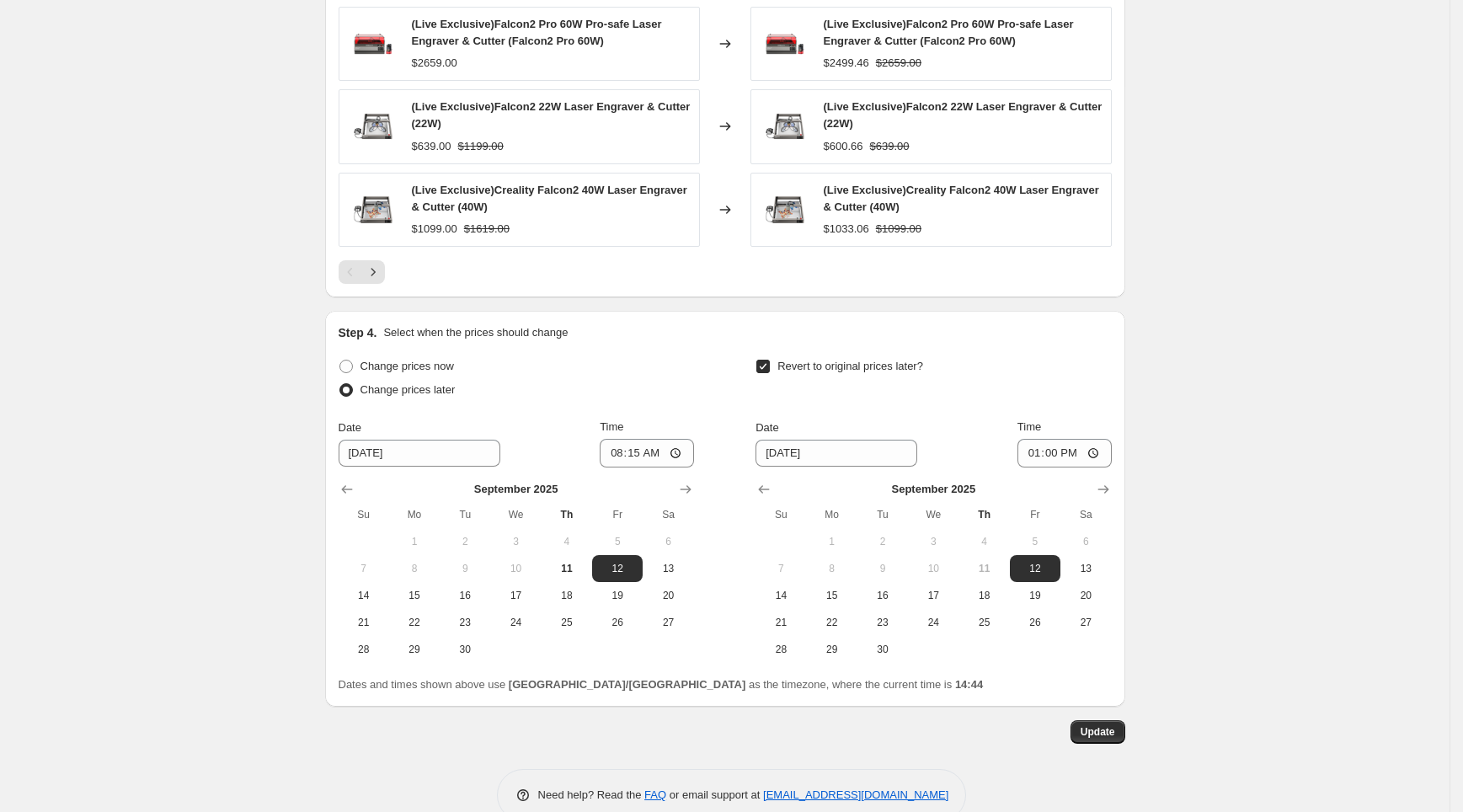
scroll to position [1478, 0]
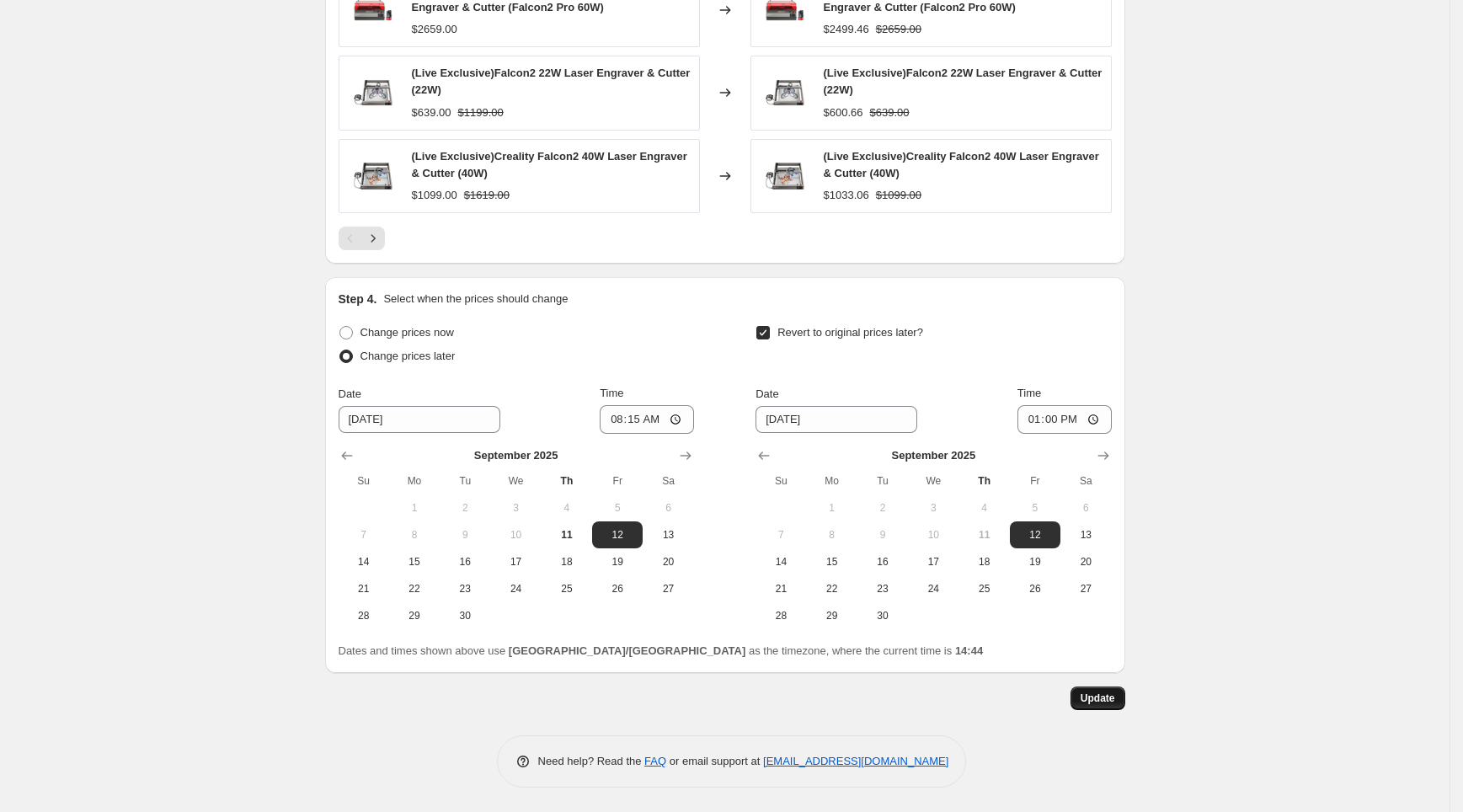
click at [1112, 704] on span "Update" at bounding box center [1098, 698] width 35 height 14
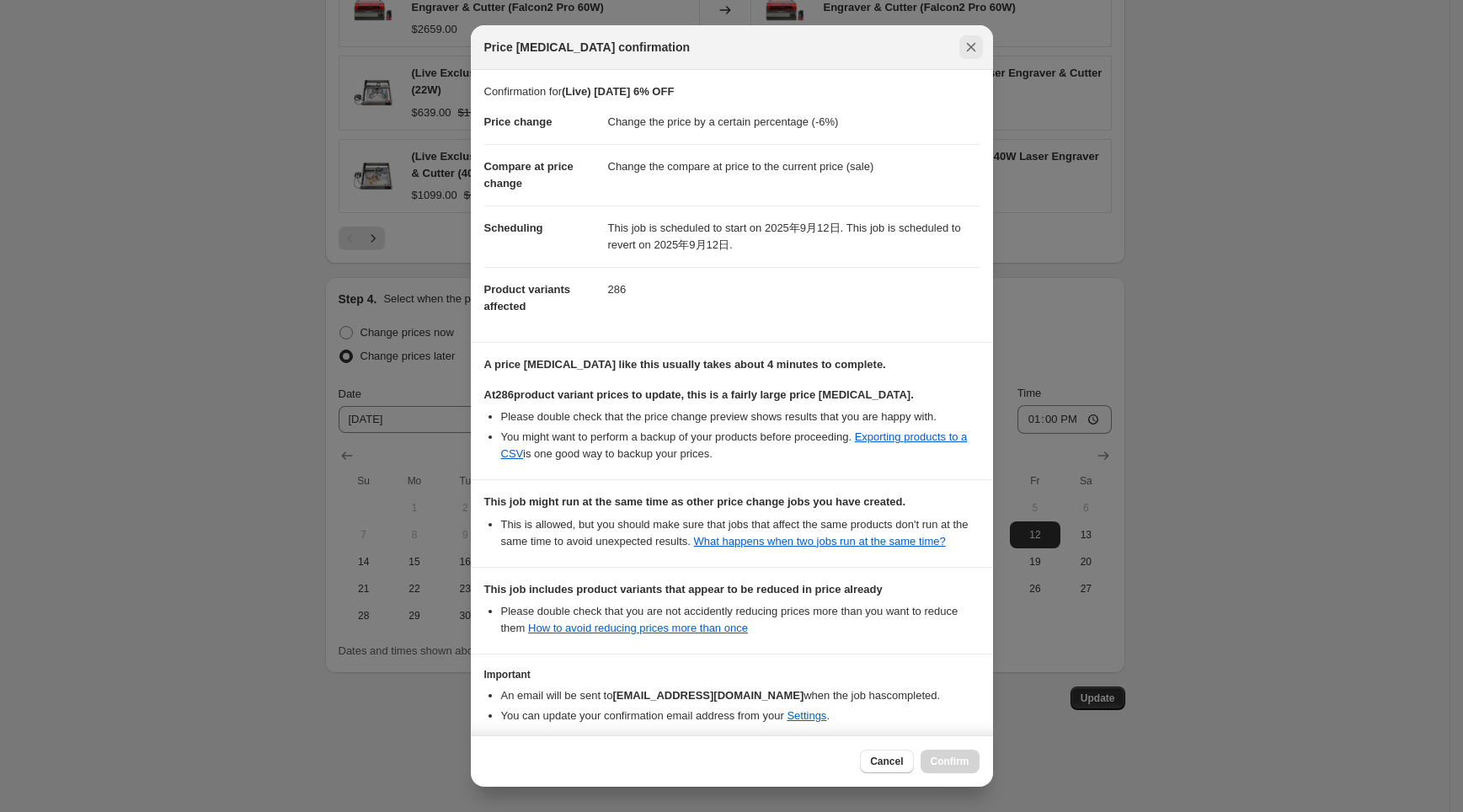
click at [971, 37] on button "Close" at bounding box center [971, 47] width 23 height 23
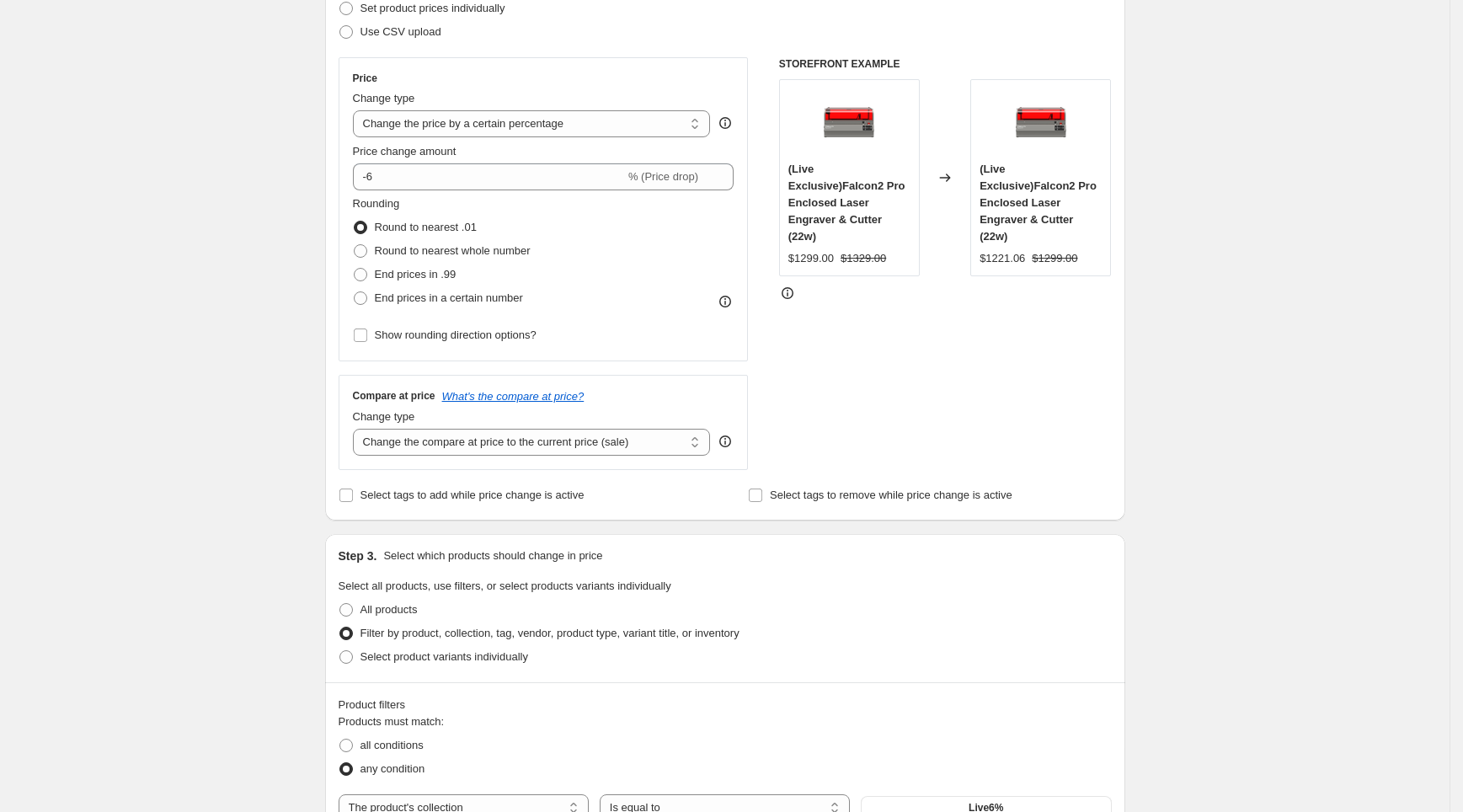
scroll to position [0, 0]
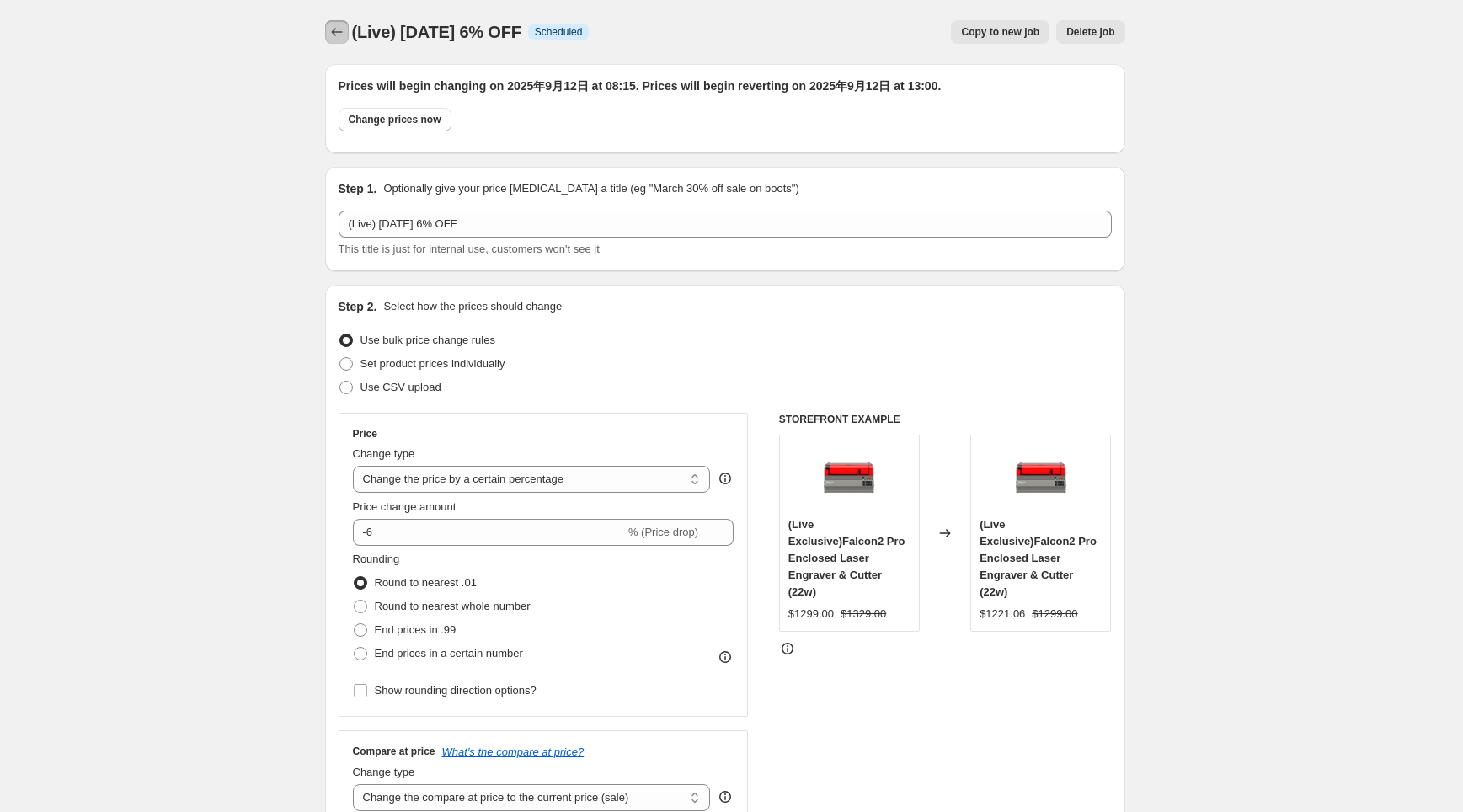
click at [340, 31] on icon "Price change jobs" at bounding box center [336, 31] width 16 height 16
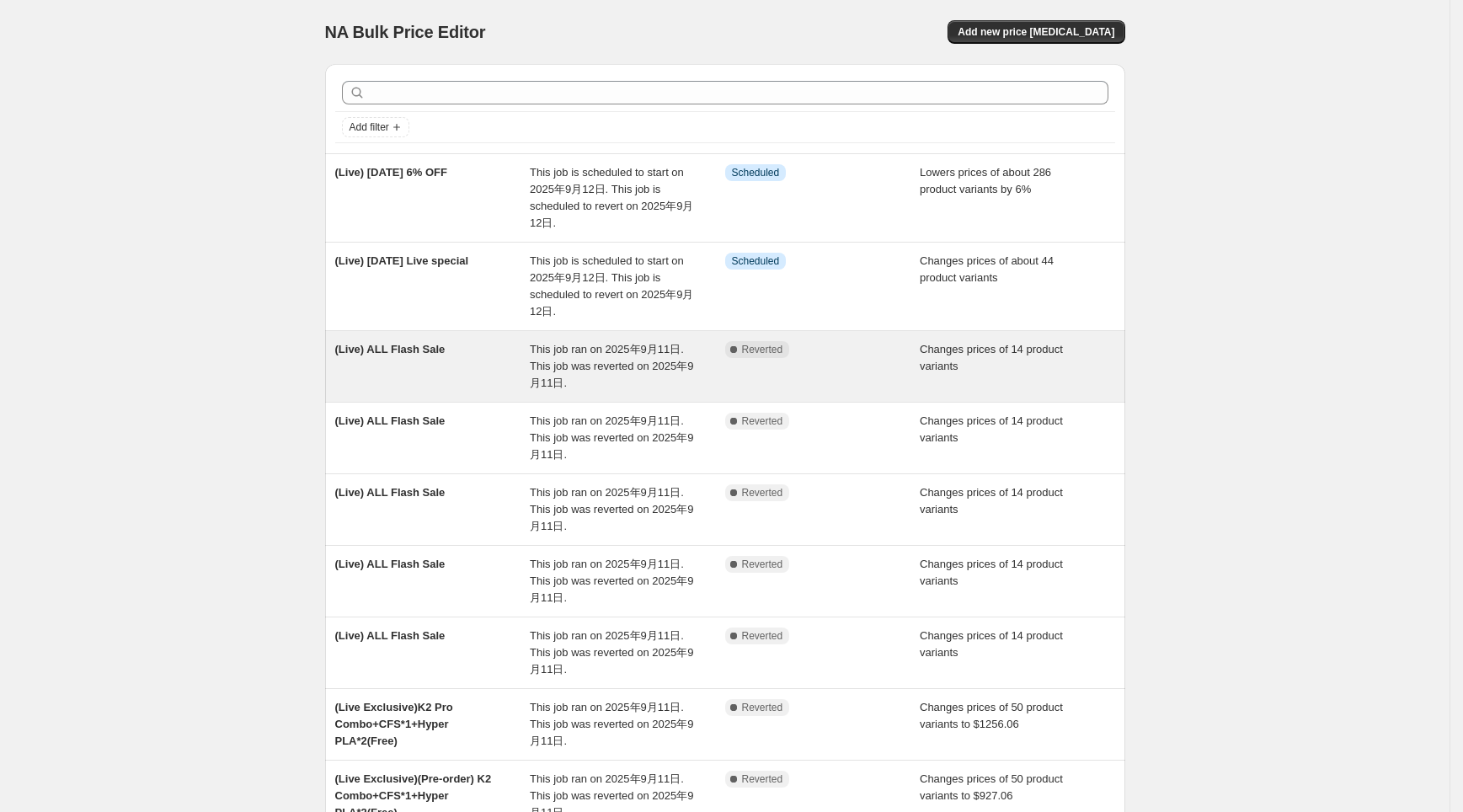
click at [649, 373] on span "This job ran on 2025年9月11日. This job was reverted on 2025年9月11日." at bounding box center [611, 366] width 164 height 46
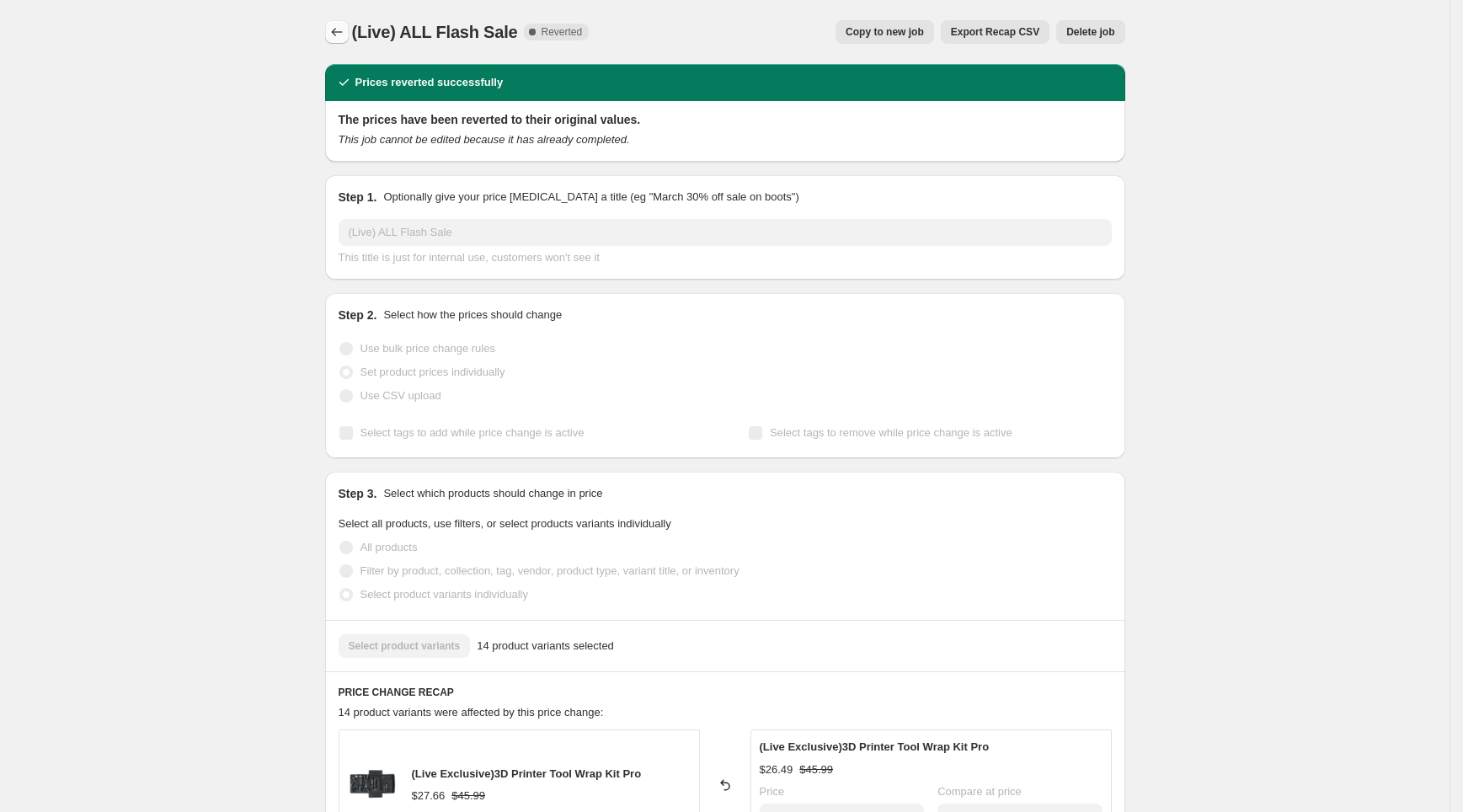
click at [345, 29] on icon "Price change jobs" at bounding box center [336, 31] width 16 height 16
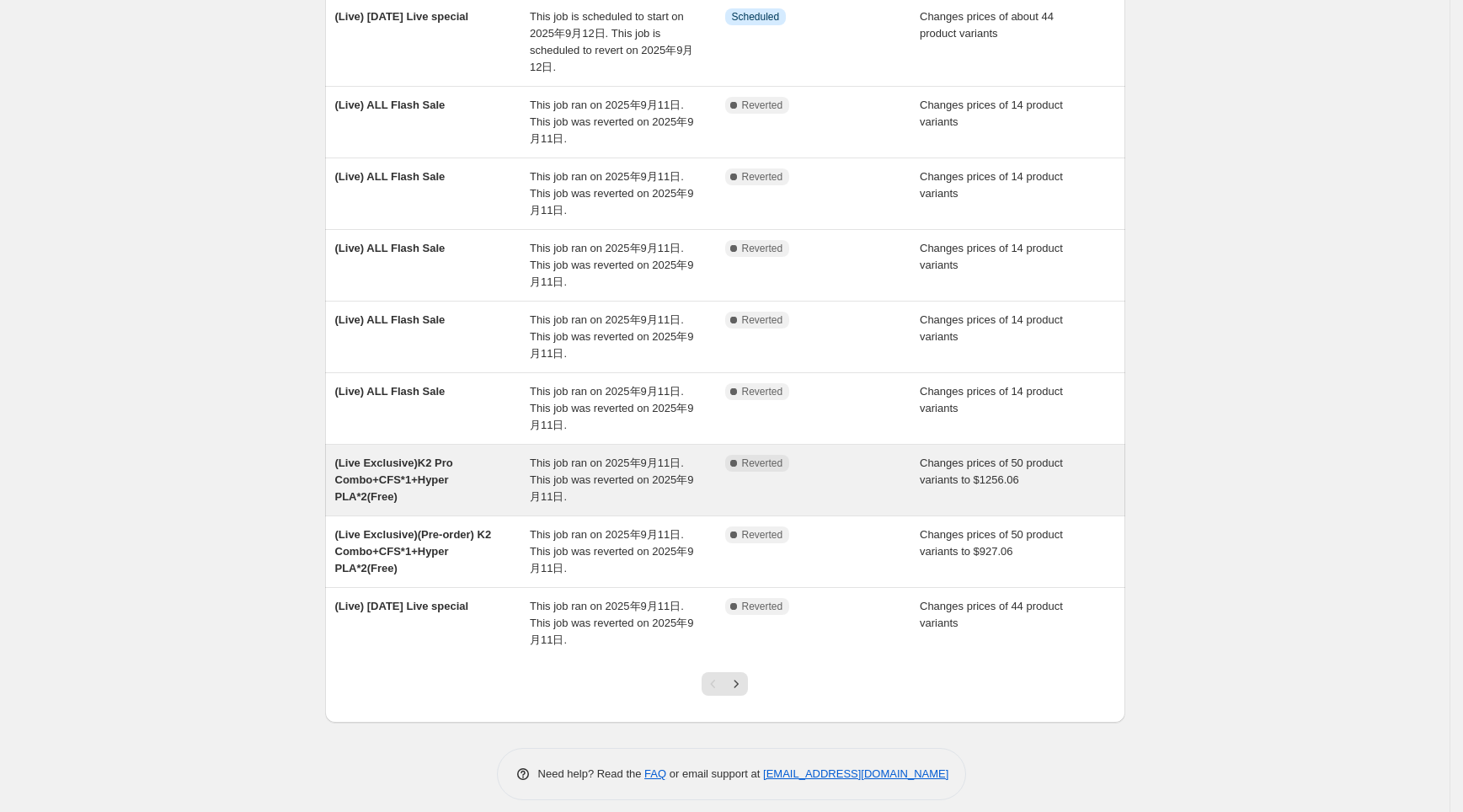
scroll to position [256, 0]
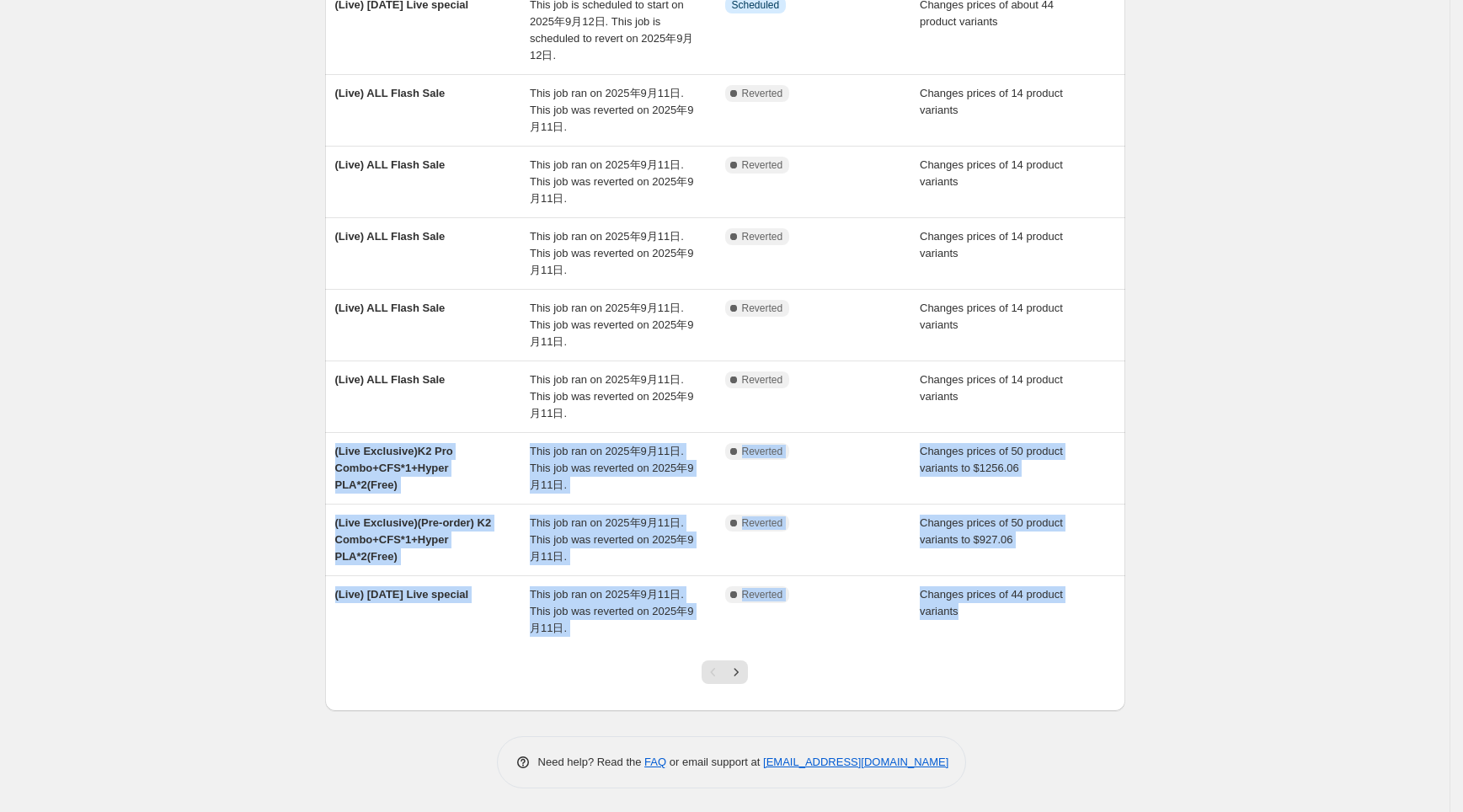
drag, startPoint x: 271, startPoint y: 448, endPoint x: 1142, endPoint y: 652, distance: 894.6
click at [1142, 652] on div "NA Bulk Price Editor. This page is ready NA Bulk Price Editor Add new price [ME…" at bounding box center [725, 278] width 1450 height 1069
click at [1143, 652] on div "NA Bulk Price Editor. This page is ready NA Bulk Price Editor Add new price [ME…" at bounding box center [725, 278] width 840 height 1069
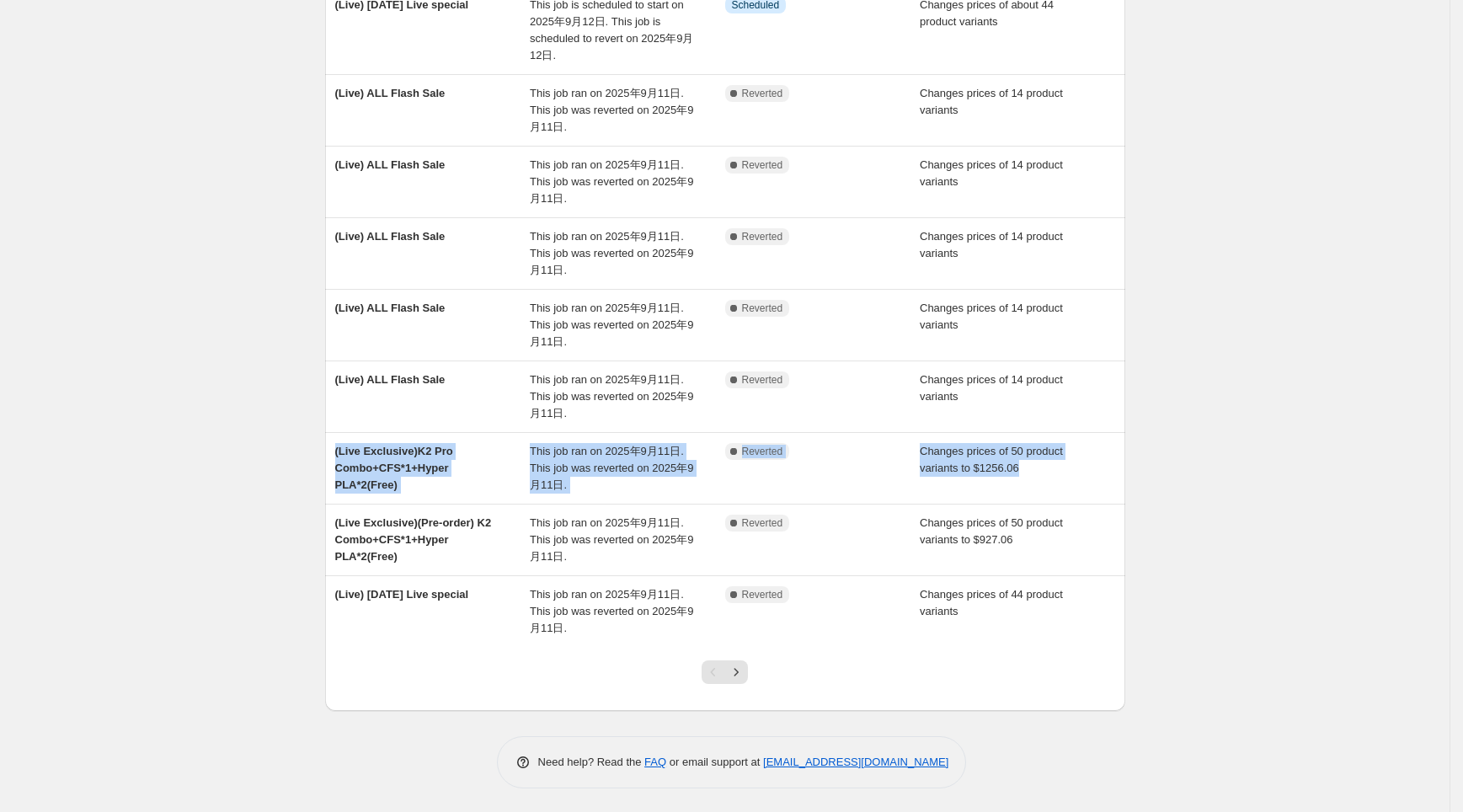
drag, startPoint x: 315, startPoint y: 444, endPoint x: 315, endPoint y: 515, distance: 71.0
click at [315, 515] on div "NA Bulk Price Editor. This page is ready NA Bulk Price Editor Add new price [ME…" at bounding box center [725, 278] width 840 height 1069
click at [303, 517] on div "NA Bulk Price Editor. This page is ready NA Bulk Price Editor Add new price [ME…" at bounding box center [725, 278] width 1450 height 1069
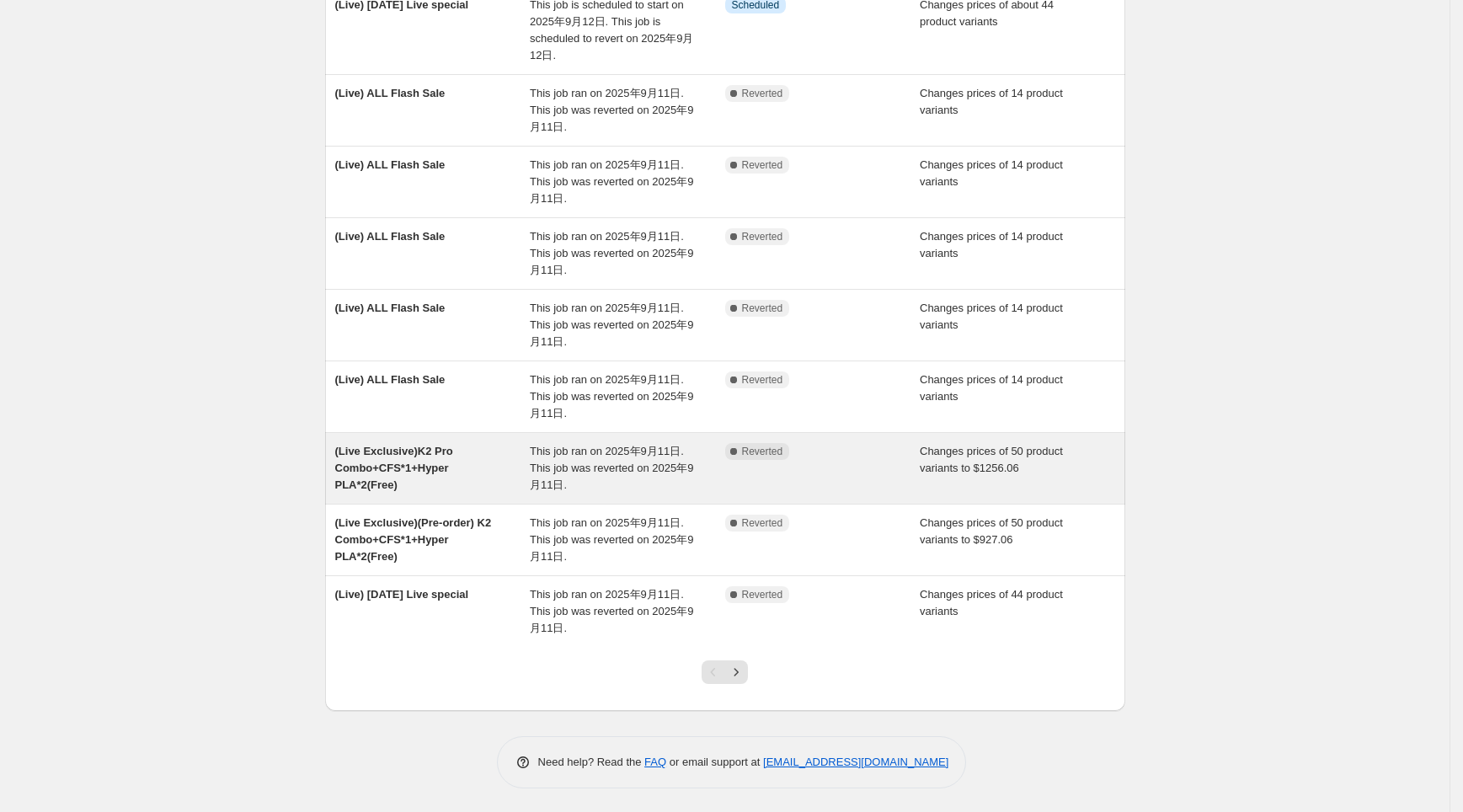
click at [440, 463] on span "(Live Exclusive)K2 Pro Combo+CFS*1+Hyper PLA*2(Free)" at bounding box center [394, 467] width 118 height 46
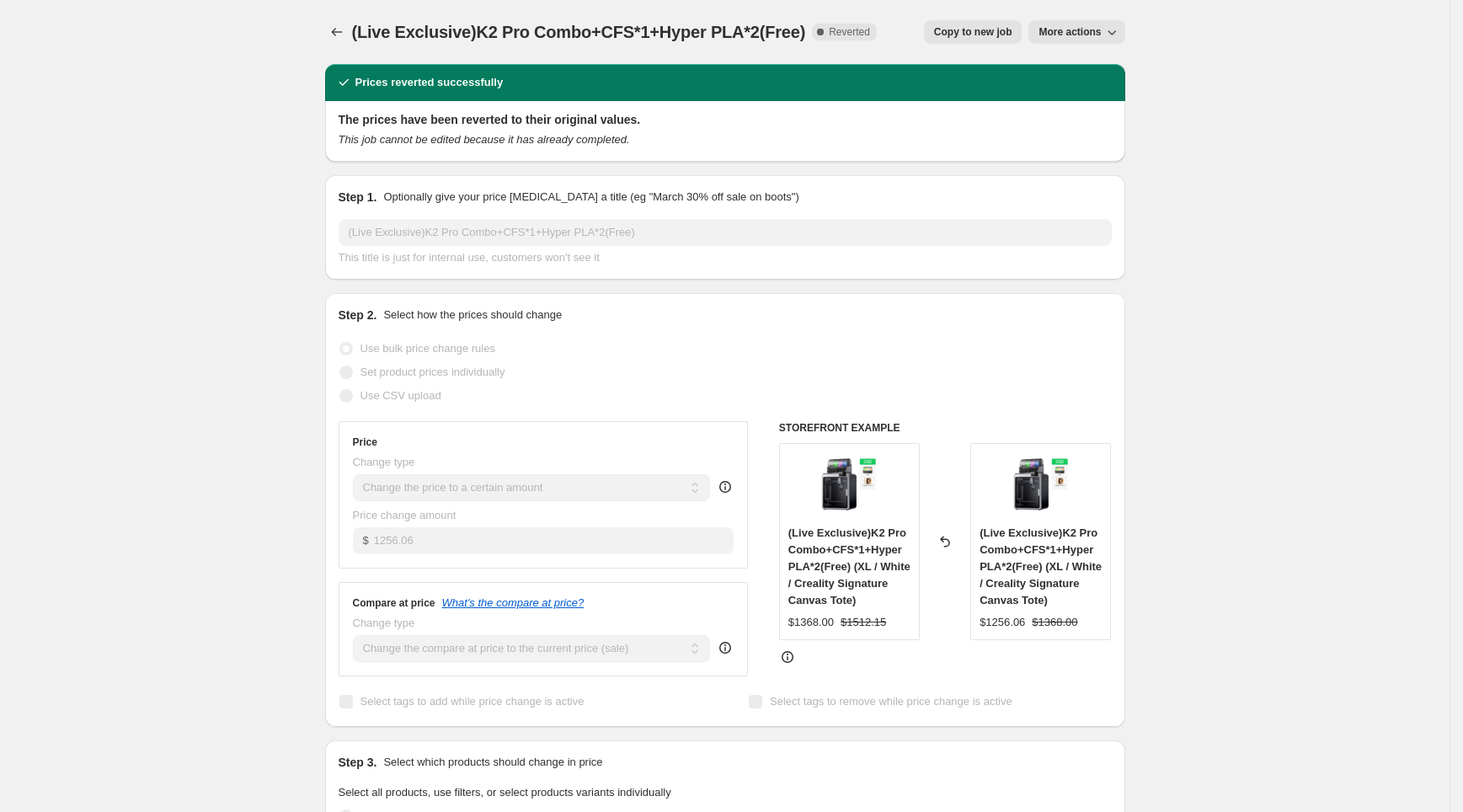
click at [980, 36] on span "Copy to new job" at bounding box center [973, 32] width 78 height 14
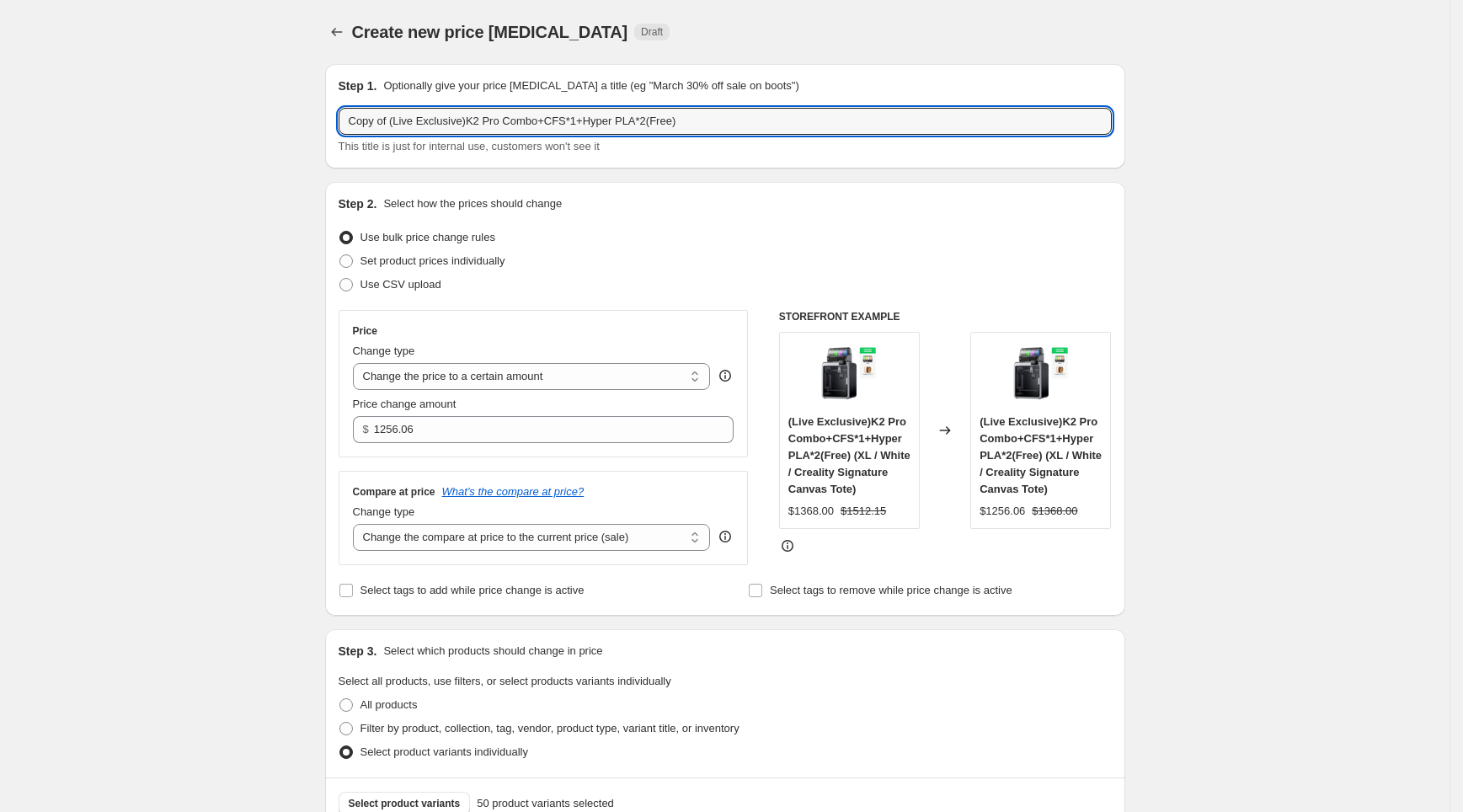
drag, startPoint x: 396, startPoint y: 122, endPoint x: 229, endPoint y: 114, distance: 167.2
drag, startPoint x: 426, startPoint y: 127, endPoint x: 677, endPoint y: 127, distance: 251.0
click at [677, 127] on input "(Live Exclusive)K2 Pro Combo+CFS*1+Hyper PLA*2(Free)" at bounding box center [725, 121] width 774 height 27
type input "(Live Exclusive)K2 Pro Combo+CFS*1+Hyper PLA*2(Free)"
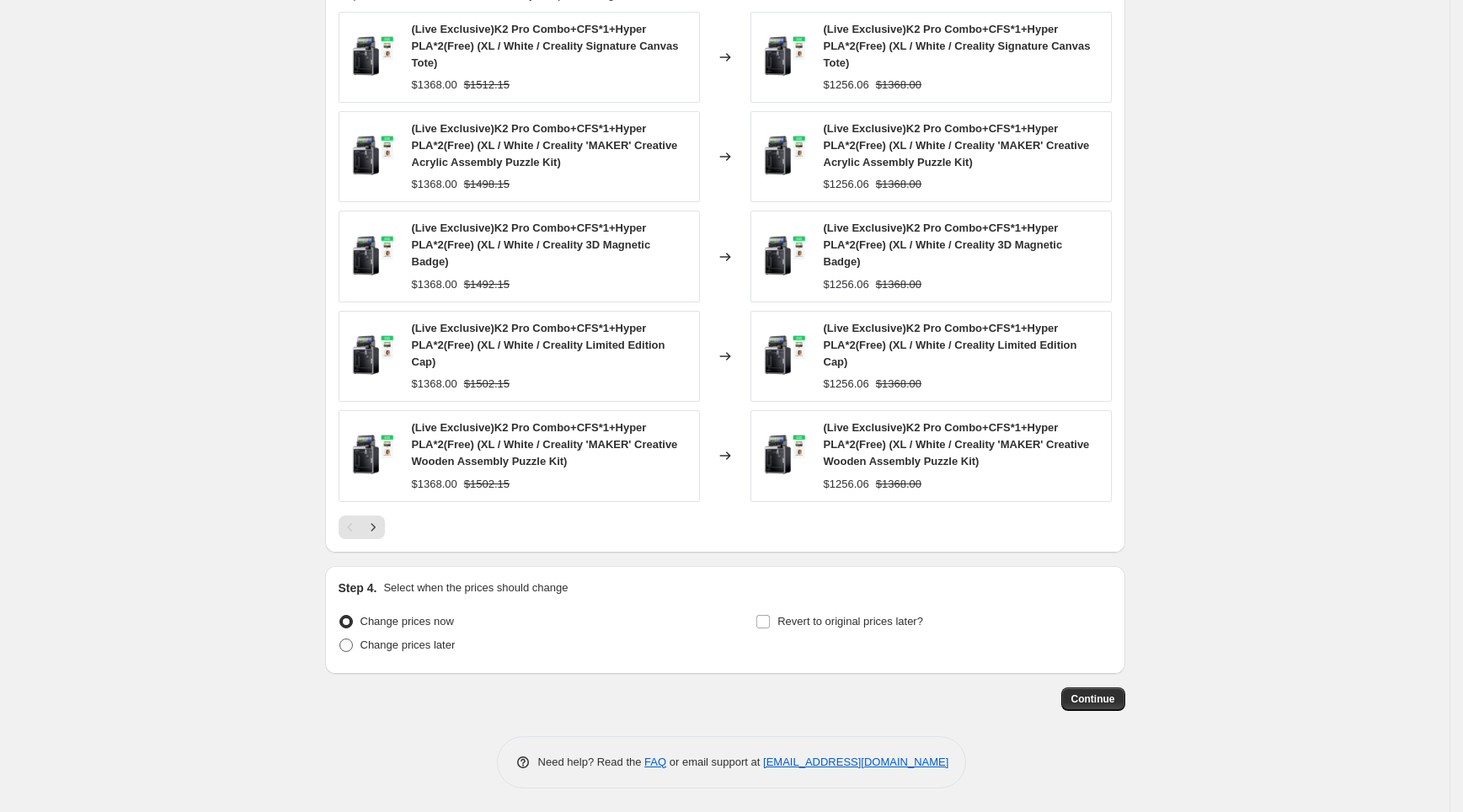
click at [417, 643] on span "Change prices later" at bounding box center [408, 645] width 95 height 13
click at [341, 639] on input "Change prices later" at bounding box center [340, 639] width 1 height 1
radio input "true"
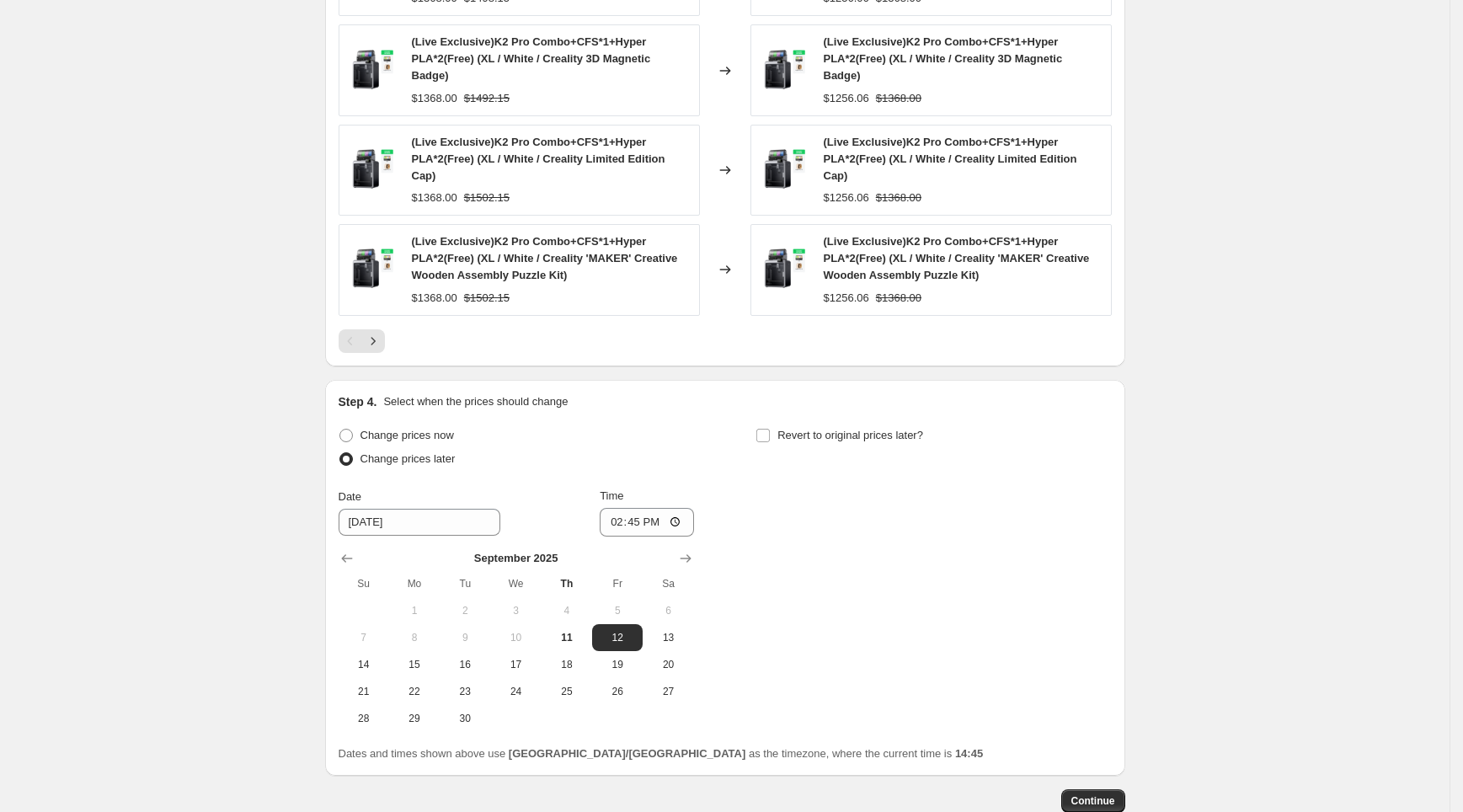
scroll to position [1164, 0]
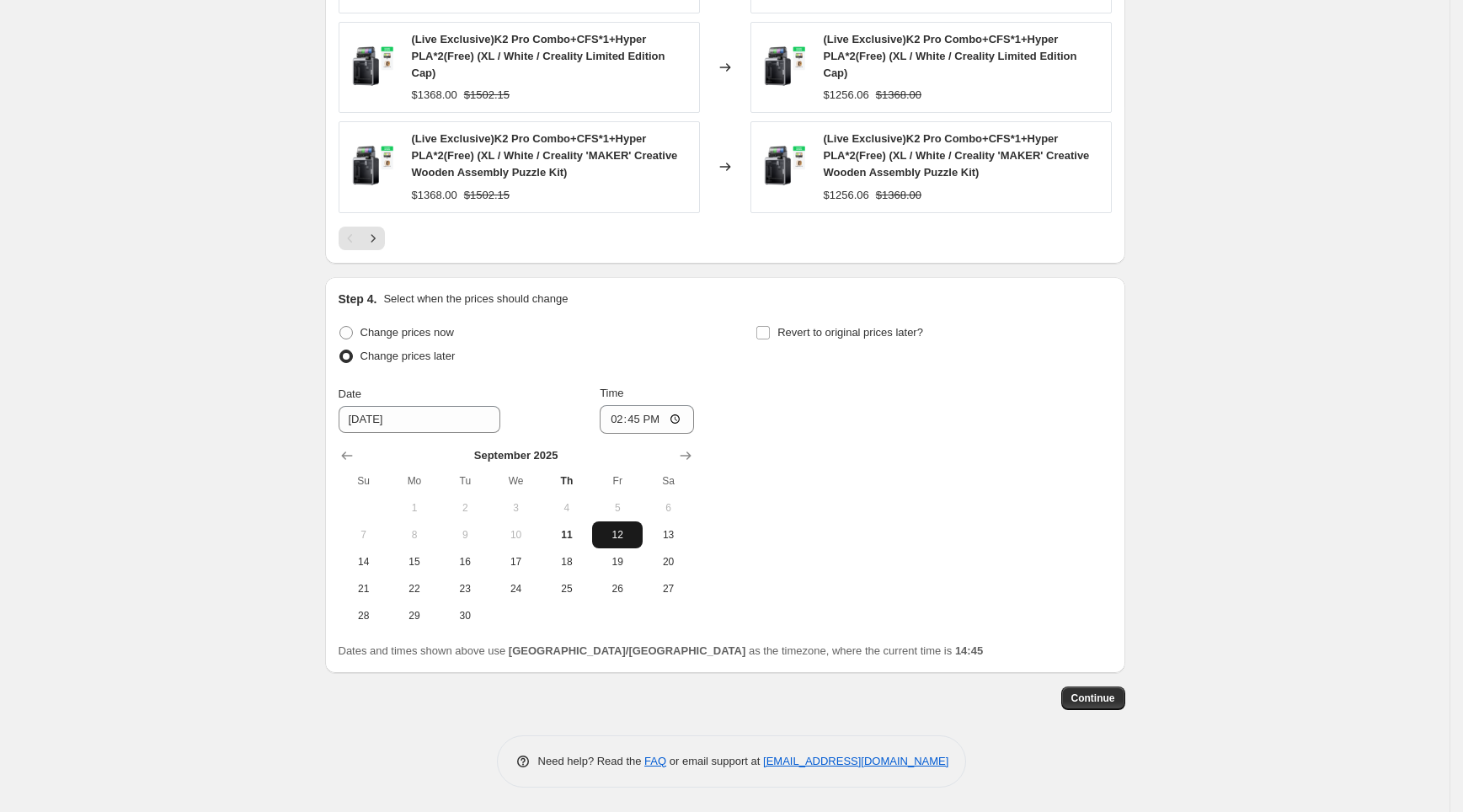
click at [611, 542] on button "12" at bounding box center [618, 535] width 50 height 27
click at [650, 419] on input "14:45" at bounding box center [647, 420] width 94 height 29
type input "08:03"
type input "08:15"
click at [763, 407] on div "Change prices now Change prices later Date [DATE] Time 08:[DATE] Mo Tu We Th Fr…" at bounding box center [725, 475] width 774 height 308
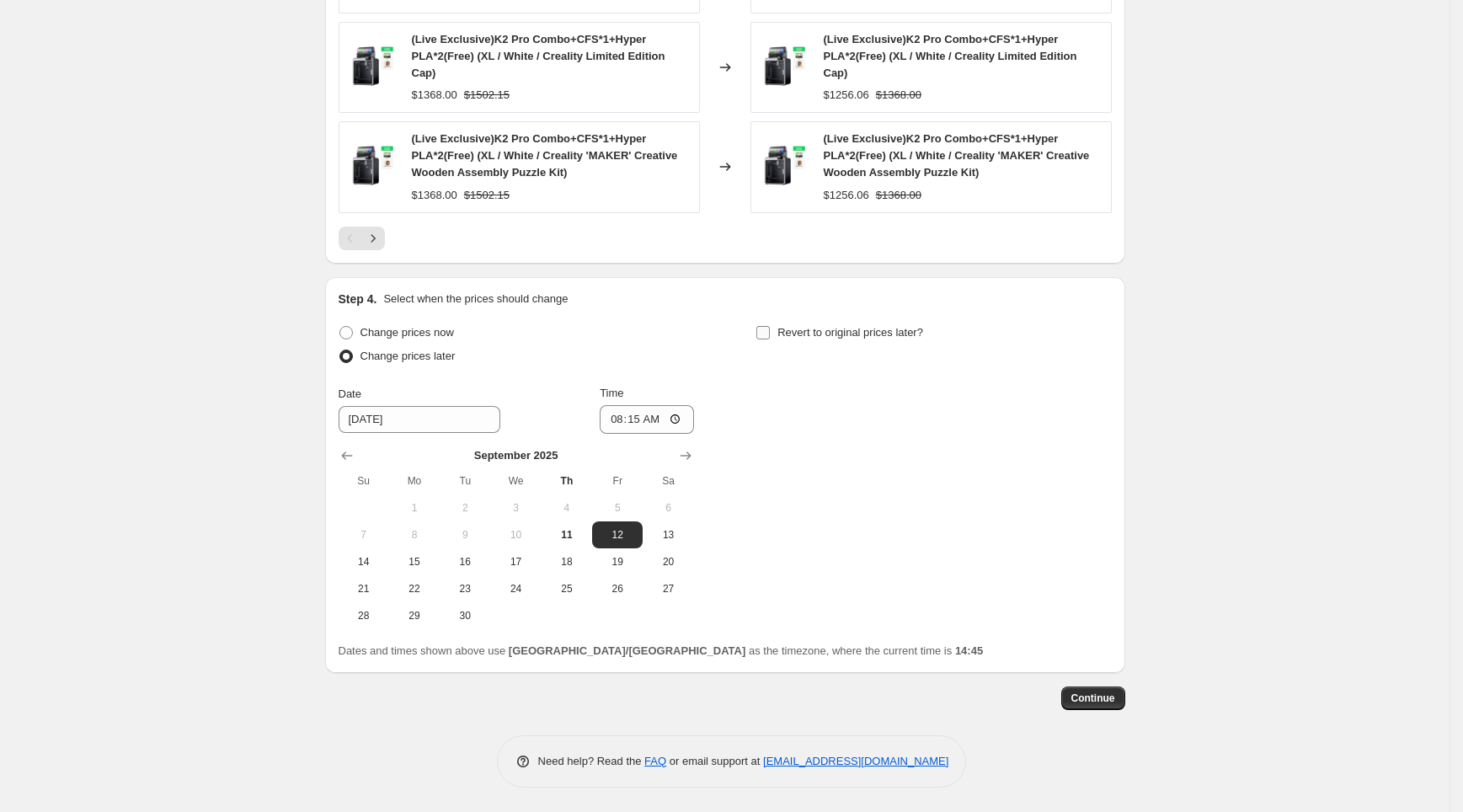
click at [796, 326] on span "Revert to original prices later?" at bounding box center [850, 332] width 146 height 13
click at [770, 326] on input "Revert to original prices later?" at bounding box center [763, 333] width 14 height 14
checkbox input "true"
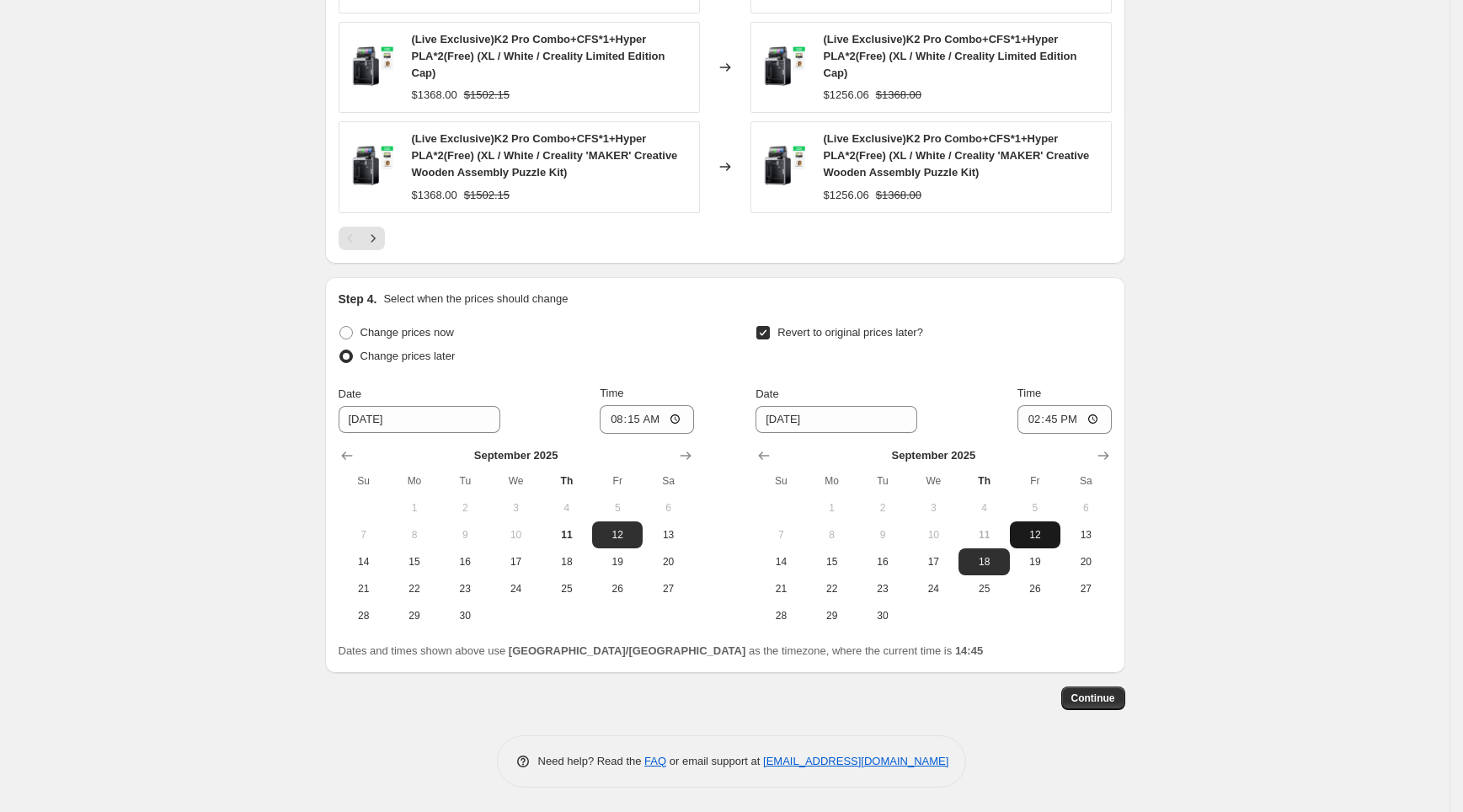
click at [1031, 532] on span "12" at bounding box center [1035, 535] width 37 height 14
type input "[DATE]"
click at [1054, 418] on input "14:45" at bounding box center [1064, 420] width 94 height 29
type input "13:00"
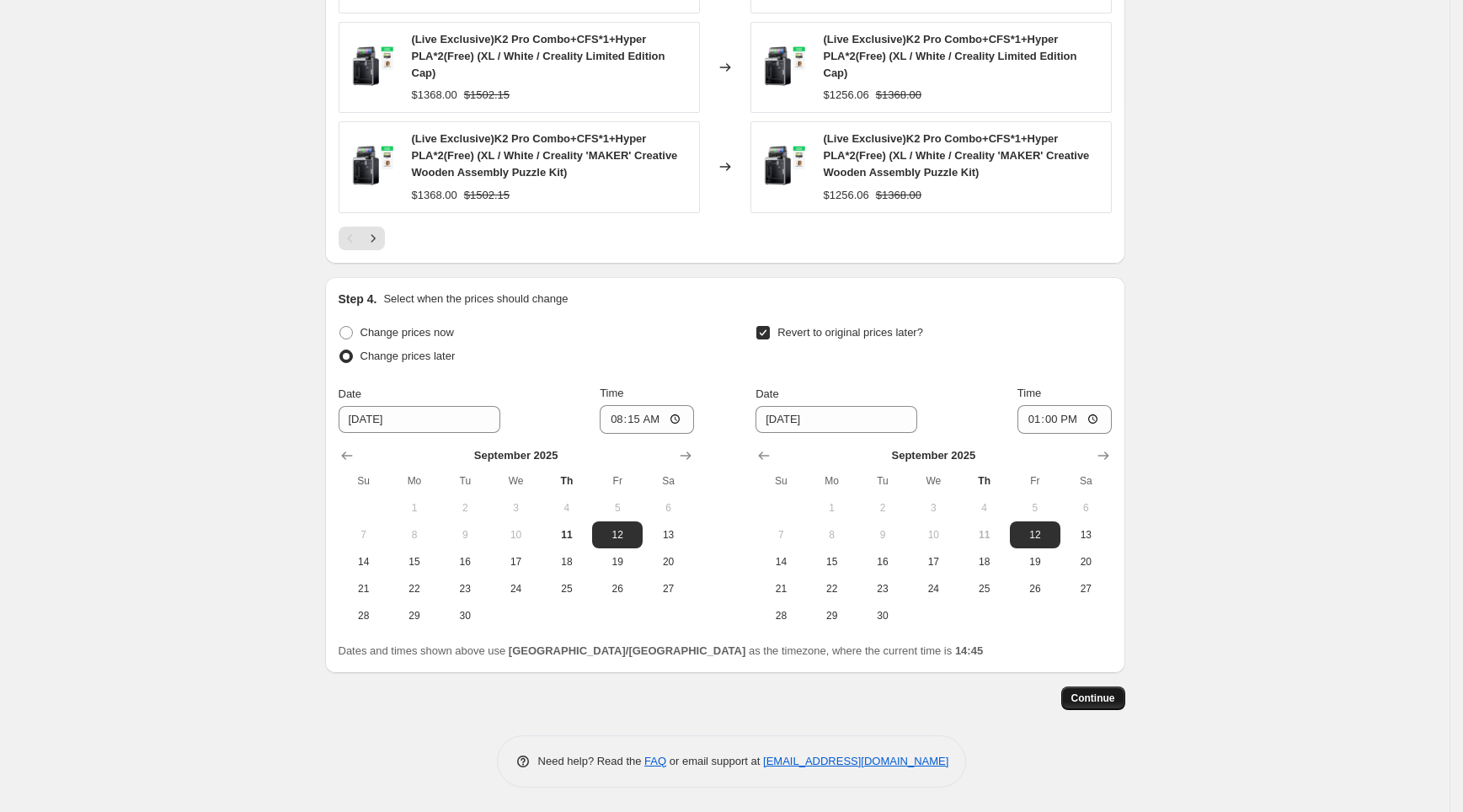
click at [1107, 698] on span "Continue" at bounding box center [1093, 698] width 44 height 14
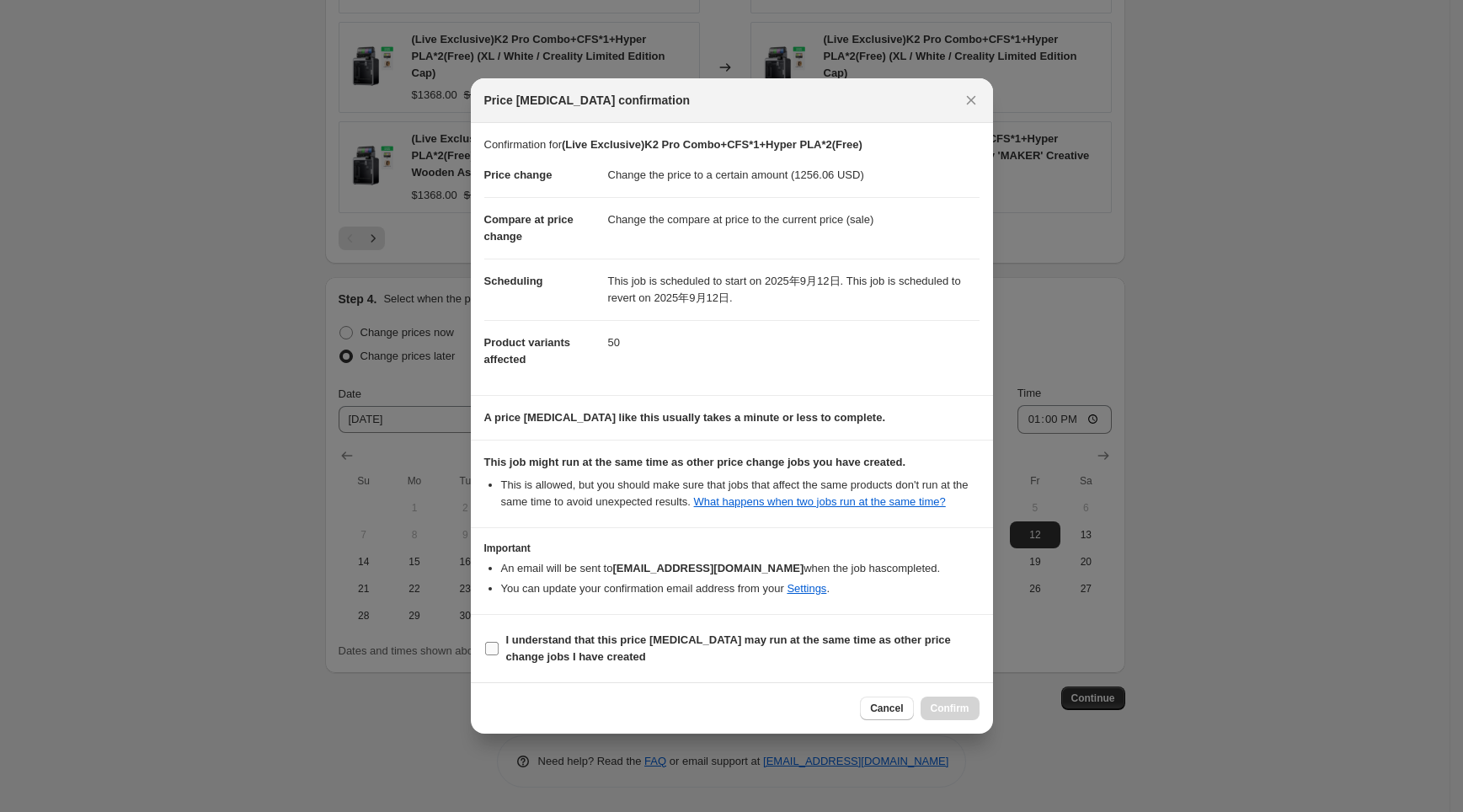
click at [869, 637] on b "I understand that this price [MEDICAL_DATA] may run at the same time as other p…" at bounding box center [728, 647] width 444 height 29
click at [499, 642] on input "I understand that this price [MEDICAL_DATA] may run at the same time as other p…" at bounding box center [492, 648] width 14 height 14
checkbox input "true"
click at [935, 705] on span "Confirm" at bounding box center [951, 708] width 39 height 14
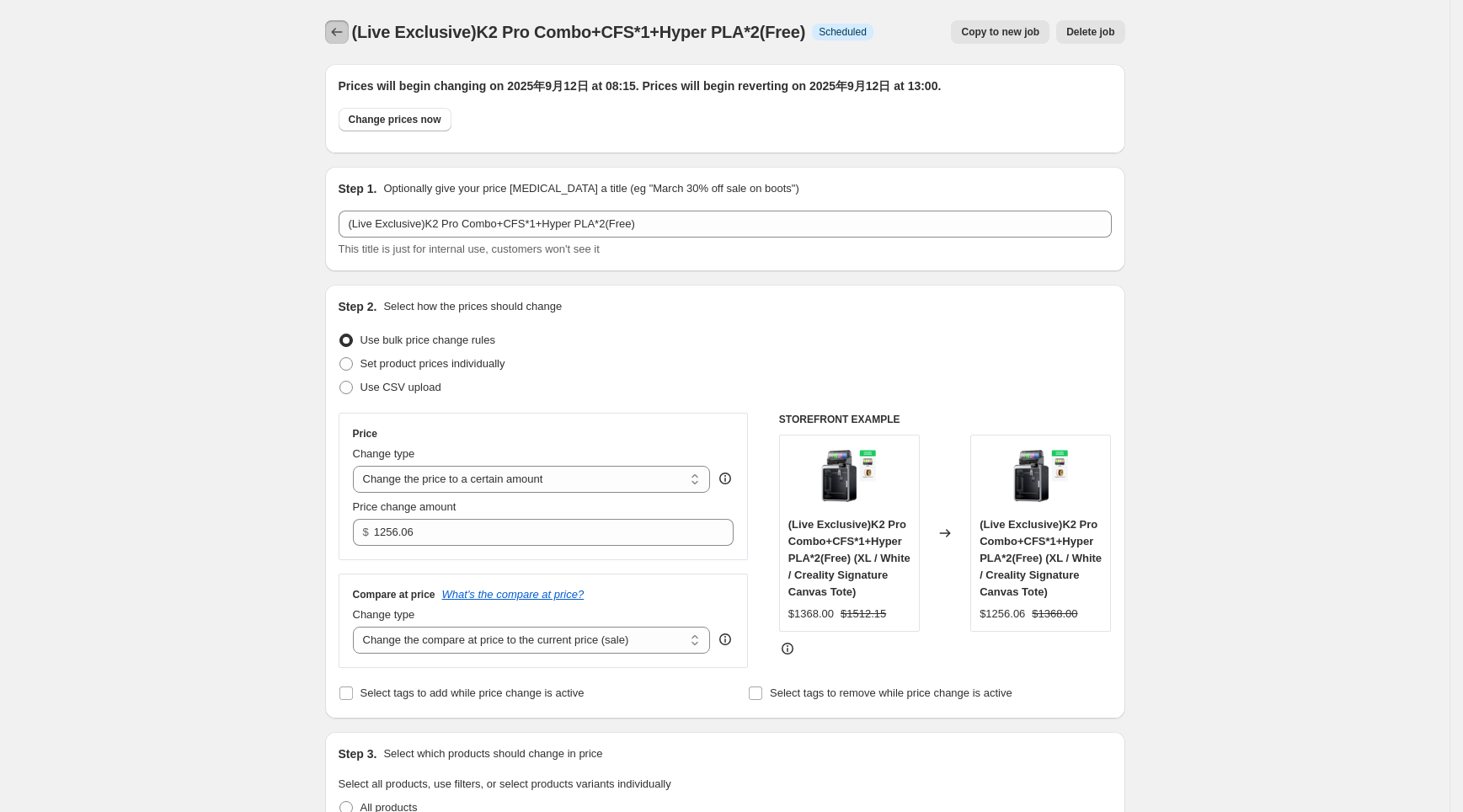
click at [344, 30] on icon "Price change jobs" at bounding box center [336, 31] width 16 height 16
